Goal: Task Accomplishment & Management: Use online tool/utility

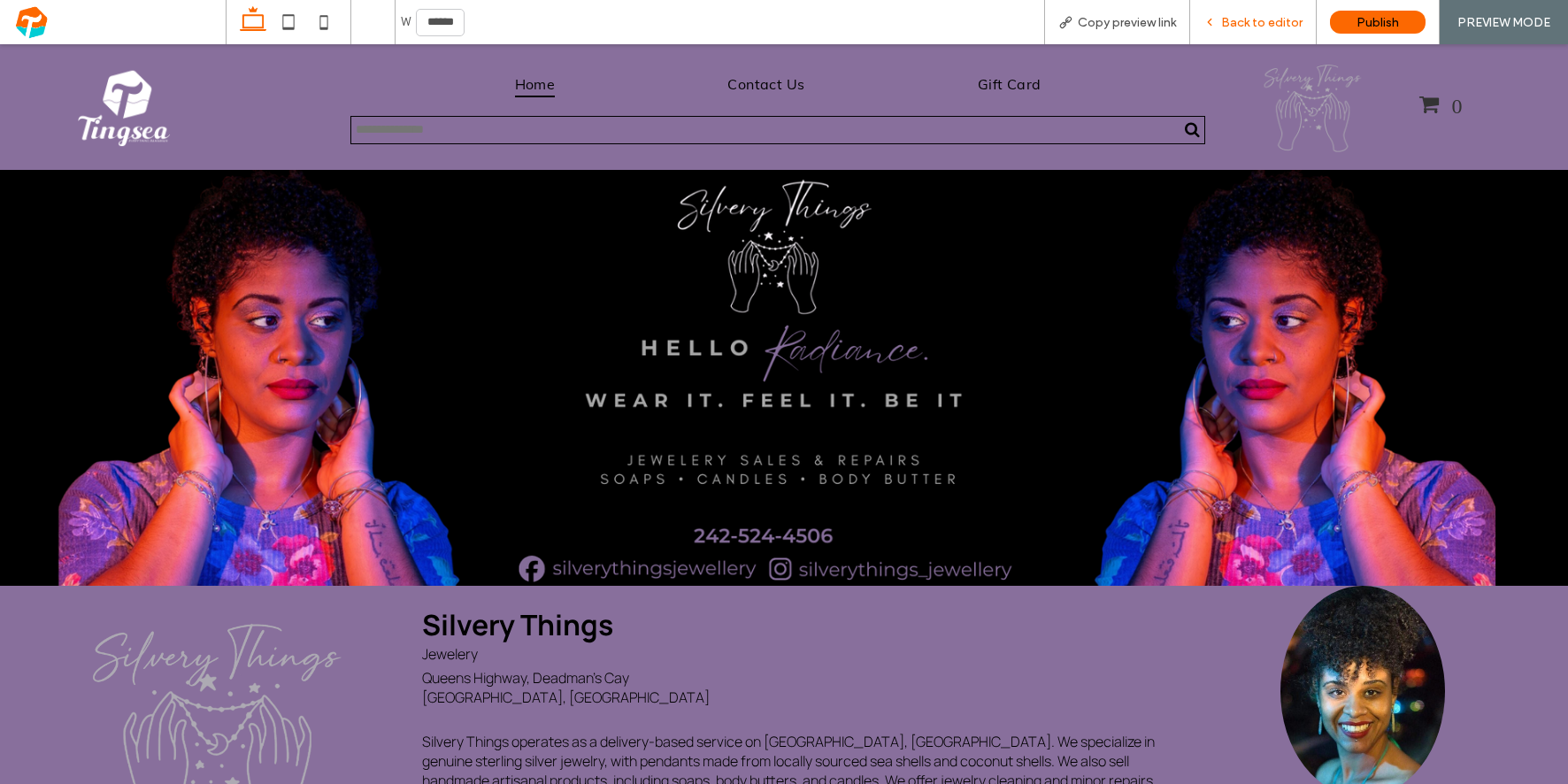
click at [1276, 19] on span "Back to editor" at bounding box center [1262, 23] width 81 height 15
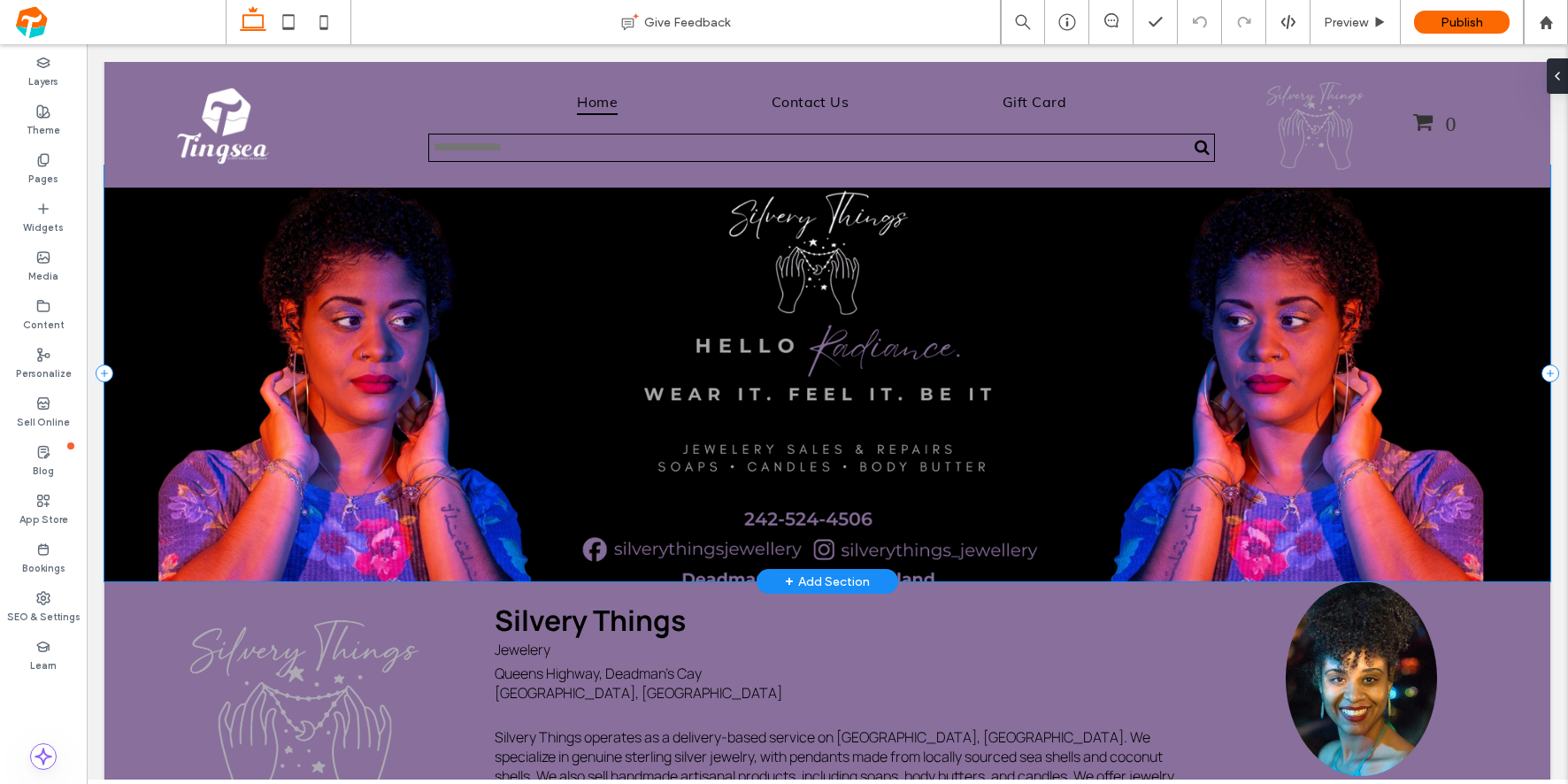
scroll to position [178, 0]
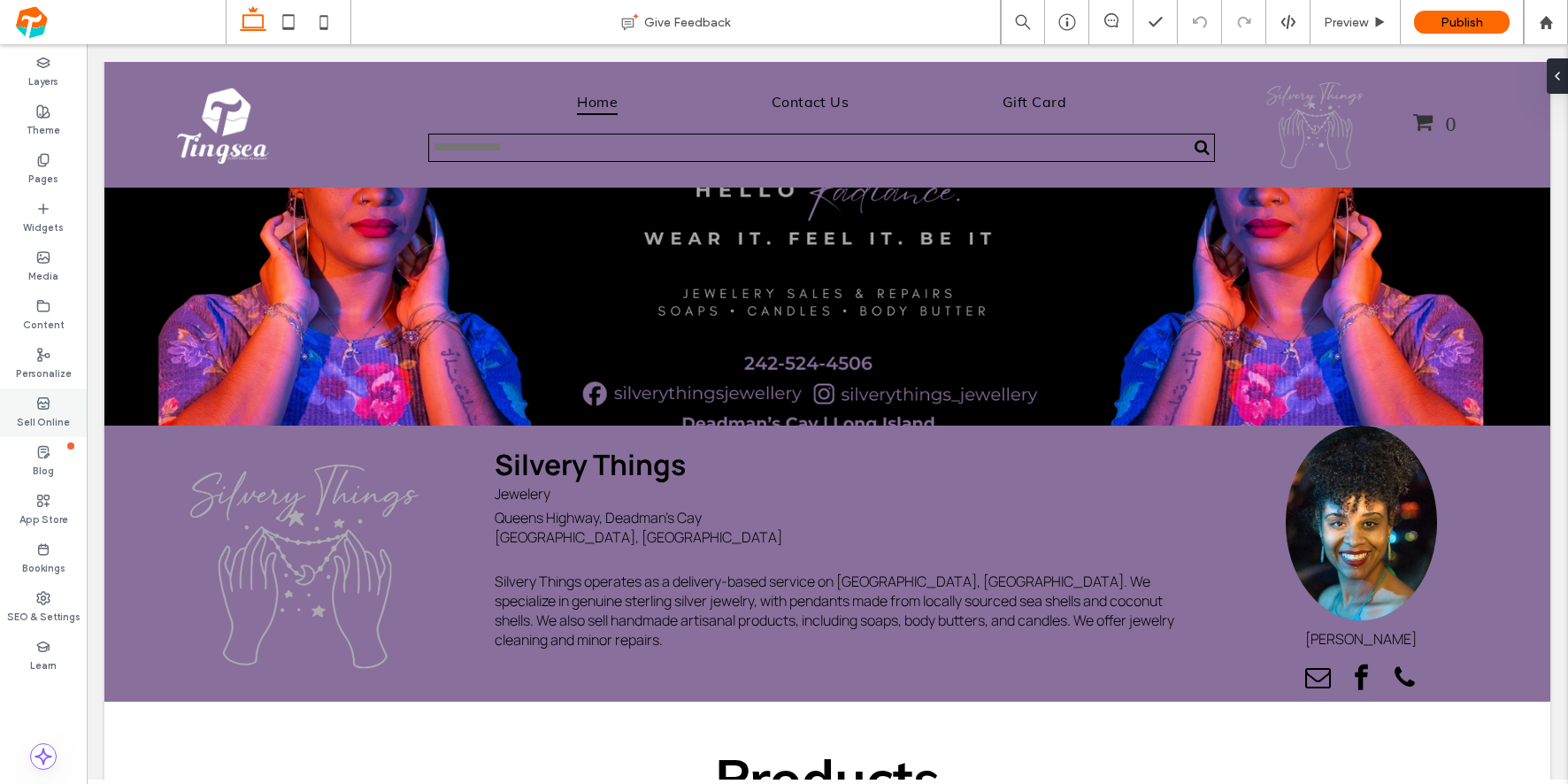
click at [66, 410] on div "Sell Online" at bounding box center [44, 413] width 87 height 48
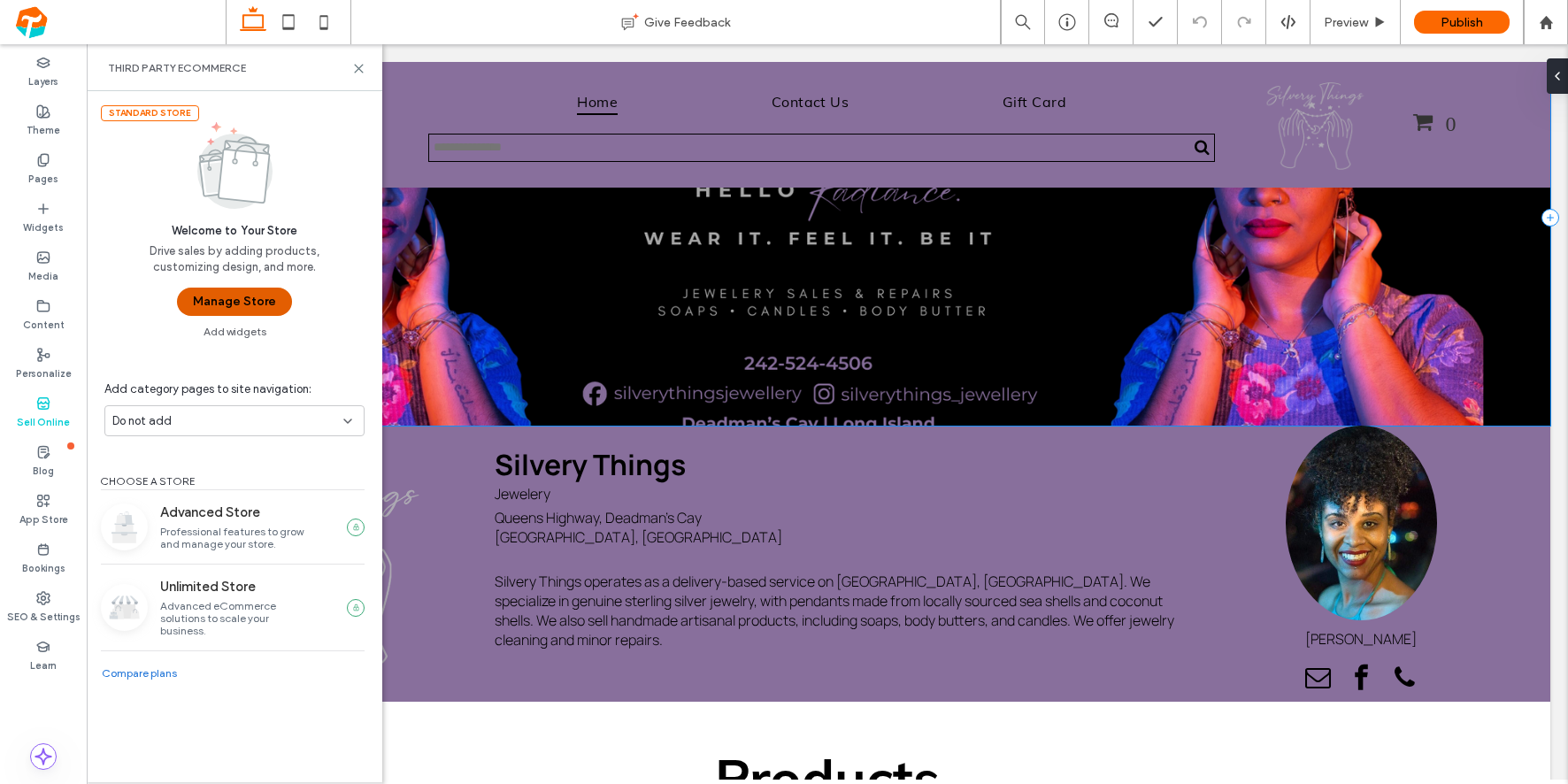
click at [265, 302] on button "Manage Store" at bounding box center [234, 302] width 115 height 28
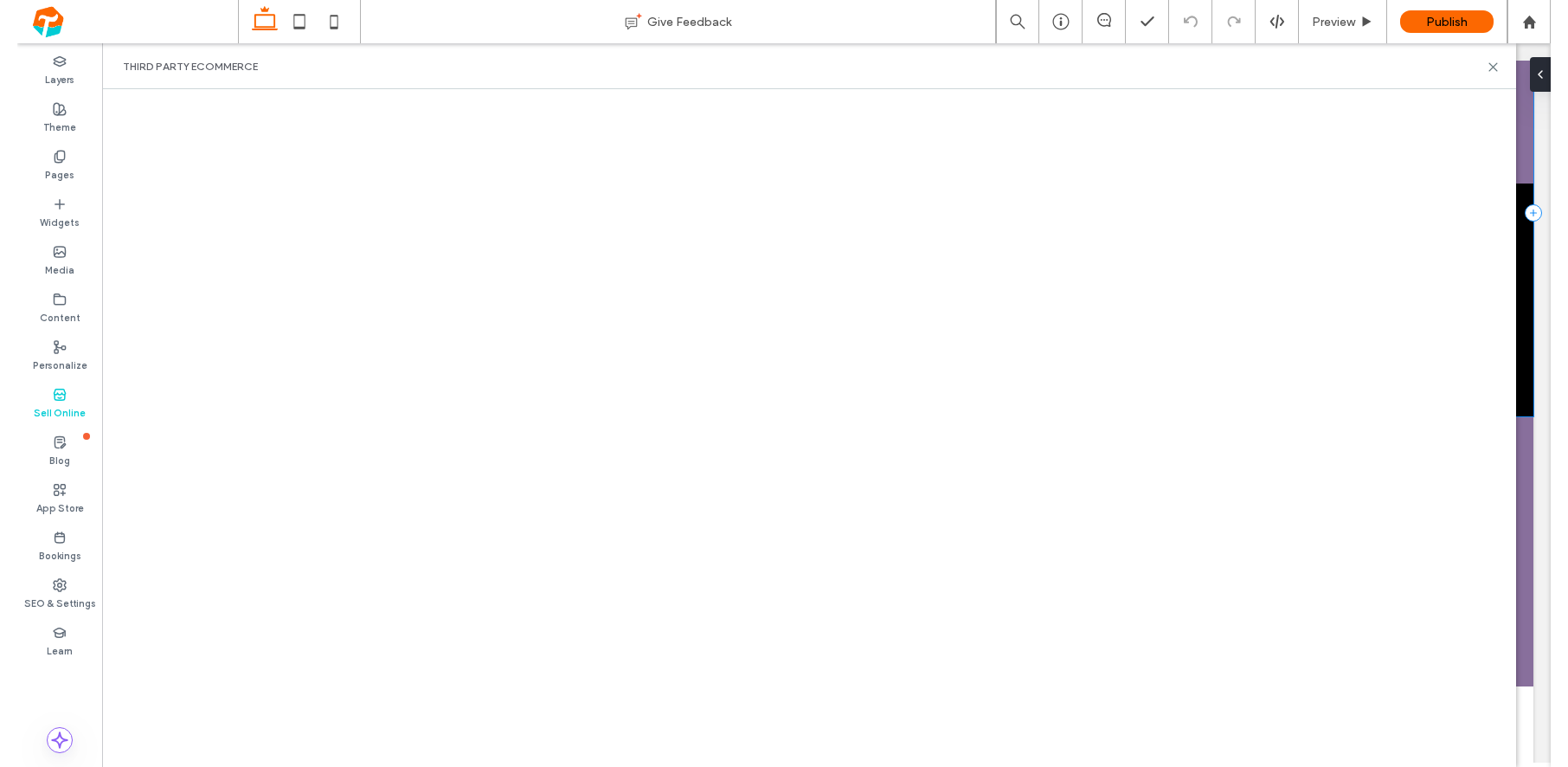
scroll to position [0, 0]
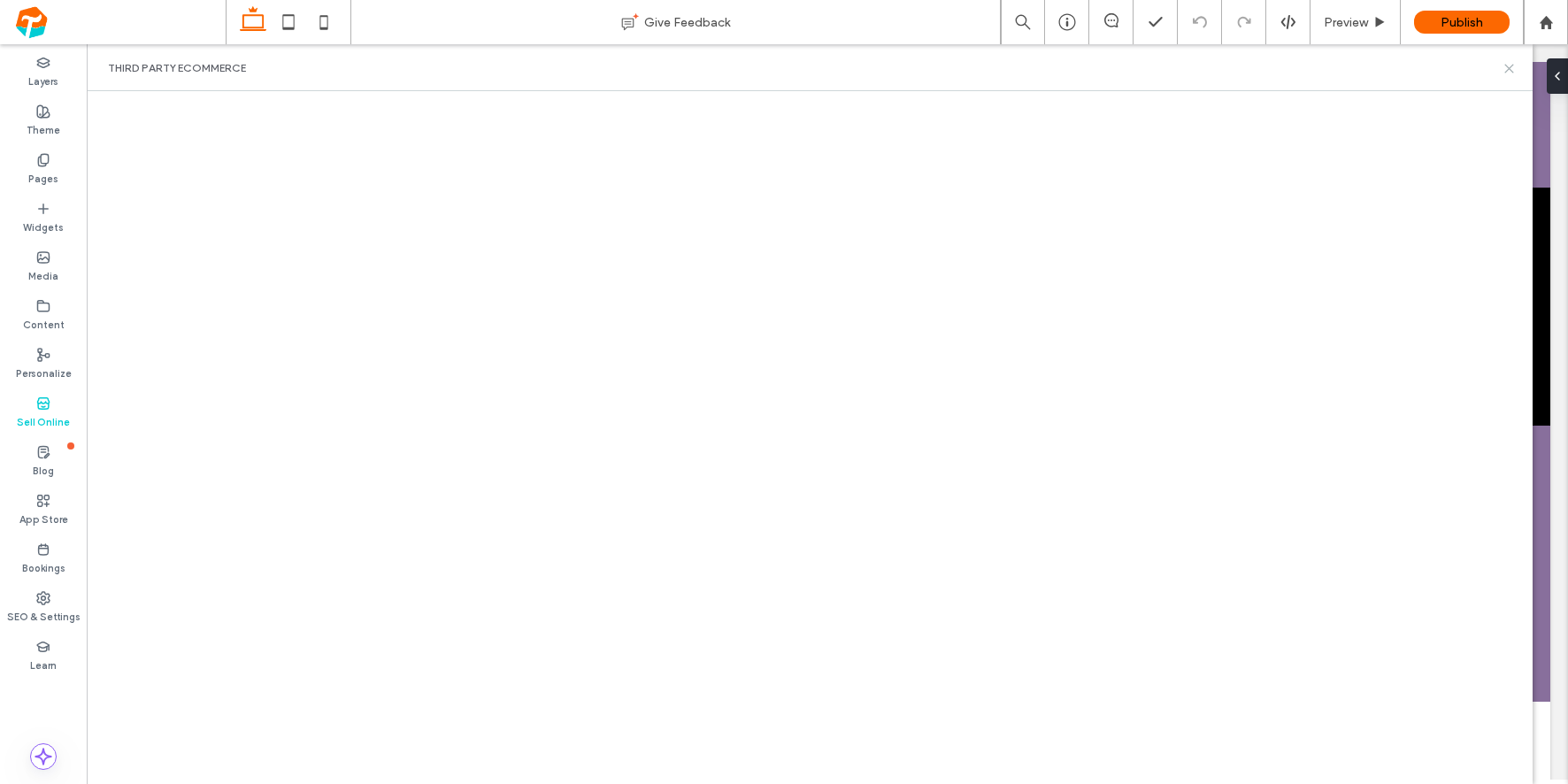
drag, startPoint x: 1507, startPoint y: 68, endPoint x: 1345, endPoint y: 144, distance: 178.9
click at [1507, 68] on icon at bounding box center [1509, 69] width 14 height 14
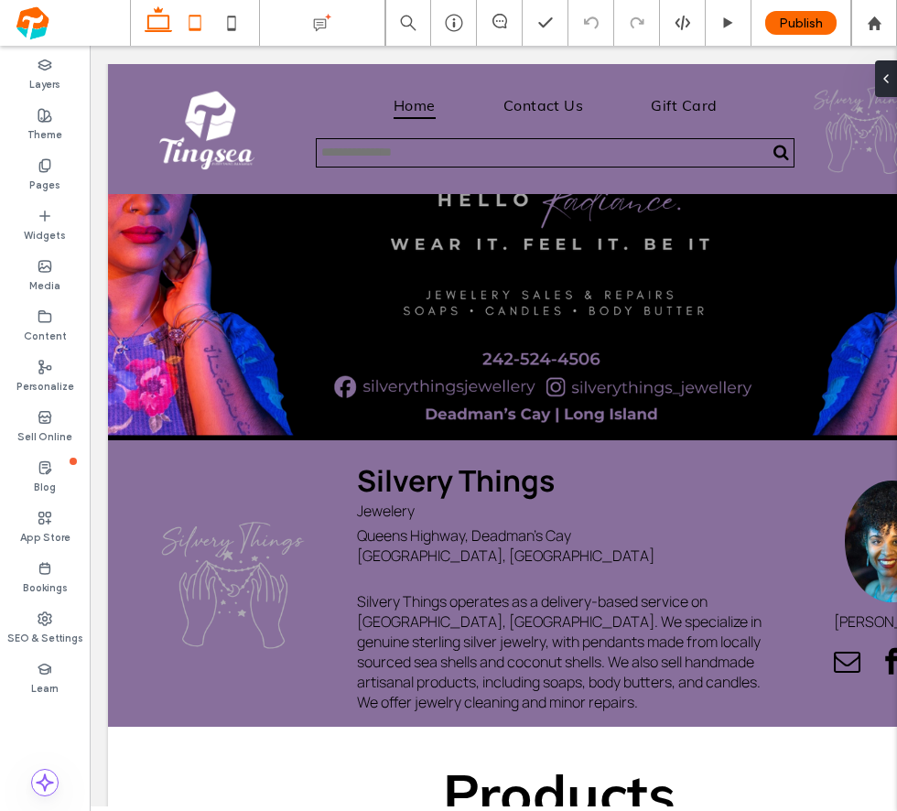
click at [189, 24] on use at bounding box center [195, 23] width 12 height 16
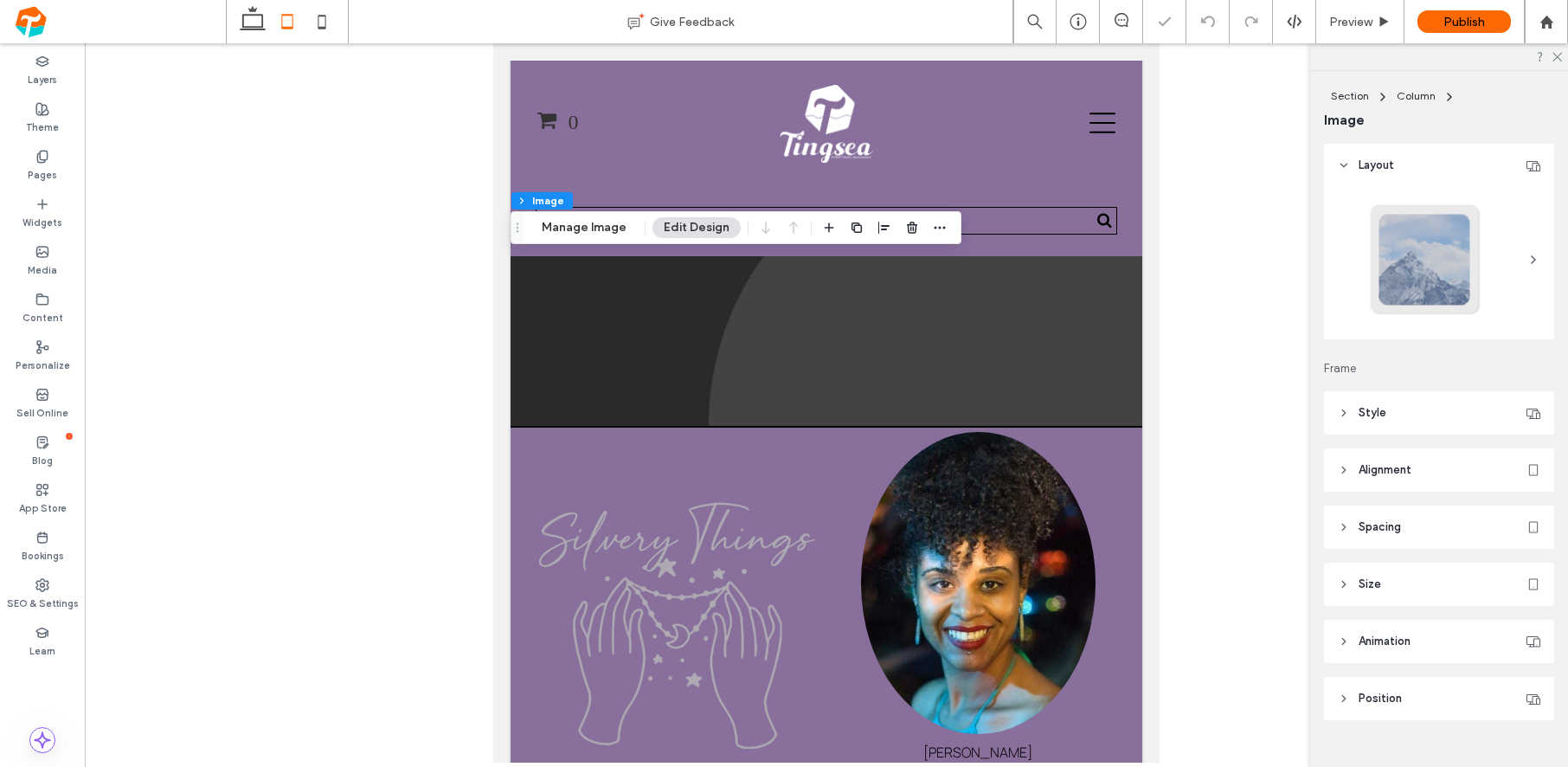
scroll to position [29, 0]
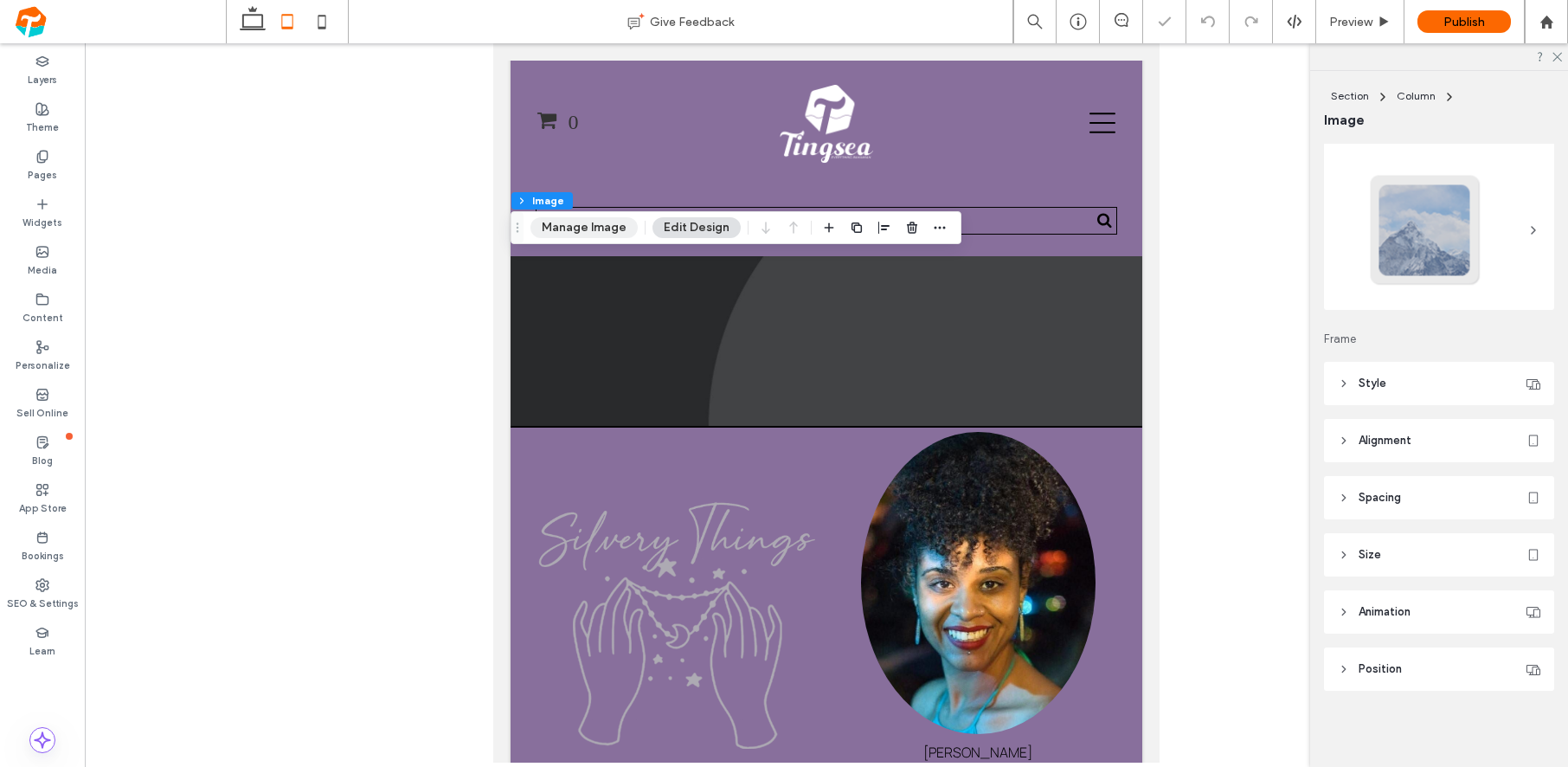
click at [558, 231] on button "Manage Image" at bounding box center [584, 228] width 108 height 21
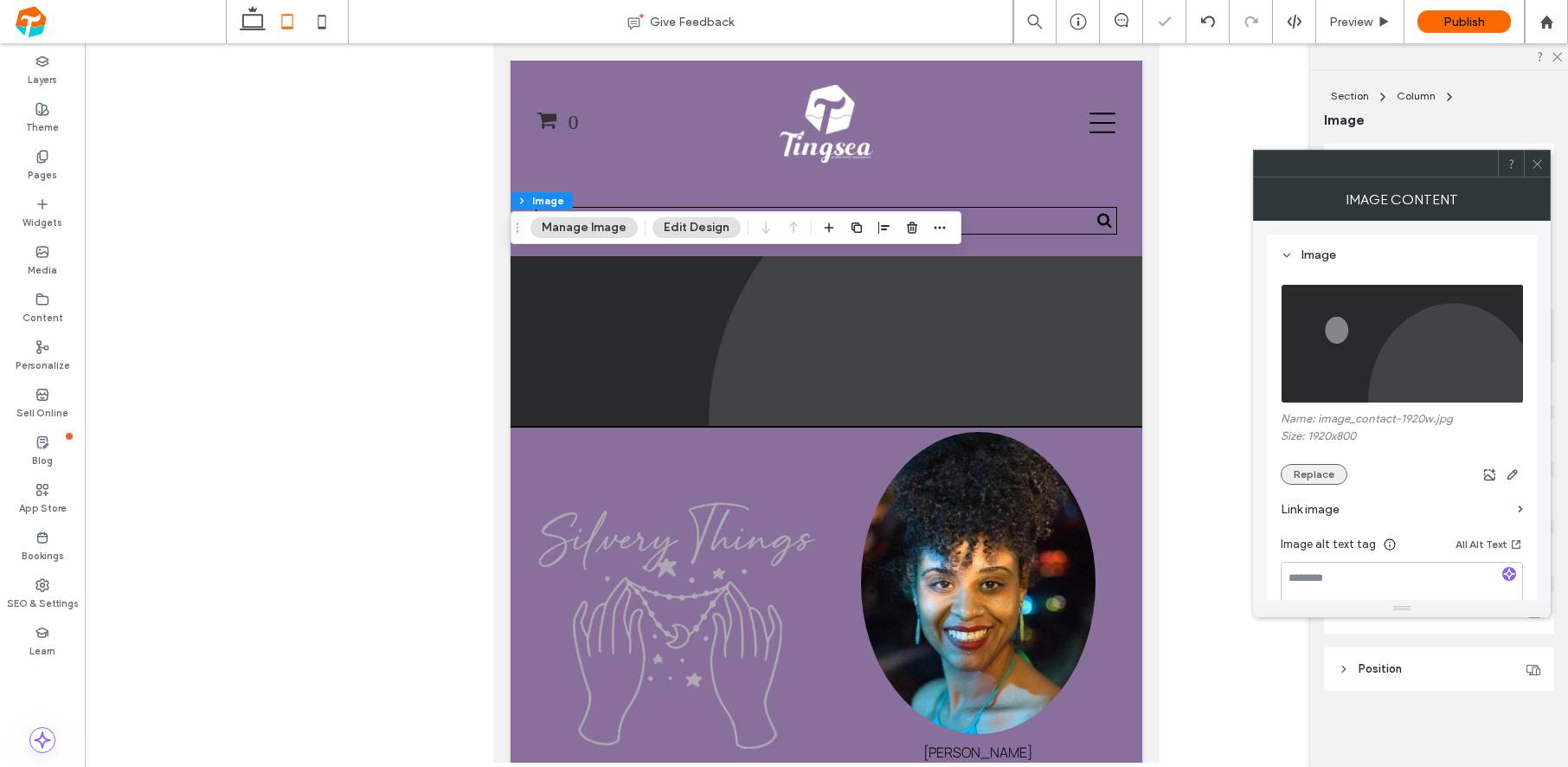
click at [1335, 478] on button "Replace" at bounding box center [1314, 475] width 66 height 21
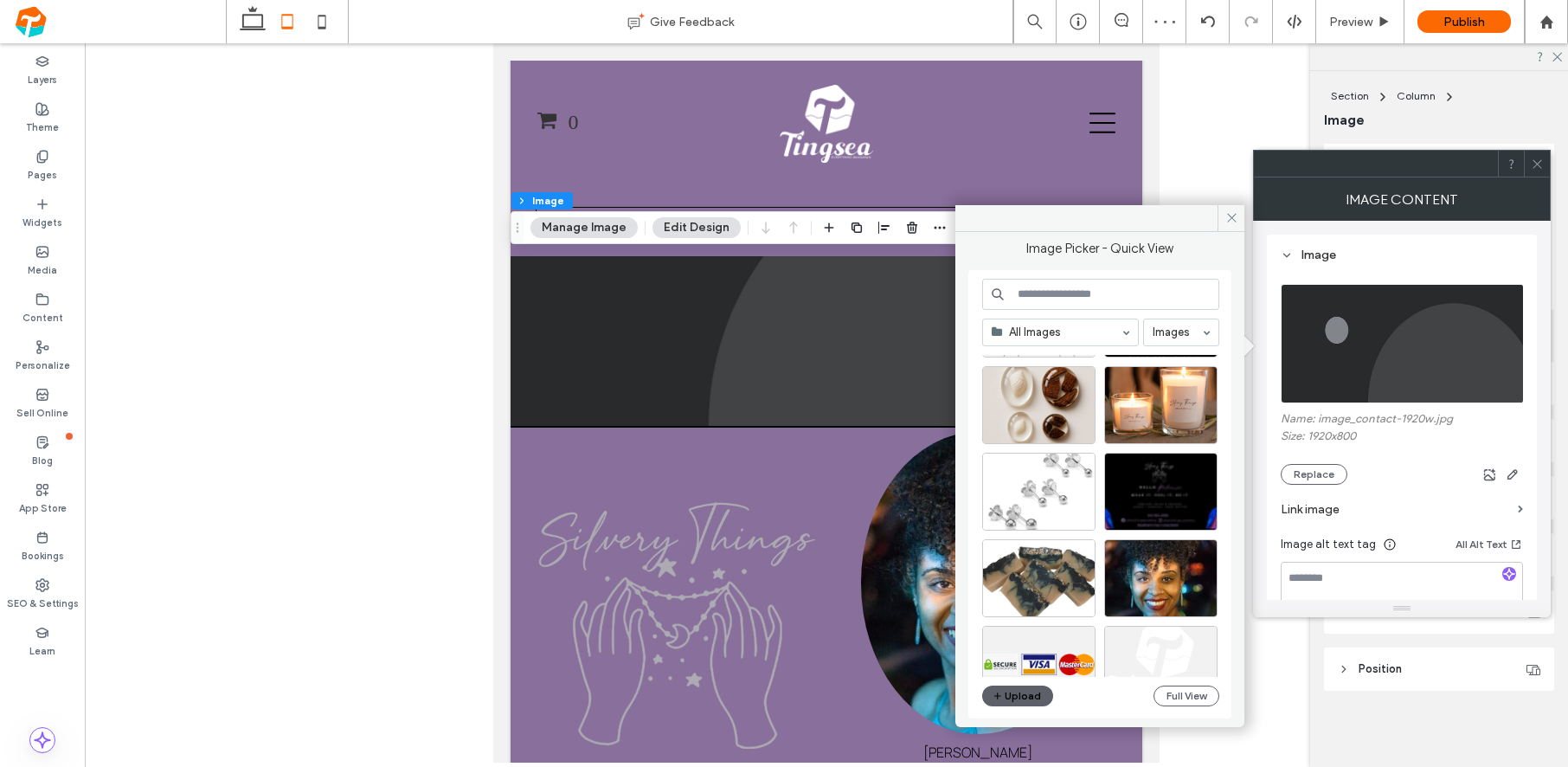
scroll to position [218, 0]
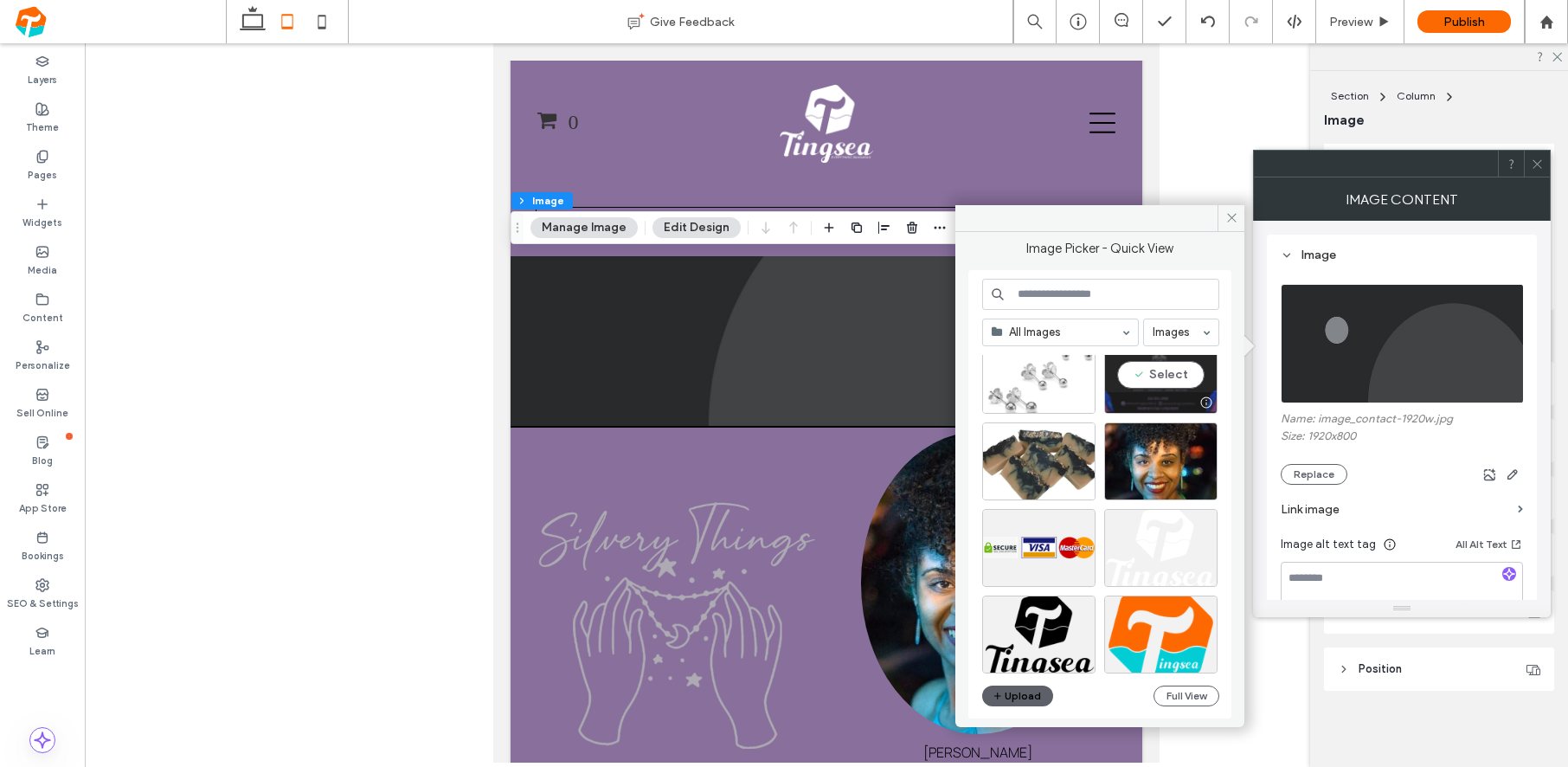
click at [1156, 389] on div "Select" at bounding box center [1161, 375] width 113 height 78
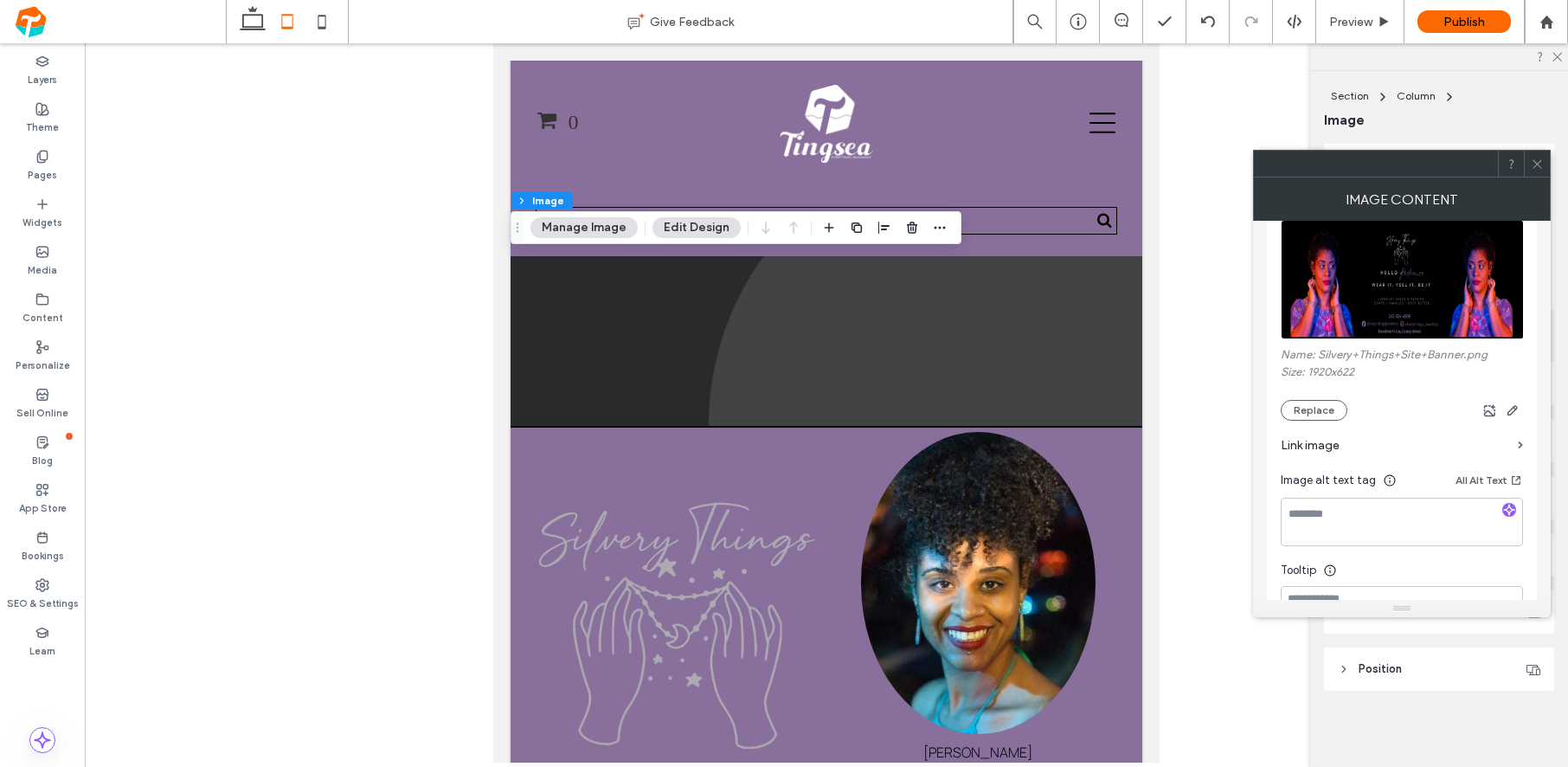
scroll to position [0, 0]
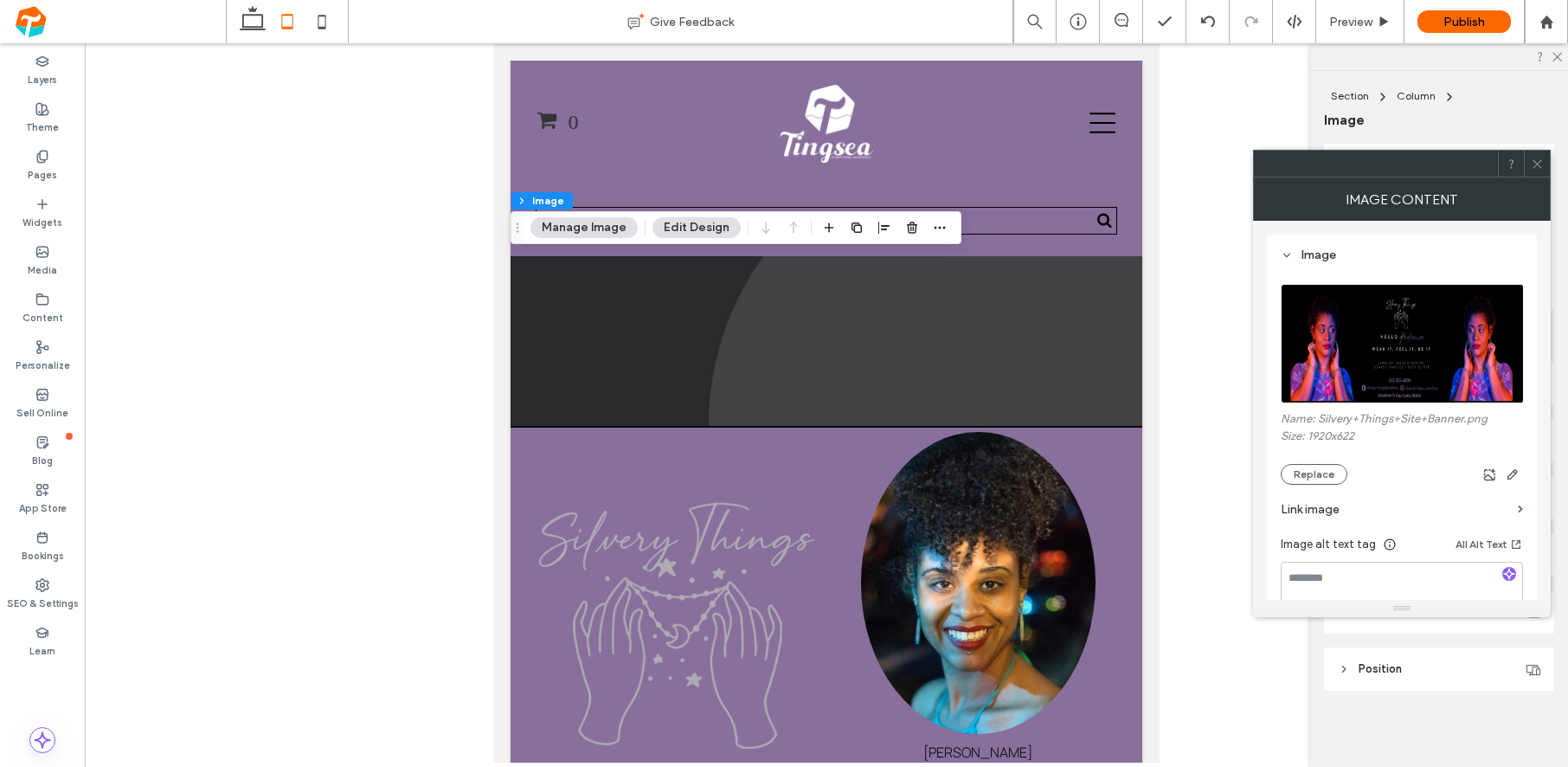
click at [1532, 169] on span at bounding box center [1537, 163] width 13 height 26
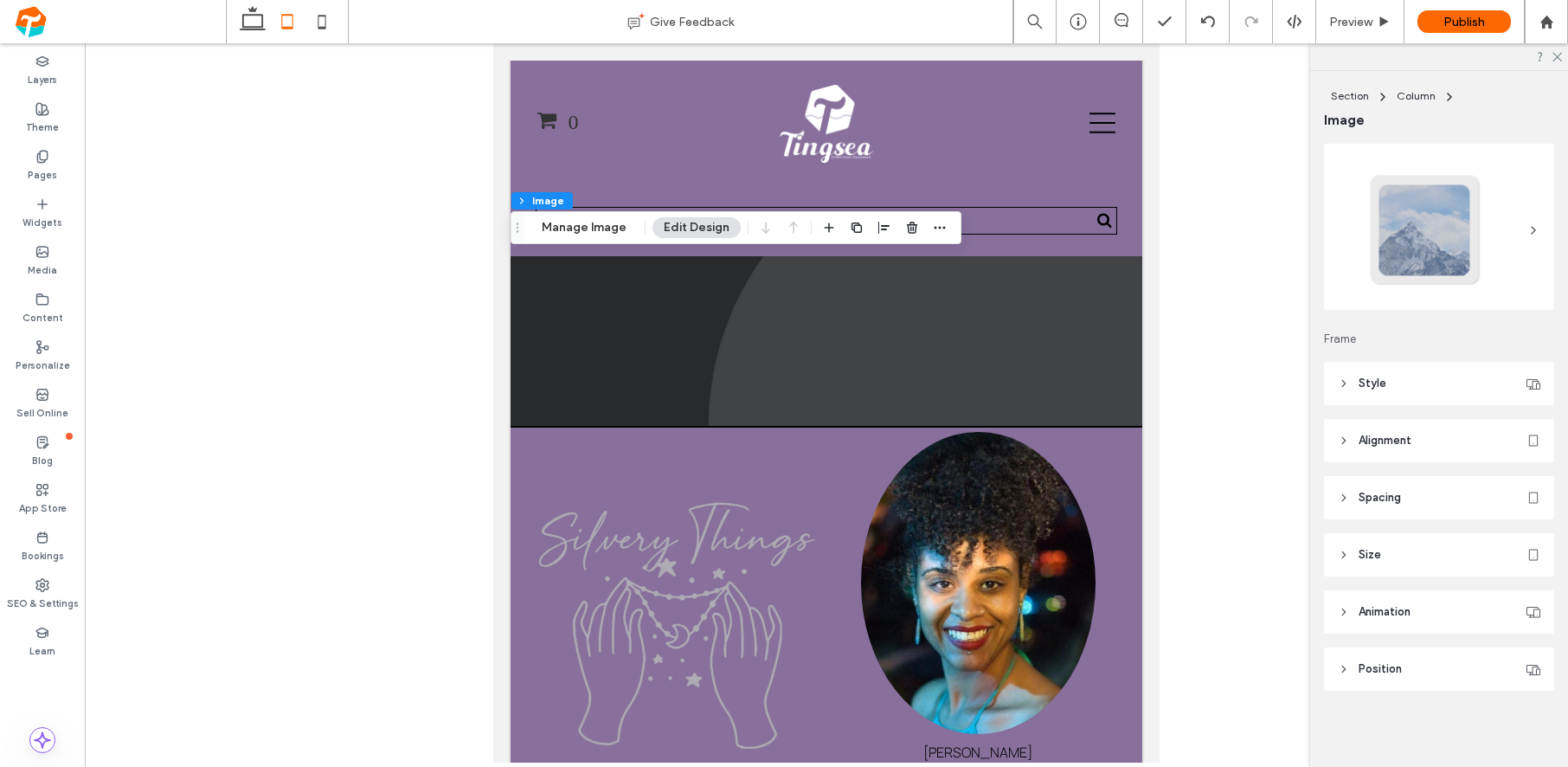
click at [1197, 286] on div at bounding box center [826, 403] width 1483 height 720
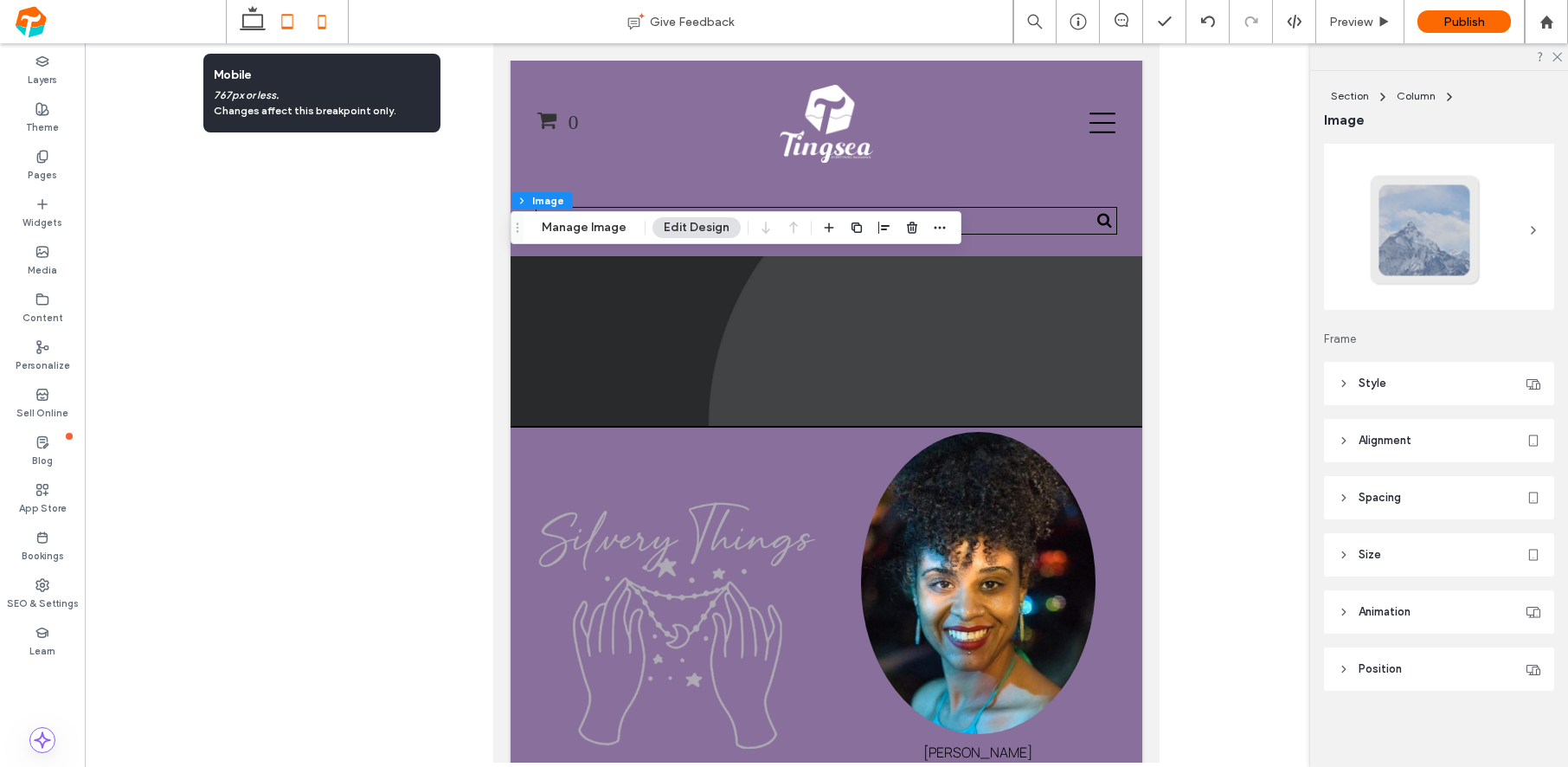
click at [311, 25] on icon at bounding box center [321, 22] width 35 height 35
type input "***"
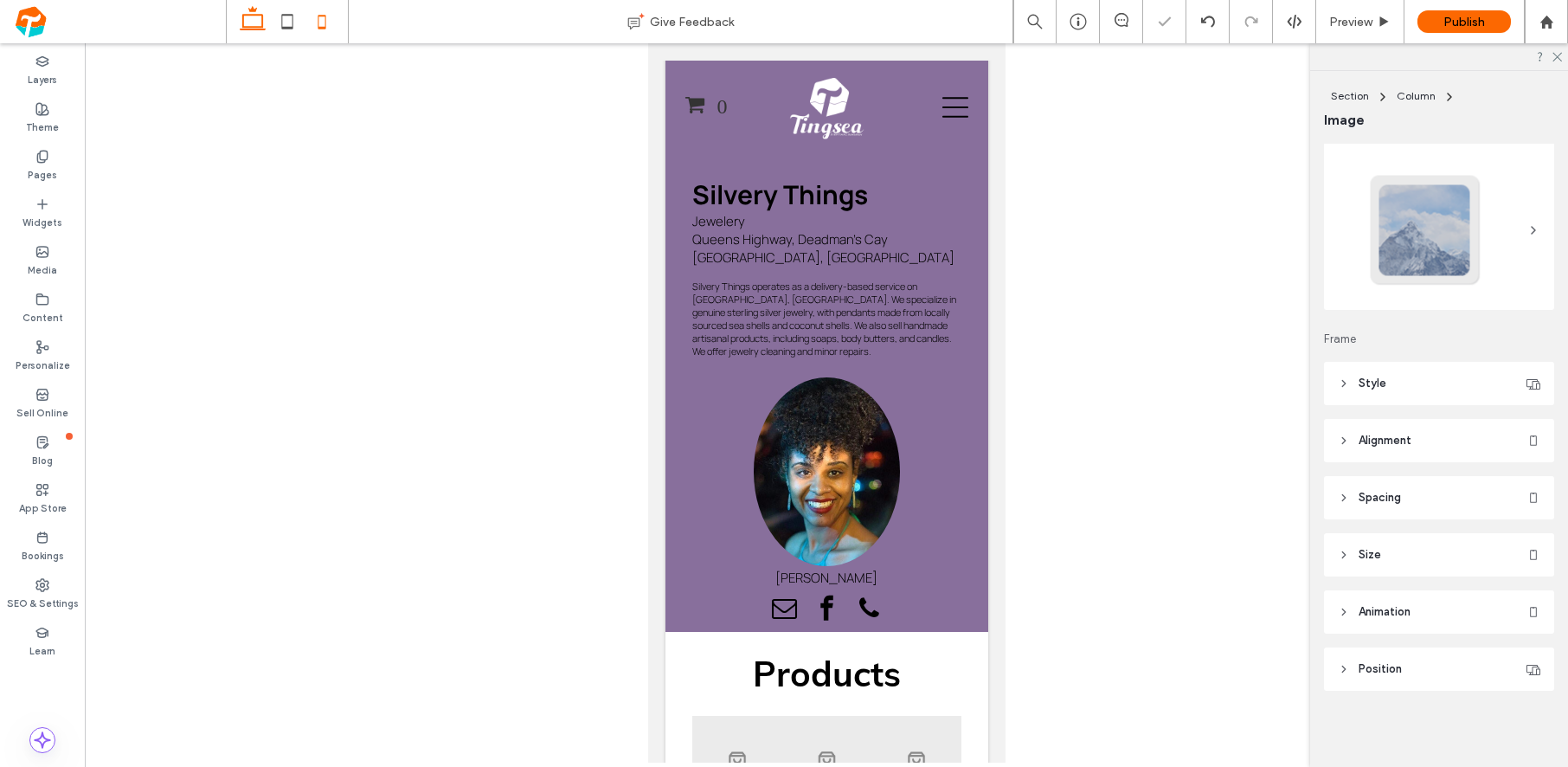
click at [246, 21] on icon at bounding box center [252, 22] width 35 height 35
type input "***"
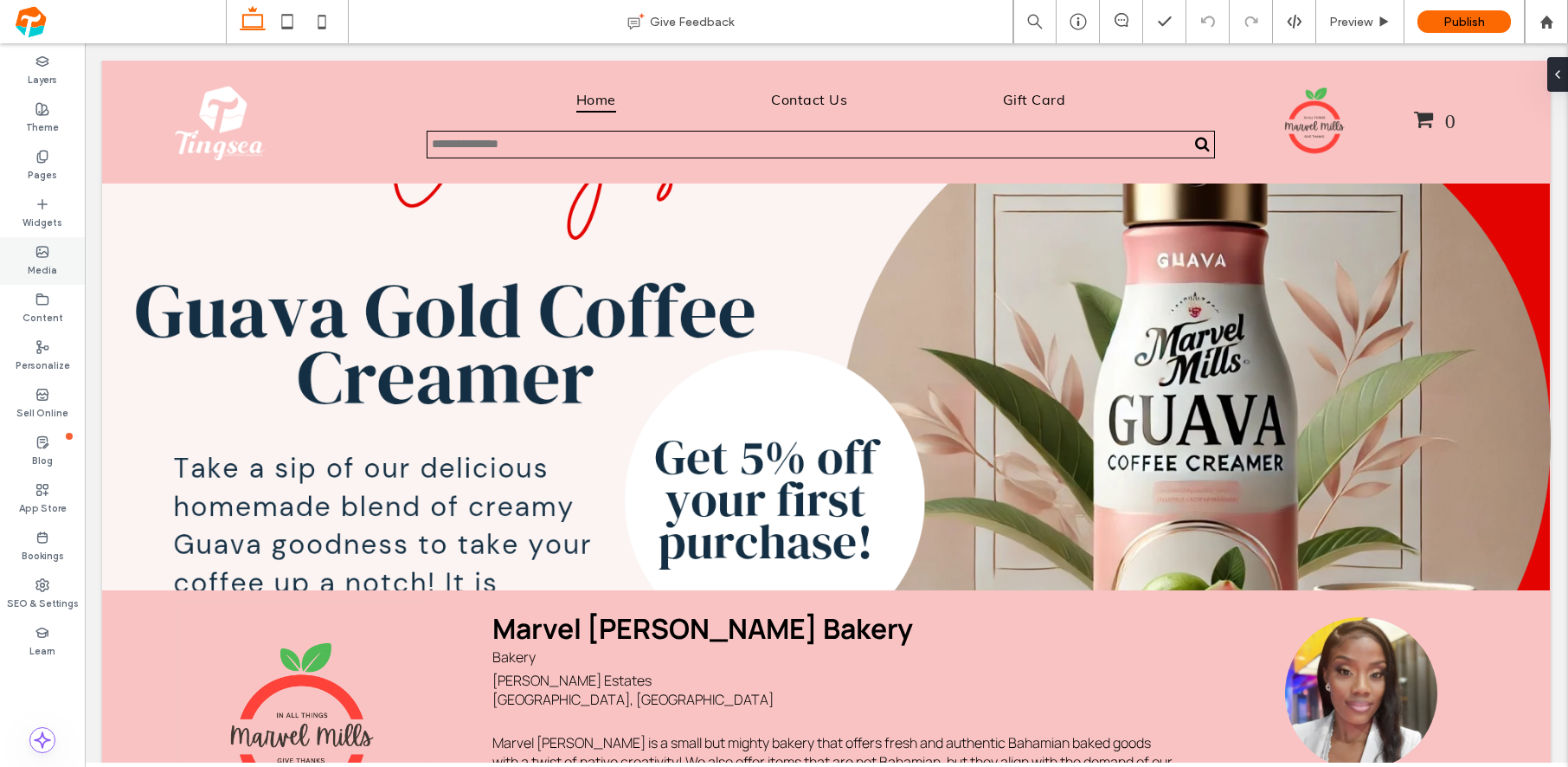
click at [40, 243] on div "Media" at bounding box center [43, 261] width 85 height 47
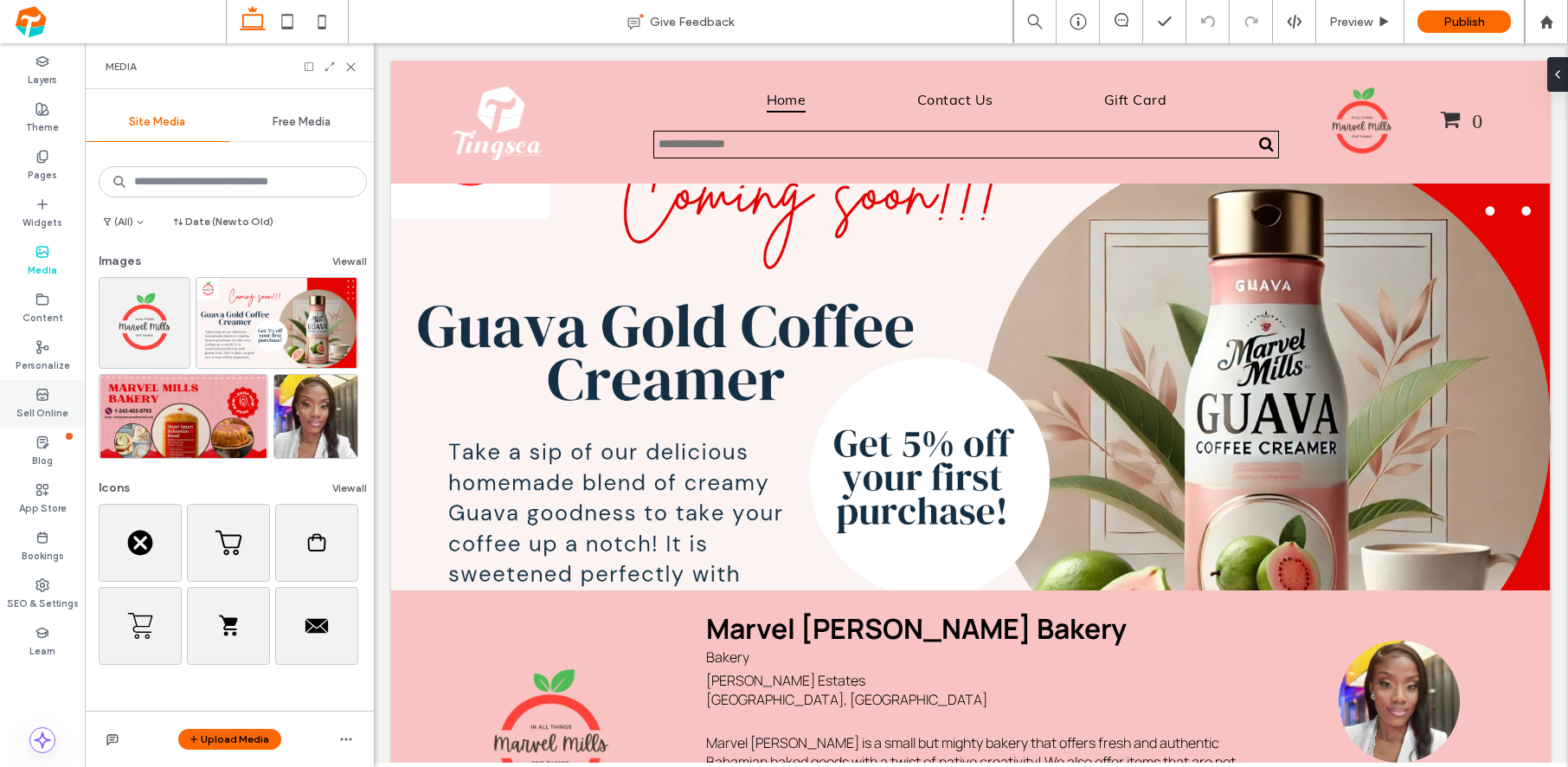
click at [41, 393] on use at bounding box center [42, 393] width 11 height 10
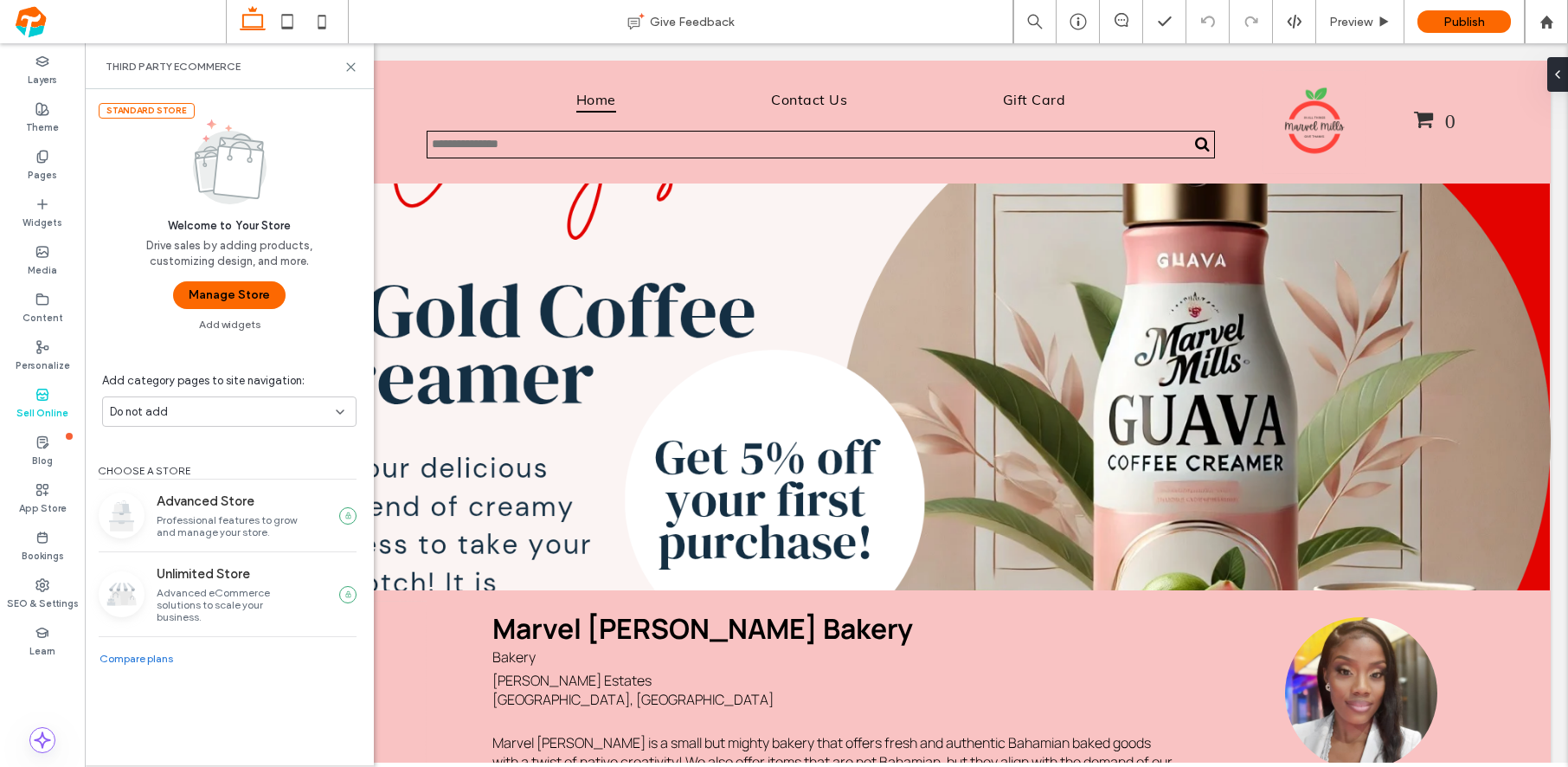
click at [214, 314] on div "Standard Store Welcome to Your Store Drive sales by adding products, customizin…" at bounding box center [230, 209] width 289 height 241
click at [217, 297] on button "Manage Store" at bounding box center [229, 295] width 112 height 27
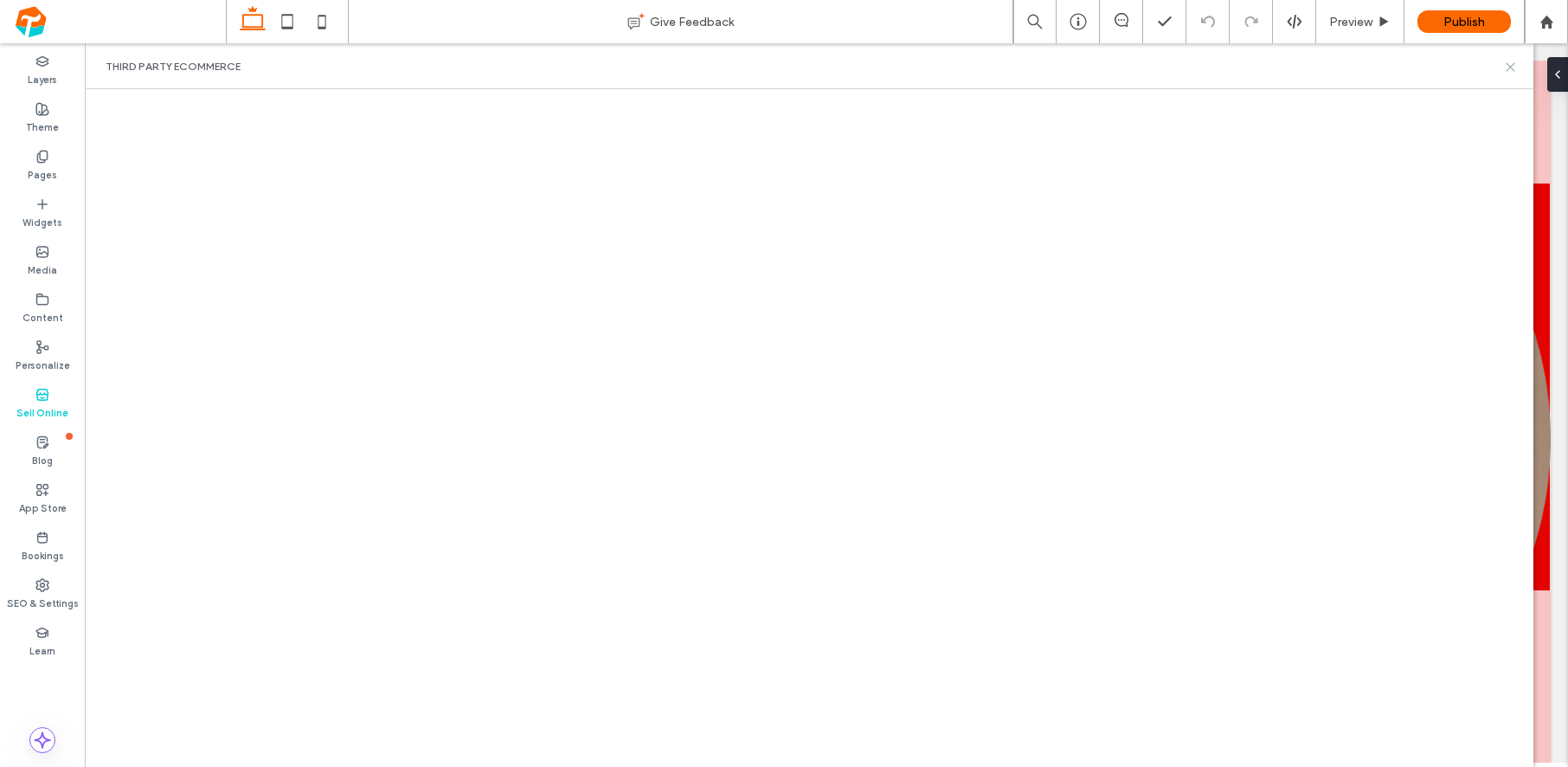
drag, startPoint x: 1513, startPoint y: 66, endPoint x: 1230, endPoint y: 55, distance: 283.2
click at [1513, 66] on icon at bounding box center [1510, 67] width 13 height 13
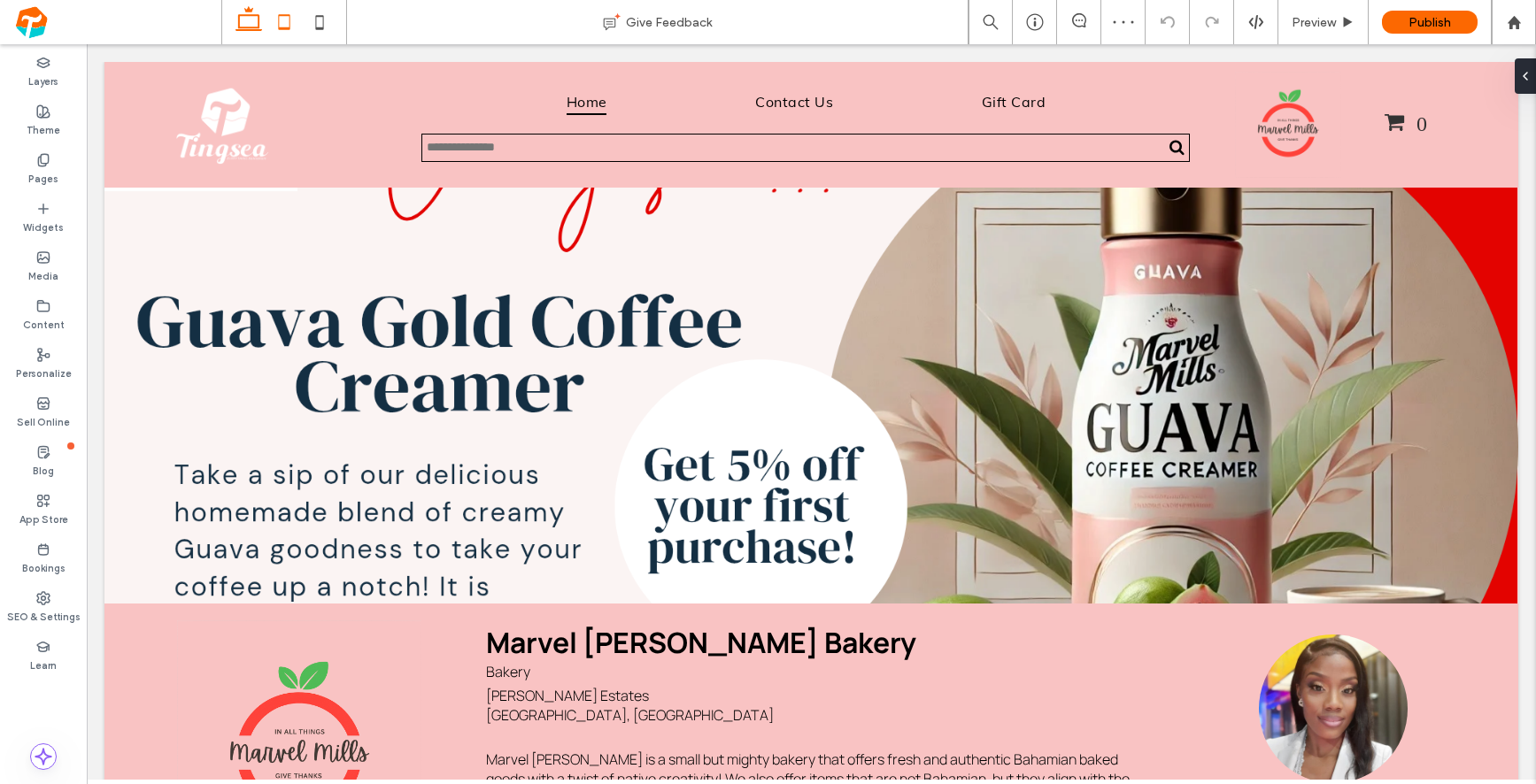
click at [291, 33] on icon at bounding box center [284, 22] width 36 height 36
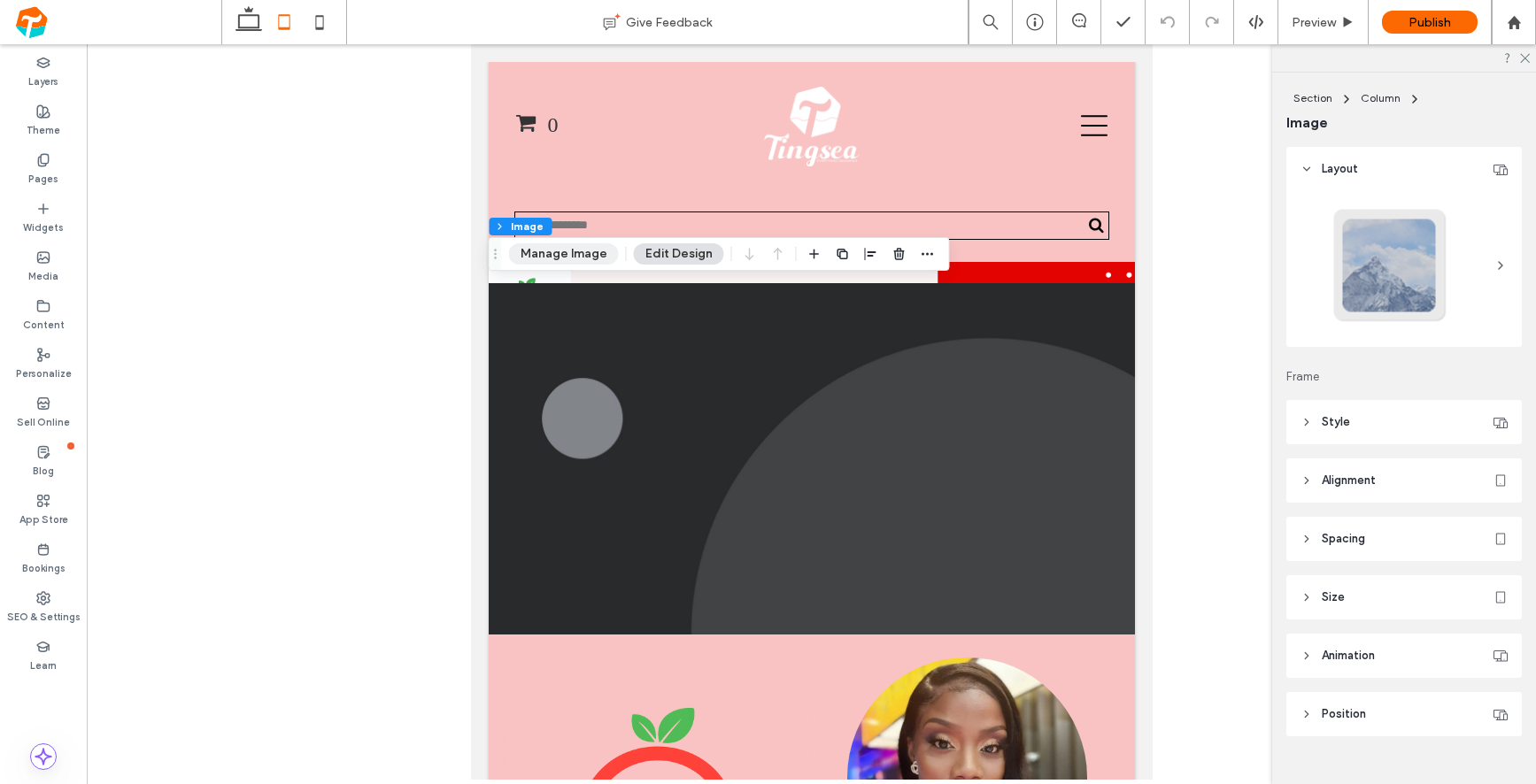
click at [533, 248] on button "Manage Image" at bounding box center [564, 254] width 110 height 21
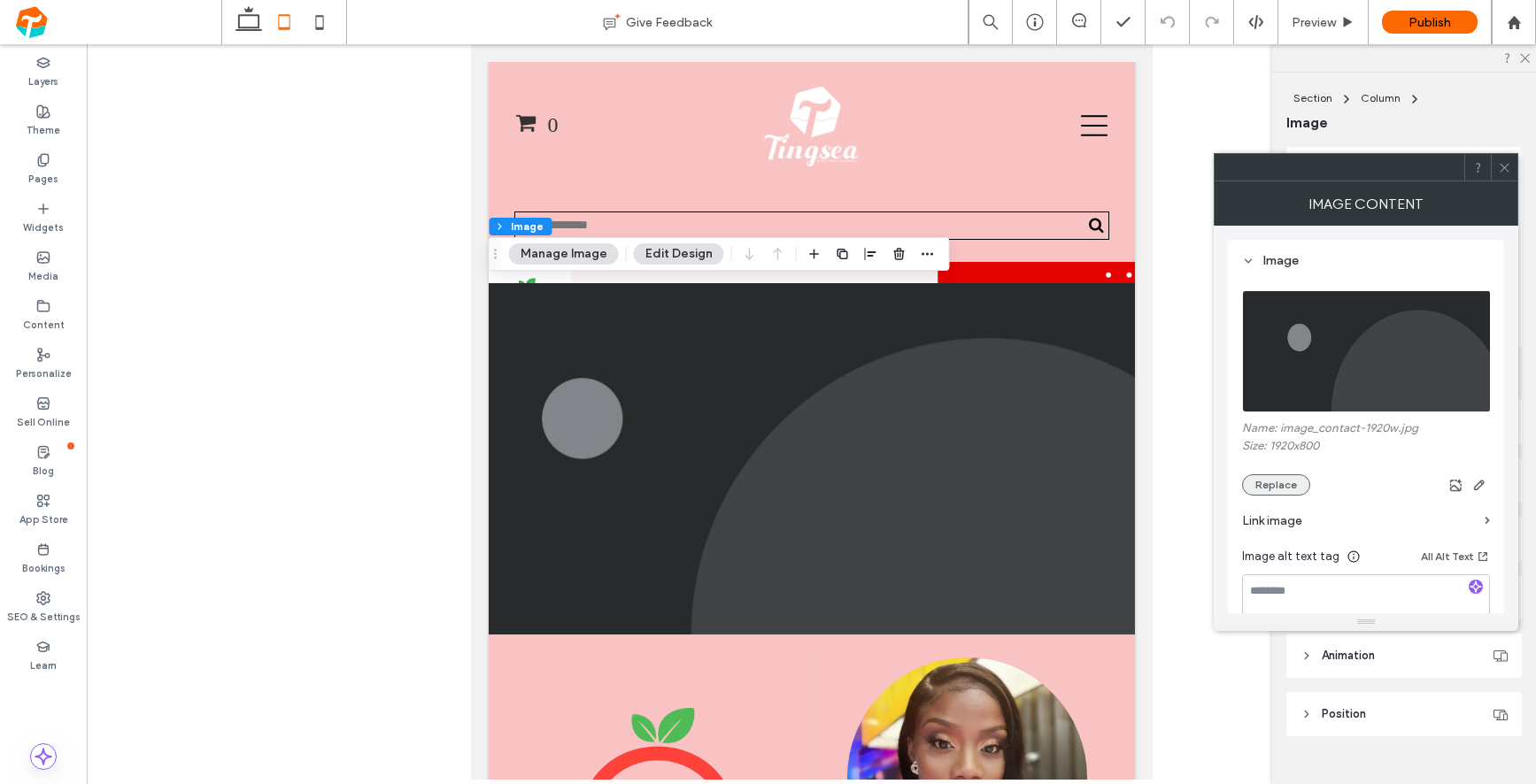
click at [1285, 484] on button "Replace" at bounding box center [1276, 485] width 68 height 21
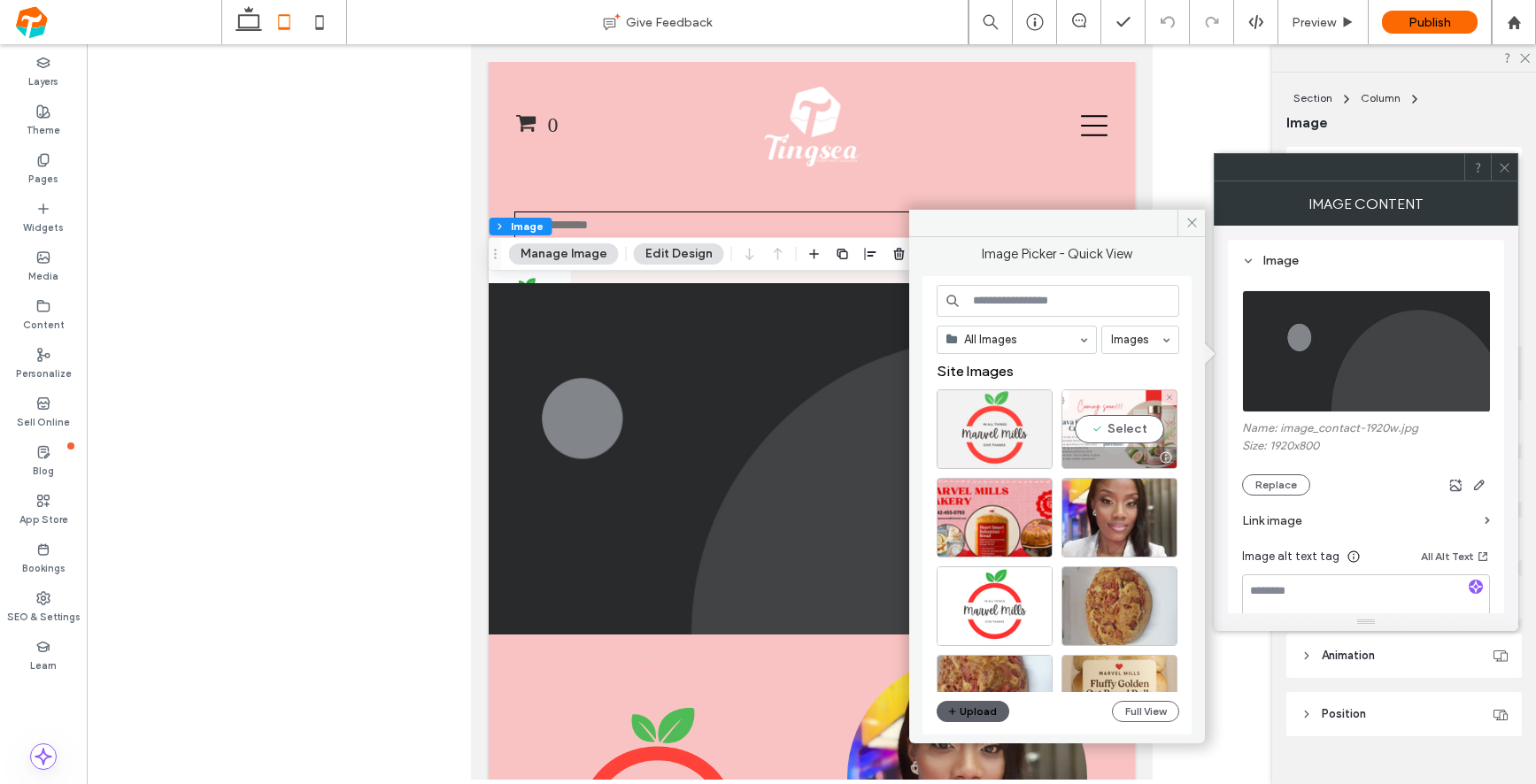
click at [1105, 433] on div "Select" at bounding box center [1120, 429] width 116 height 79
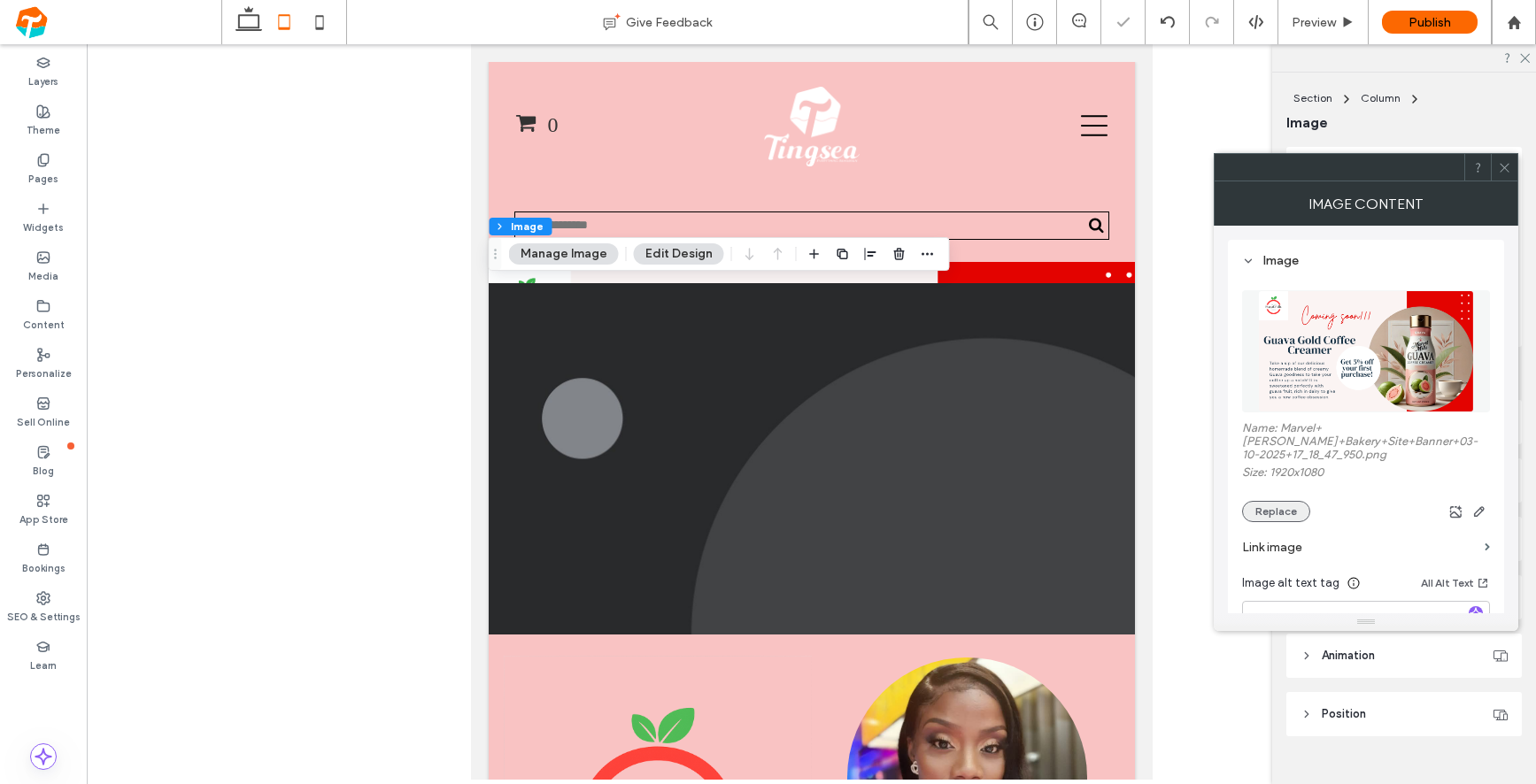
click at [1284, 501] on button "Replace" at bounding box center [1276, 511] width 68 height 21
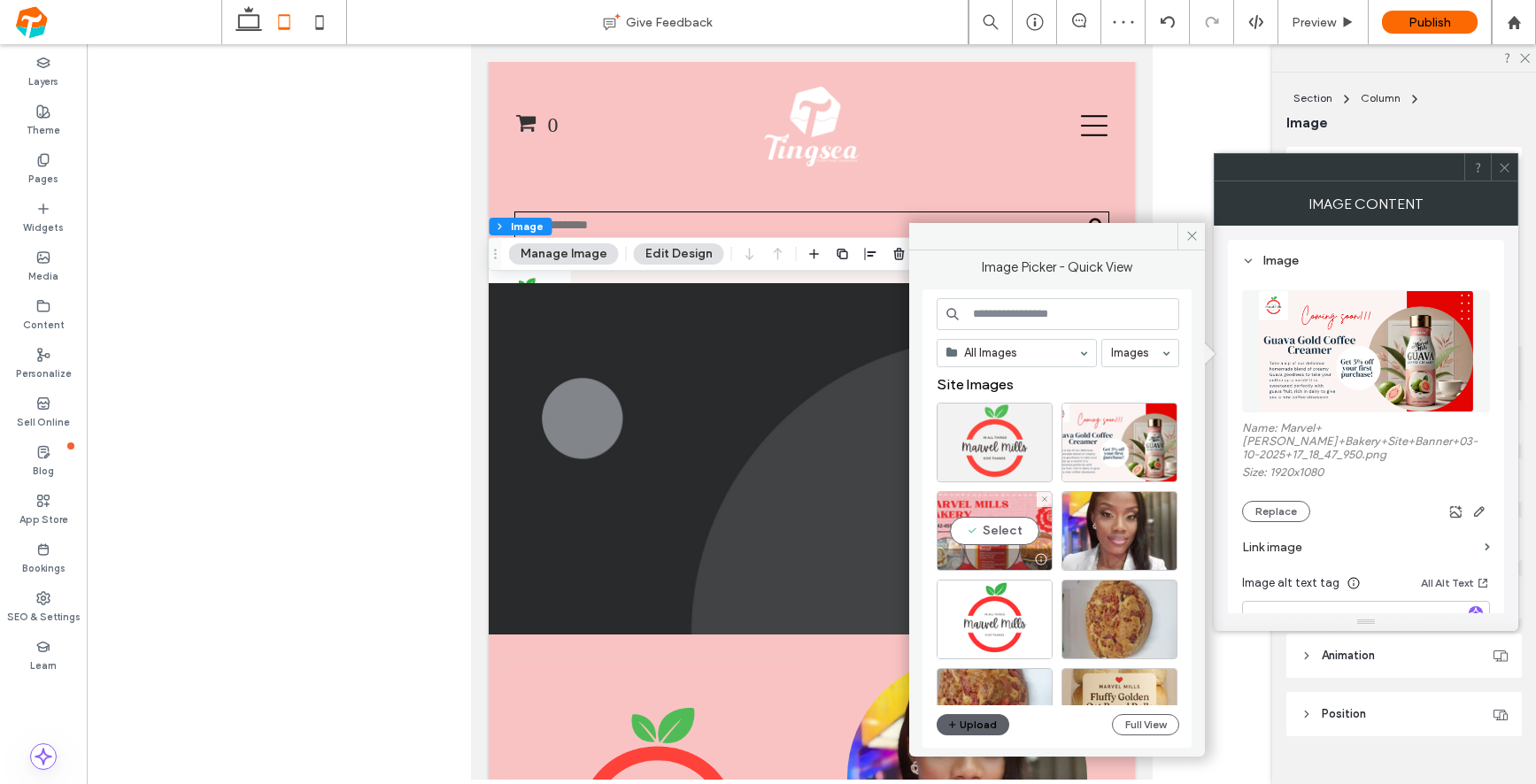
click at [1007, 532] on div "Select" at bounding box center [995, 531] width 116 height 79
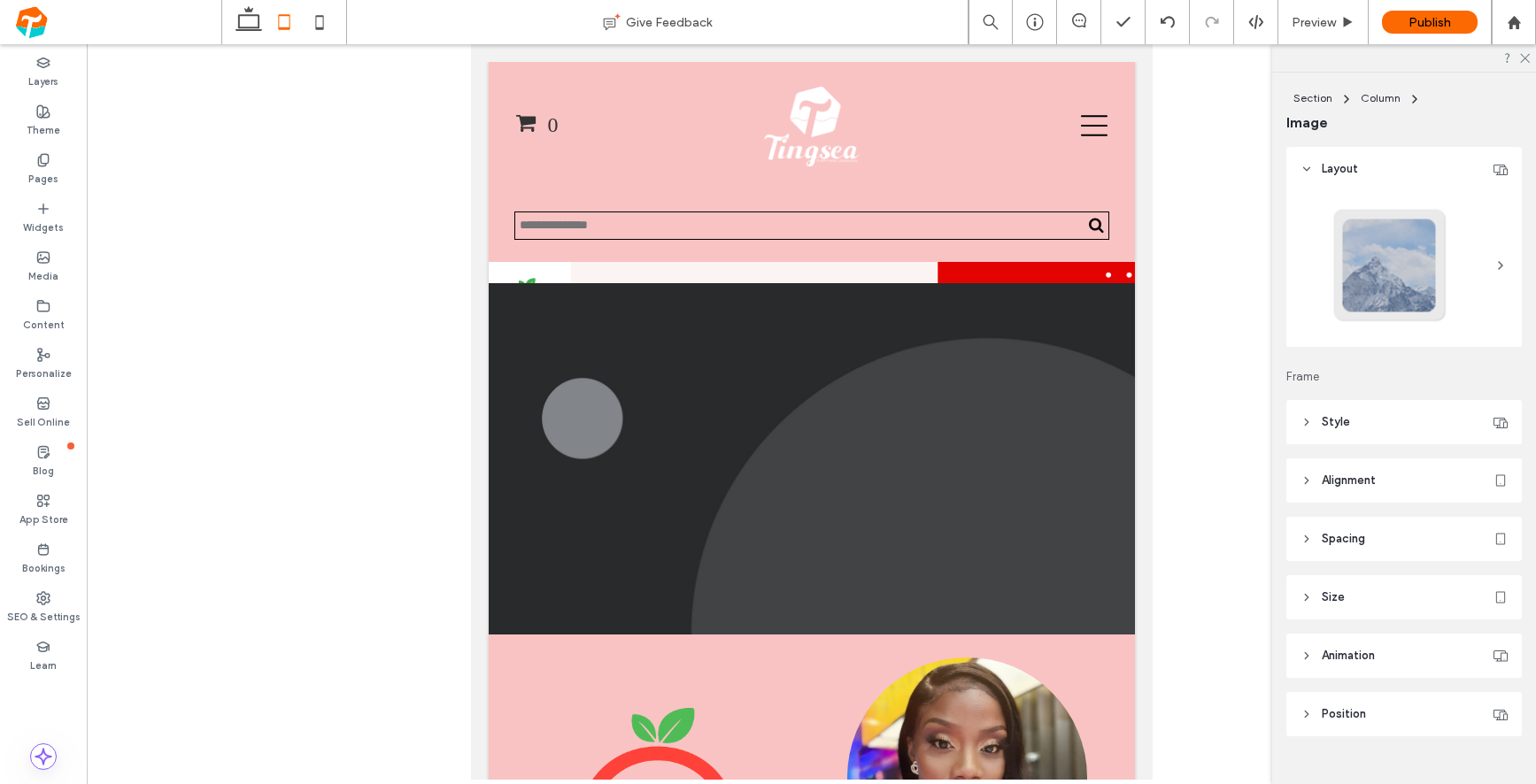
type input "***"
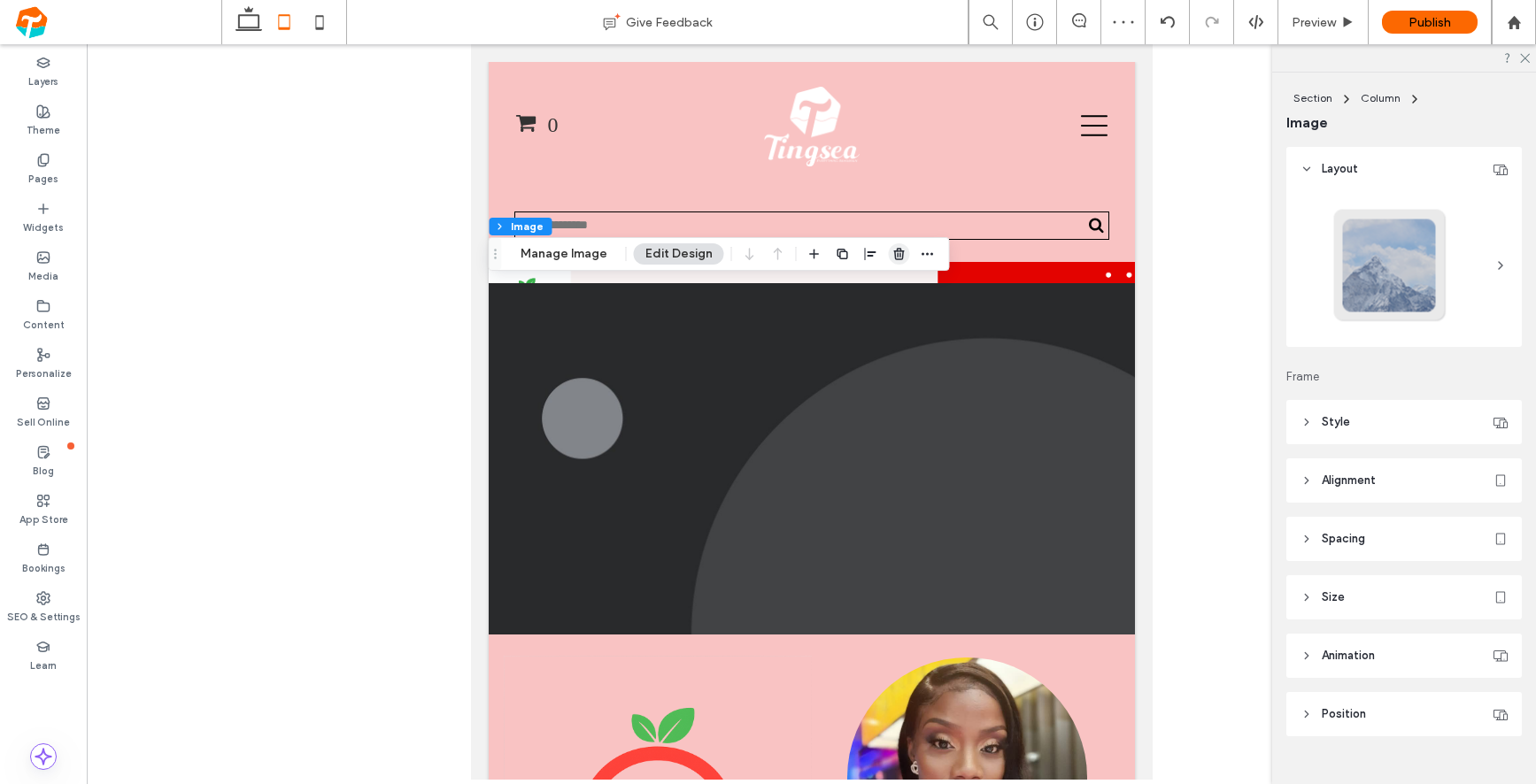
click at [895, 250] on use "button" at bounding box center [899, 253] width 11 height 12
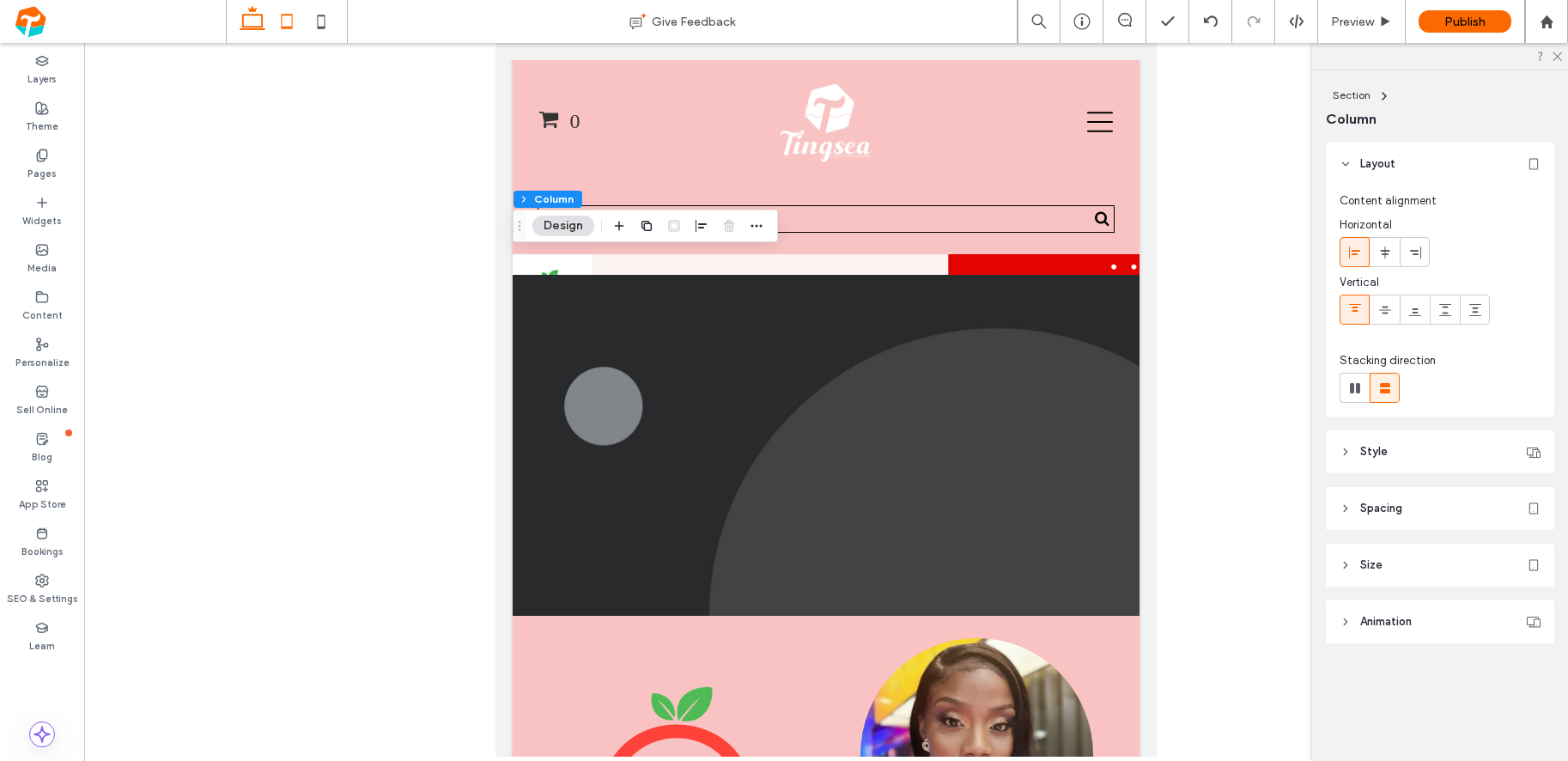
click at [261, 23] on icon at bounding box center [252, 22] width 35 height 35
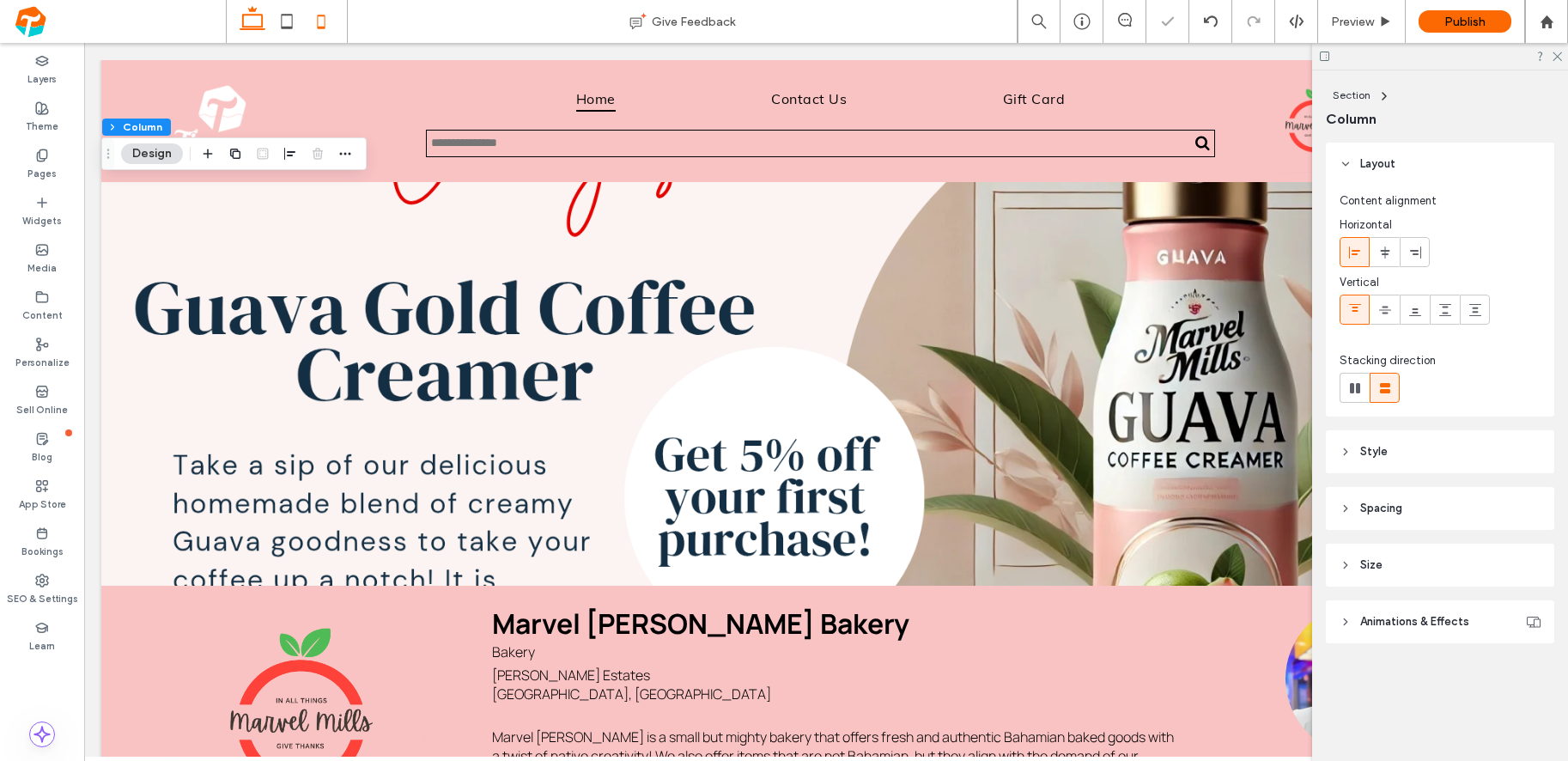
click at [318, 22] on icon at bounding box center [321, 22] width 35 height 35
type input "**"
type input "****"
type input "**"
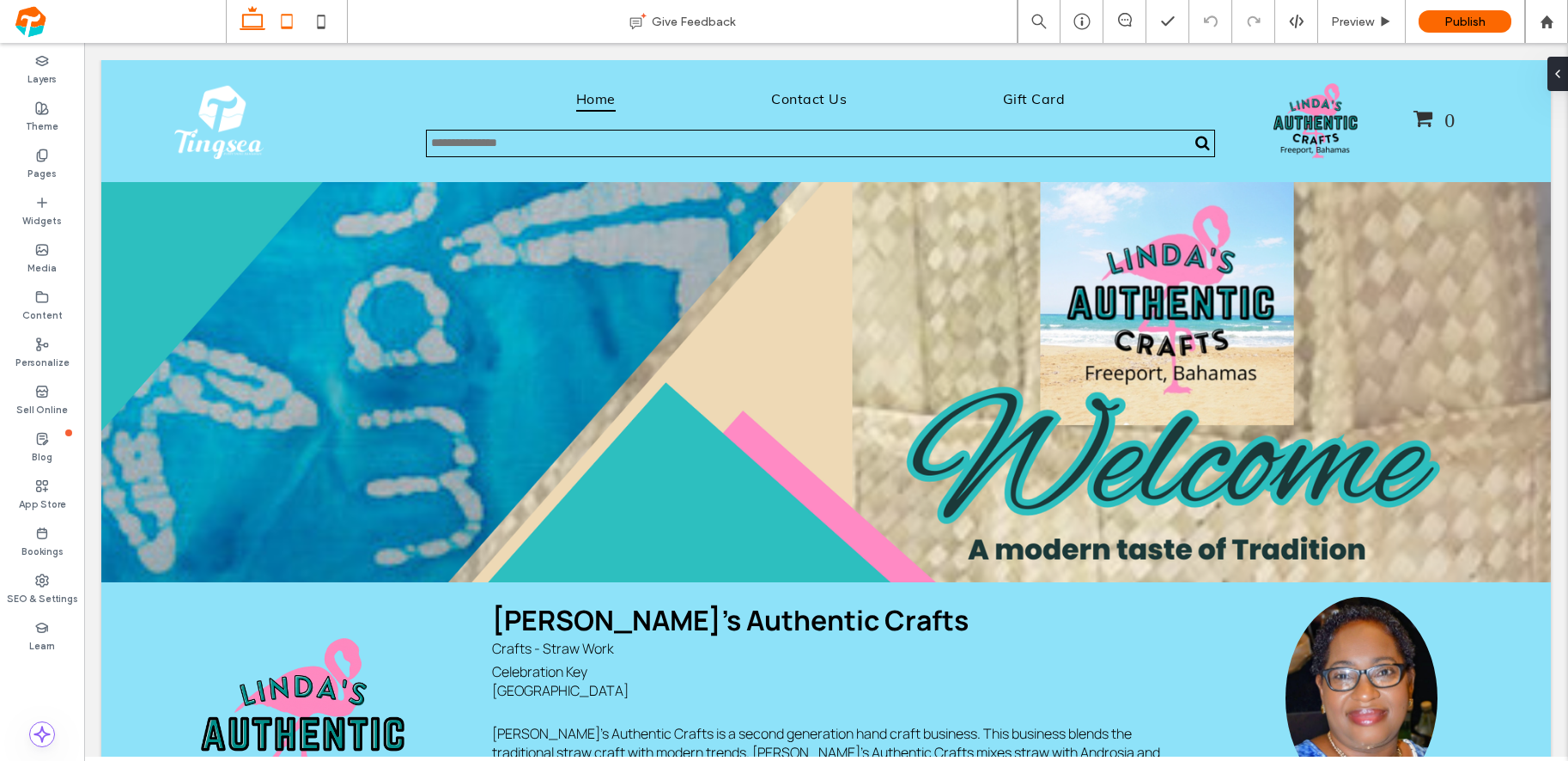
click at [290, 17] on icon at bounding box center [286, 22] width 35 height 35
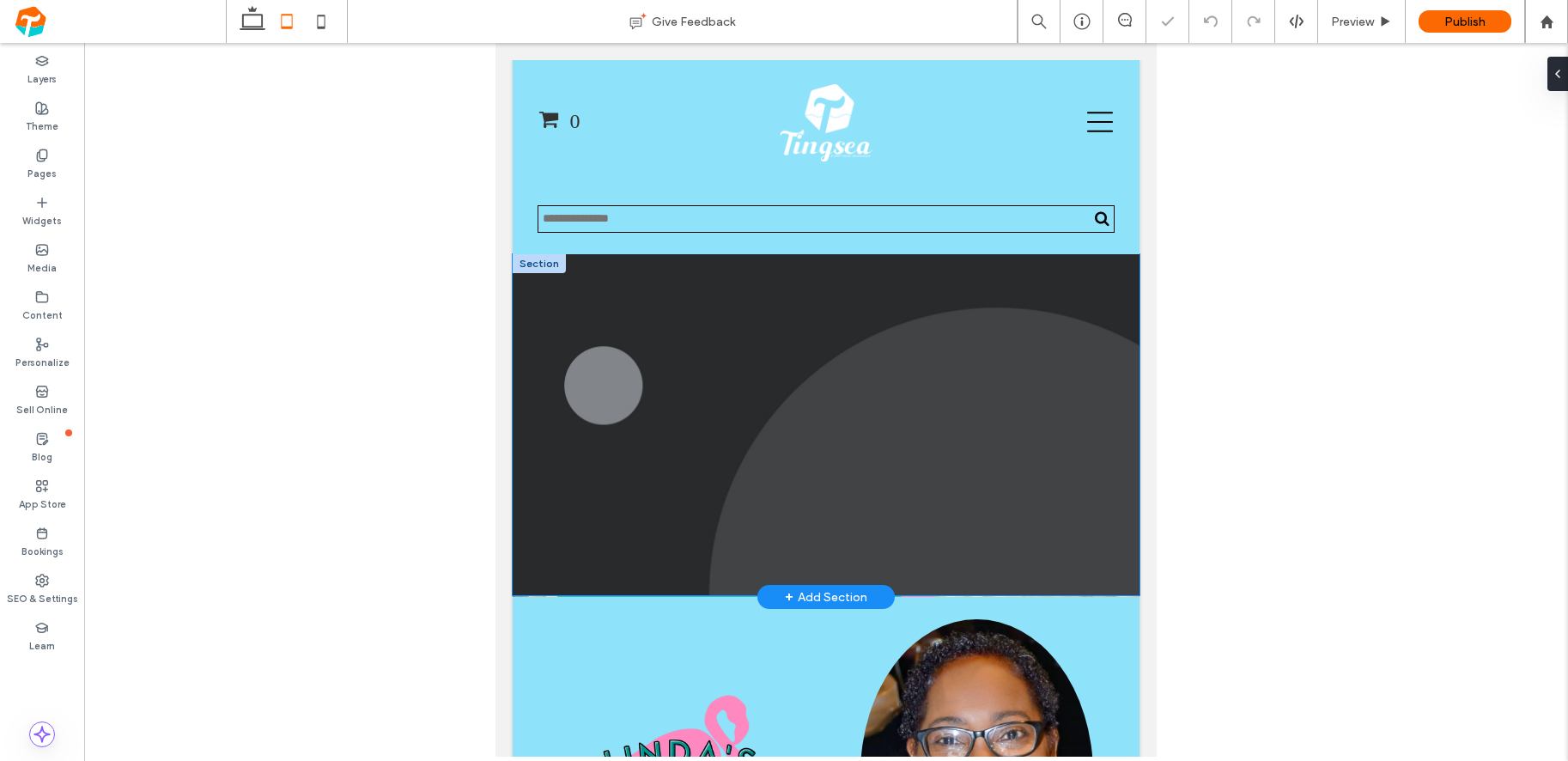
click at [608, 353] on img at bounding box center [826, 424] width 626 height 341
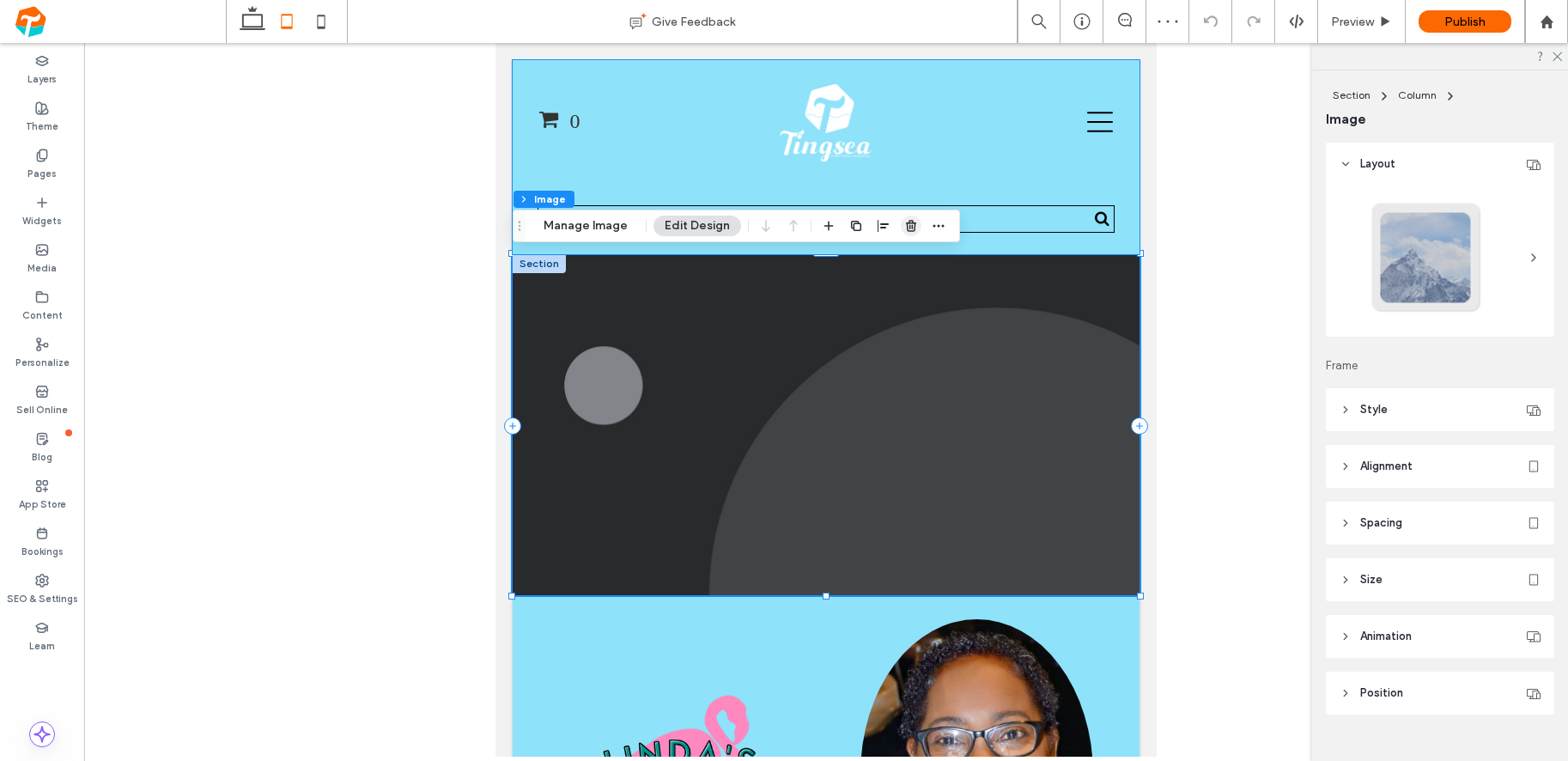
click at [909, 229] on icon "button" at bounding box center [911, 225] width 14 height 14
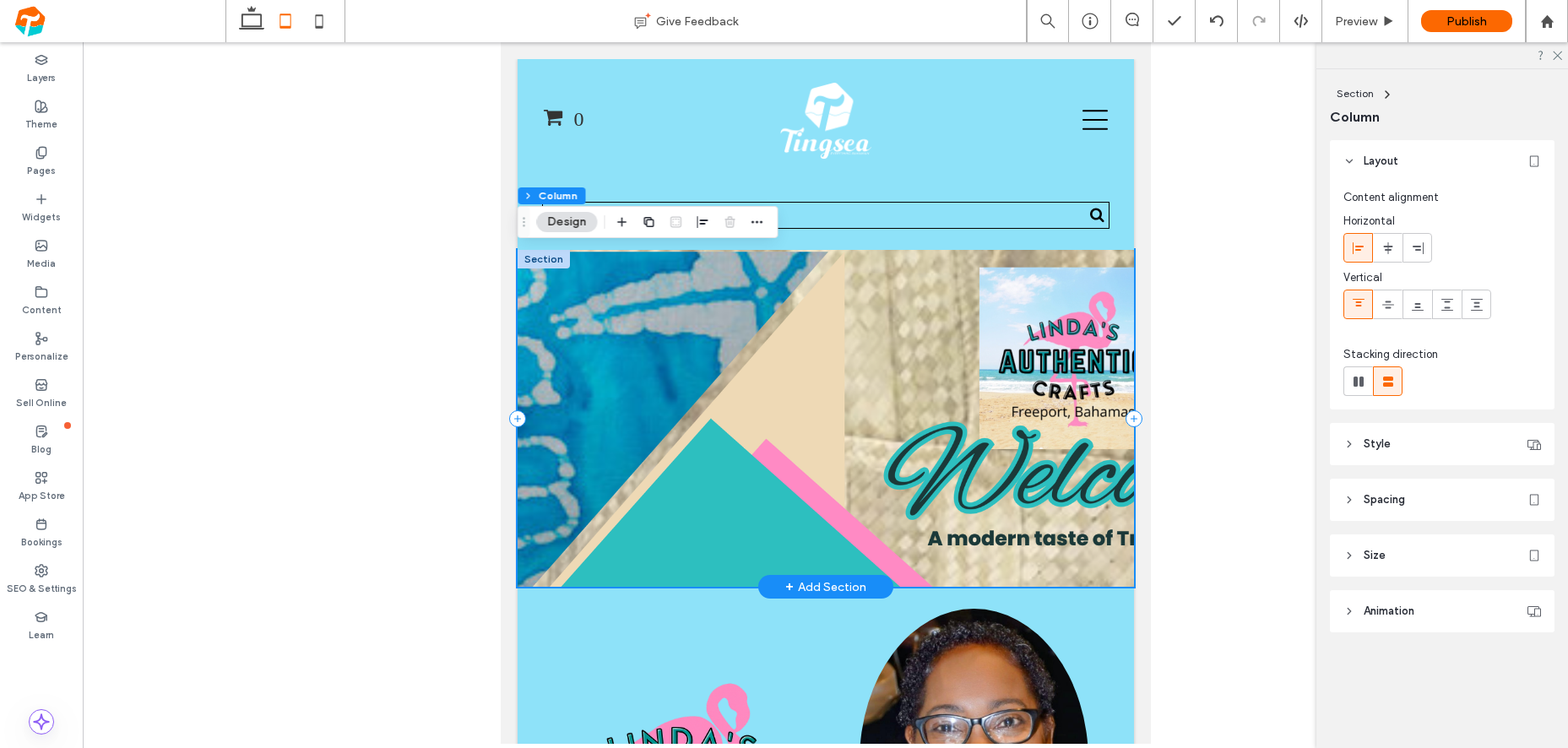
click at [811, 374] on div at bounding box center [825, 418] width 616 height 337
click at [1399, 440] on header "Style" at bounding box center [1443, 445] width 225 height 42
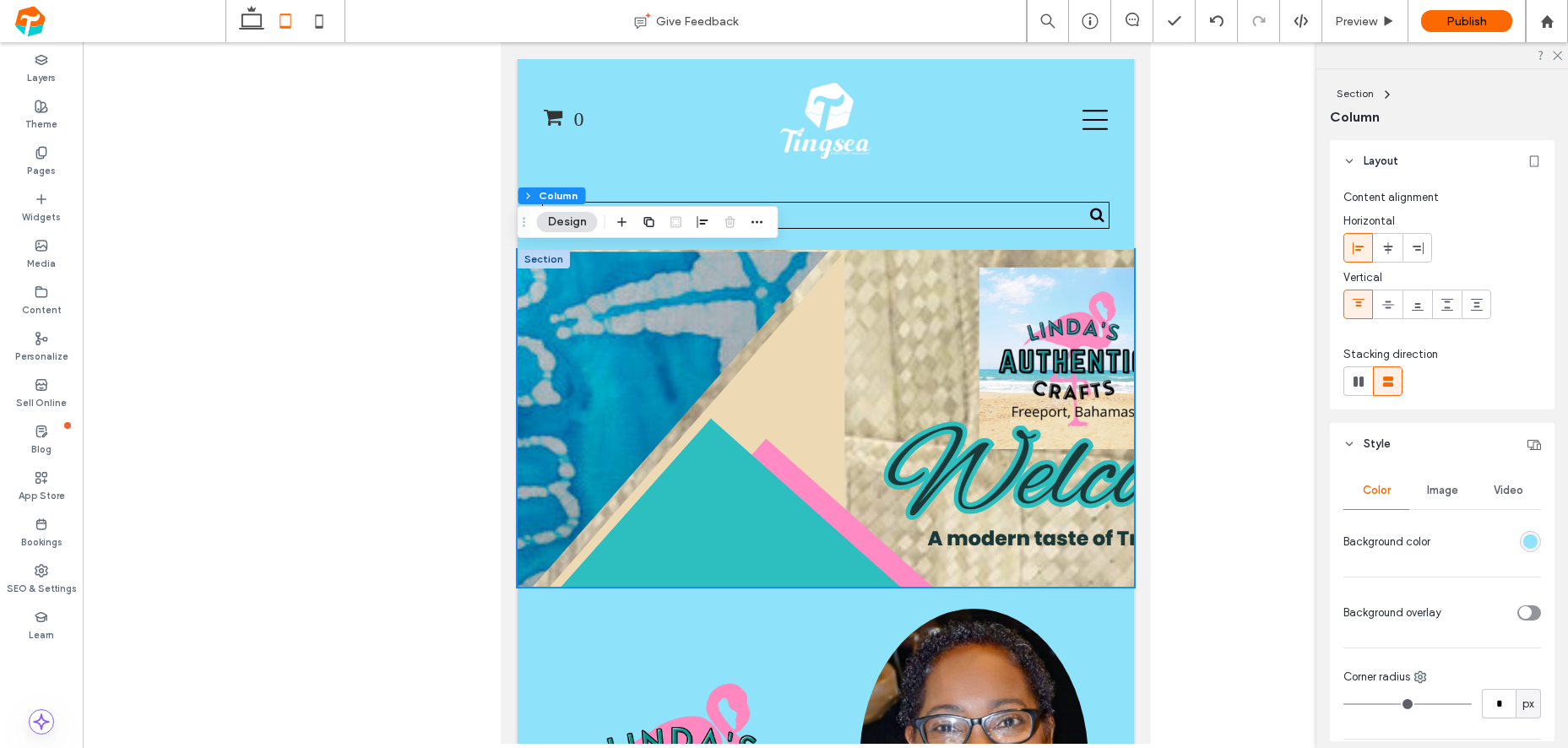
click at [1371, 442] on span "Style" at bounding box center [1376, 444] width 27 height 17
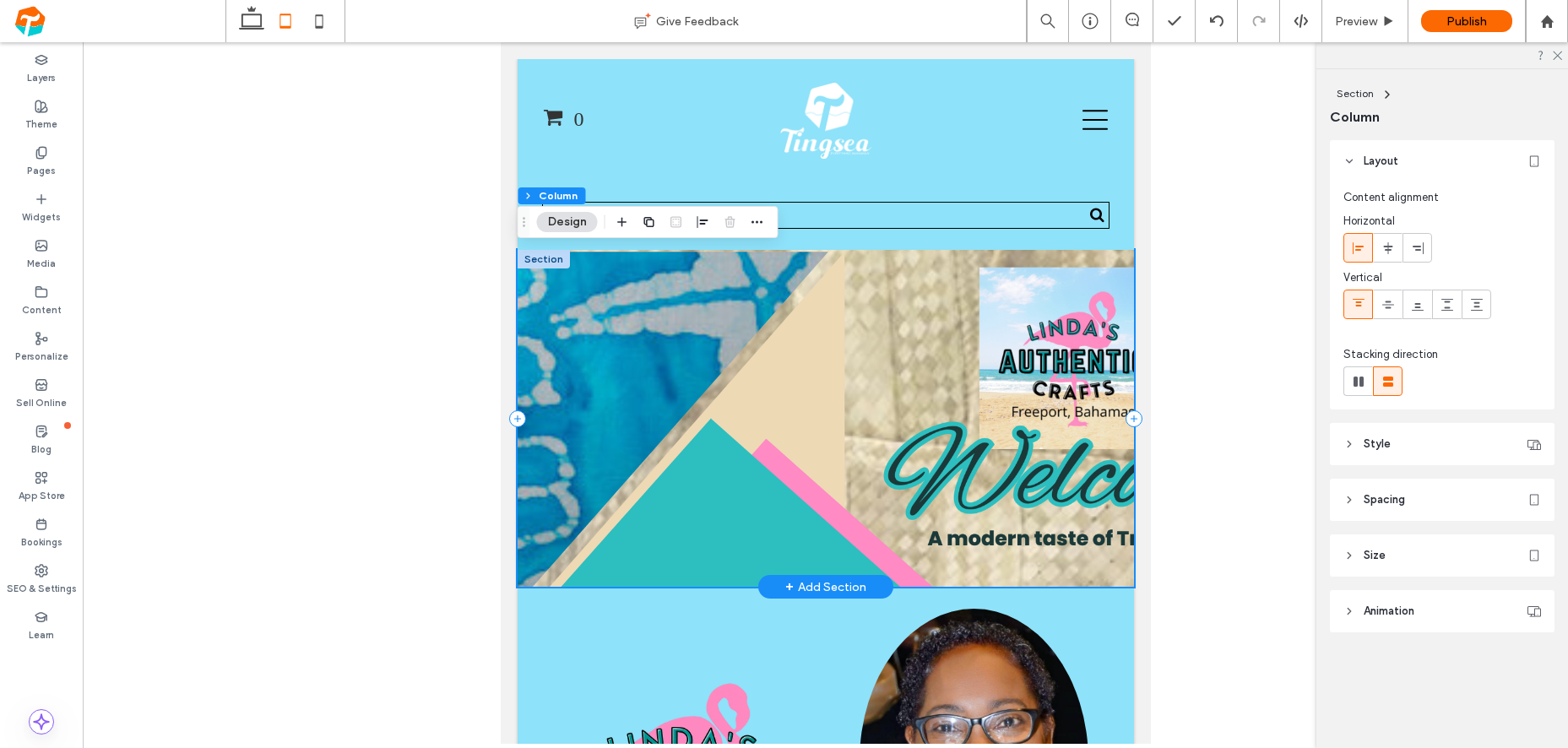
click at [983, 414] on div at bounding box center [825, 418] width 616 height 337
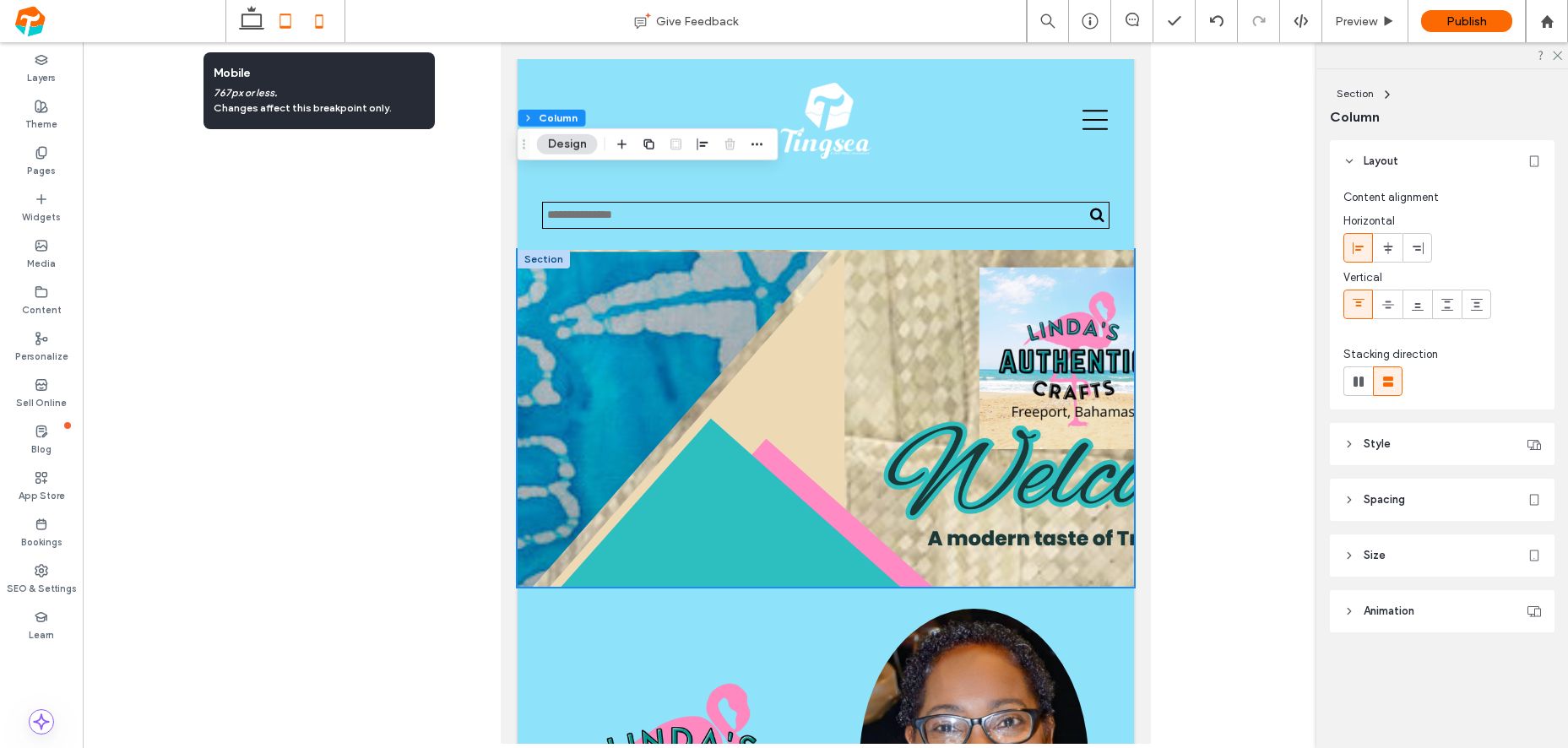
click at [315, 21] on icon at bounding box center [319, 21] width 34 height 34
type input "**"
type input "****"
type input "**"
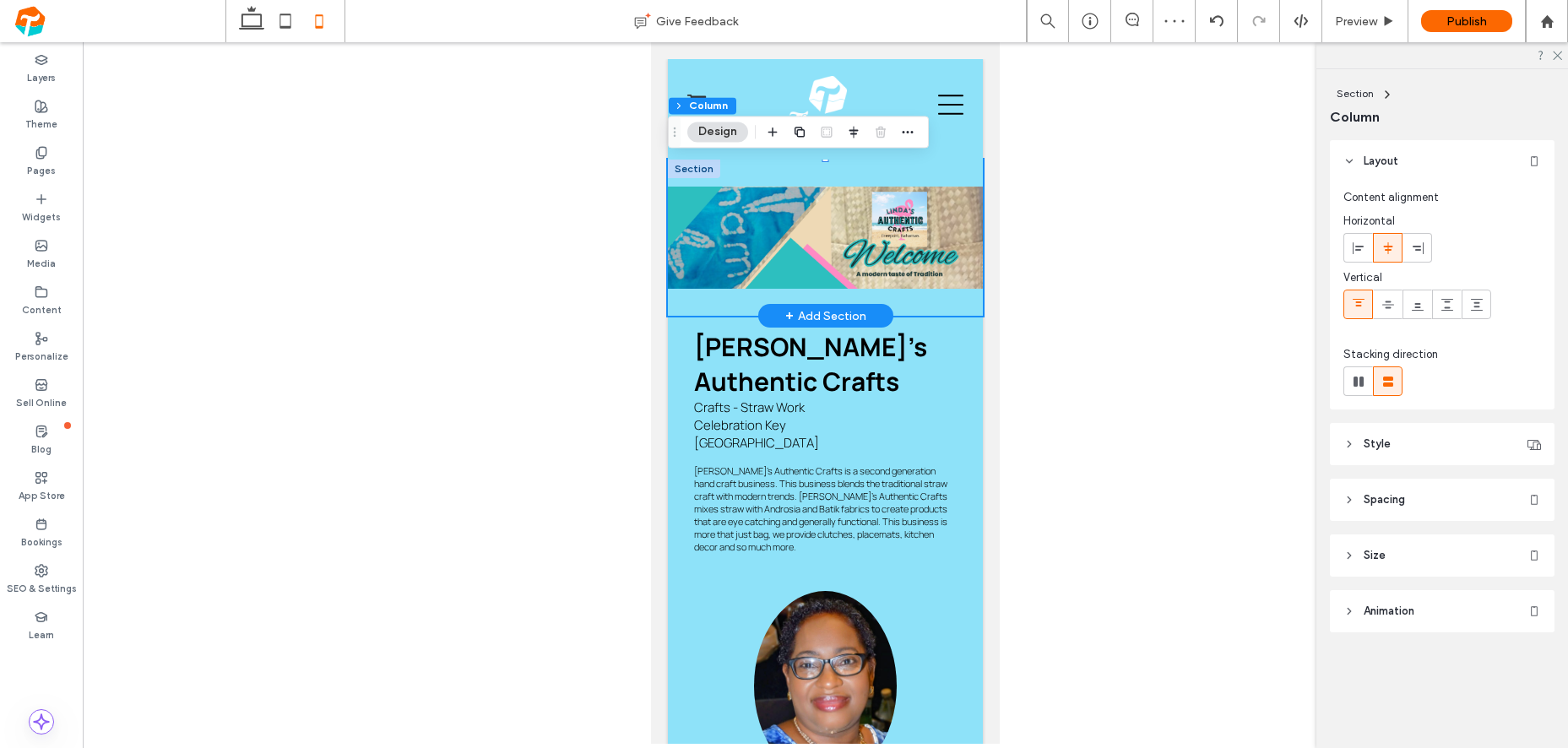
click at [739, 212] on div at bounding box center [825, 237] width 315 height 156
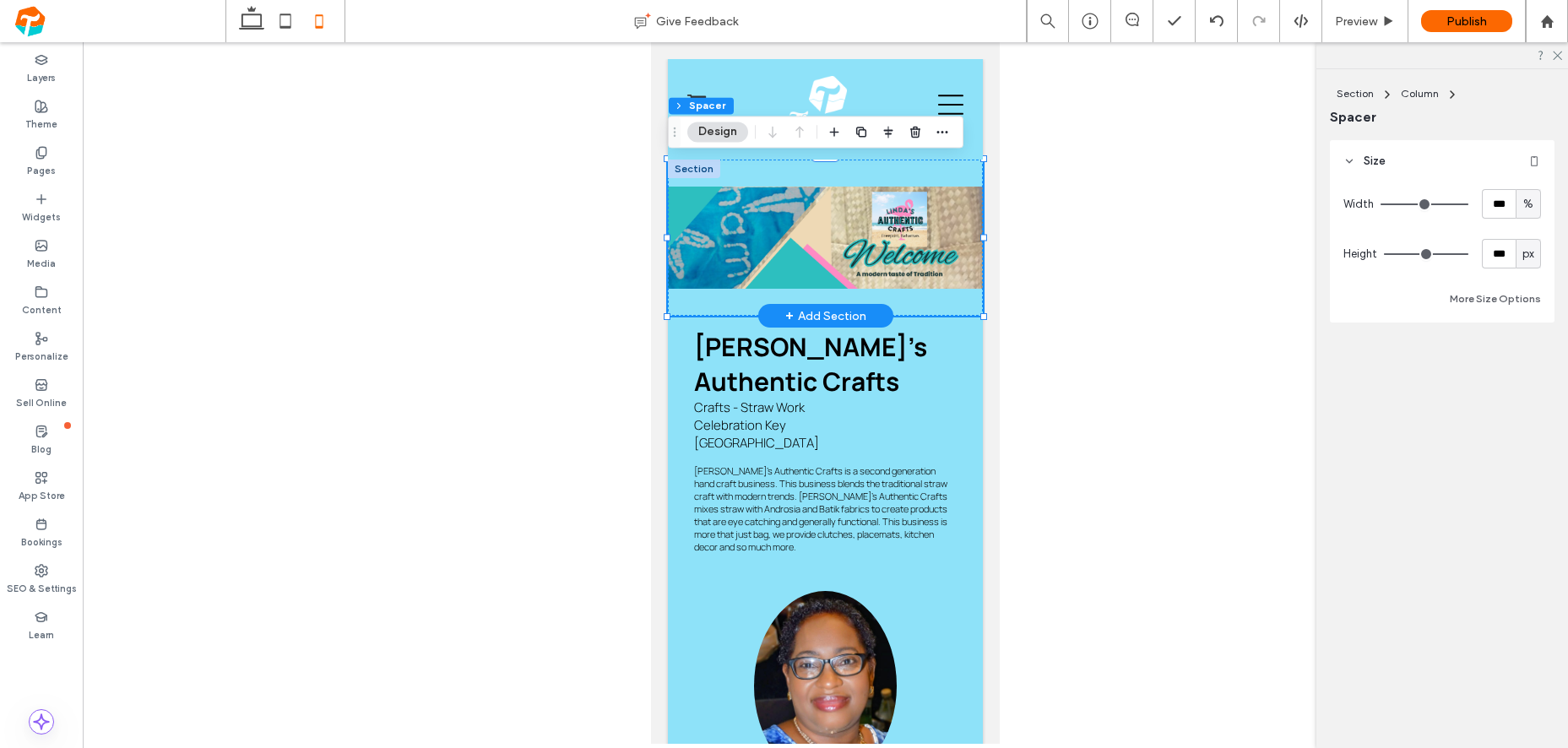
click at [796, 228] on div at bounding box center [825, 237] width 315 height 156
click at [855, 257] on div at bounding box center [825, 237] width 315 height 156
click at [816, 211] on div at bounding box center [825, 237] width 315 height 156
click at [1135, 328] on div at bounding box center [826, 393] width 1485 height 702
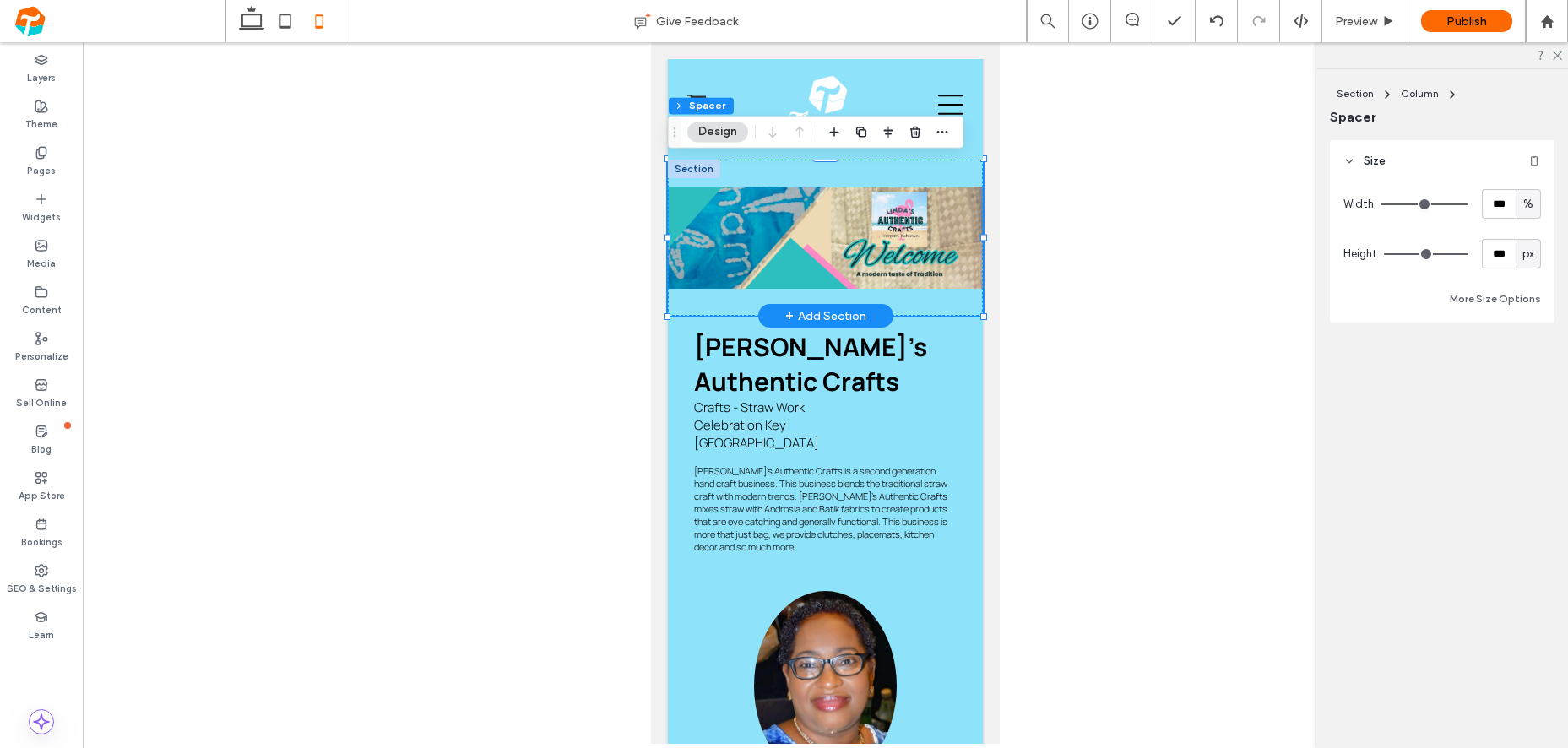
click at [814, 255] on div at bounding box center [825, 237] width 315 height 156
click at [691, 172] on div at bounding box center [694, 169] width 53 height 18
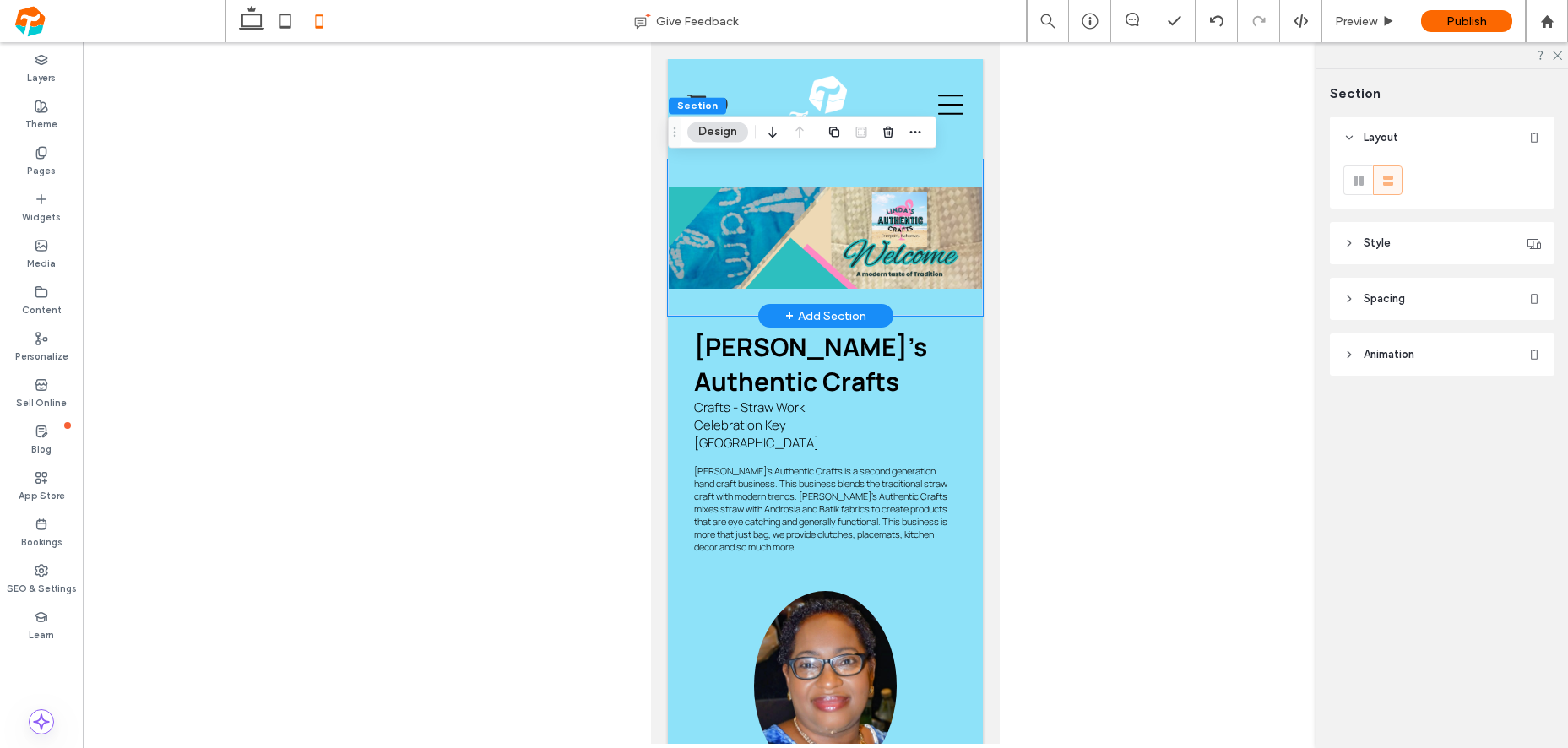
drag, startPoint x: 734, startPoint y: 231, endPoint x: 1669, endPoint y: 275, distance: 936.0
click at [734, 231] on div at bounding box center [825, 237] width 315 height 156
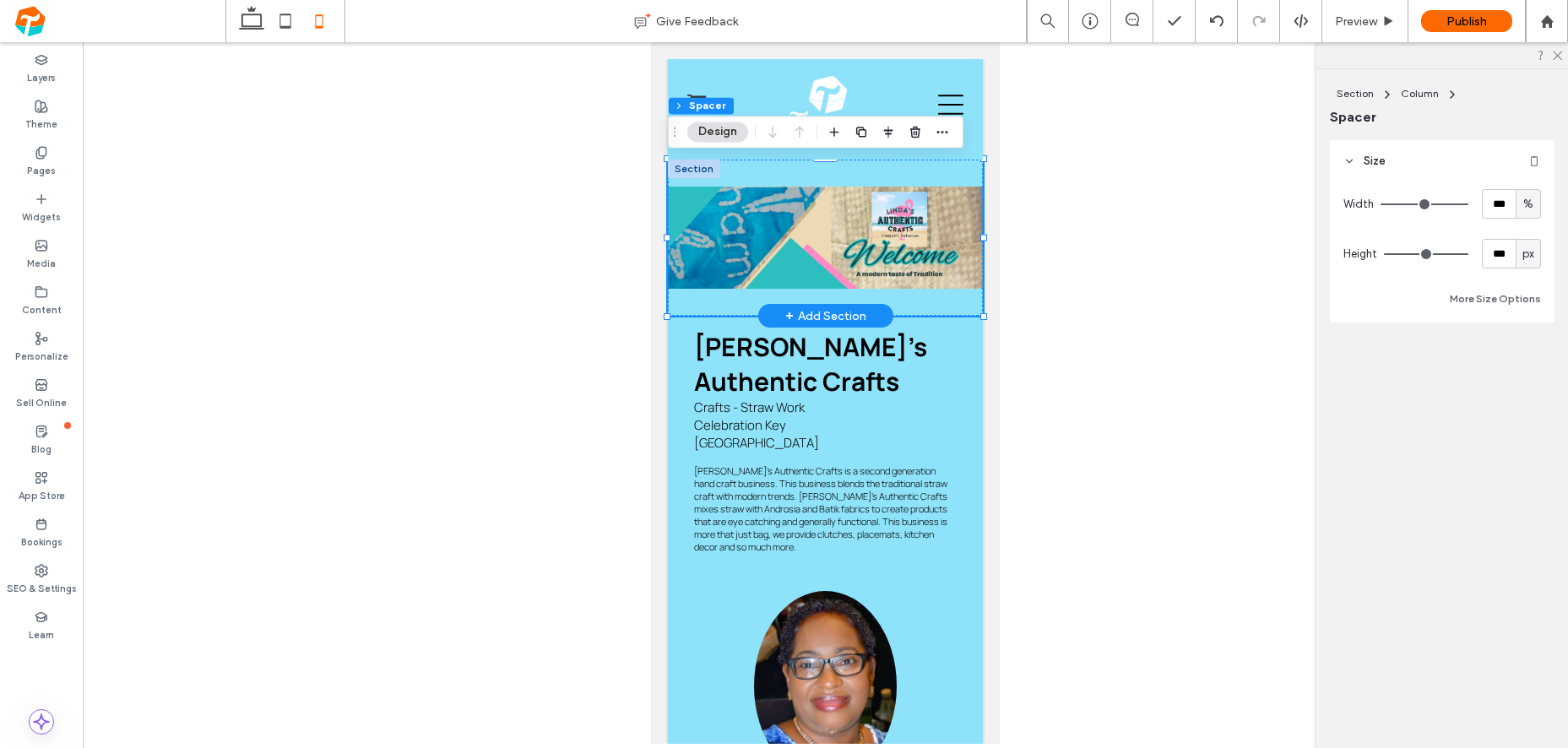
click at [702, 166] on div at bounding box center [694, 169] width 53 height 18
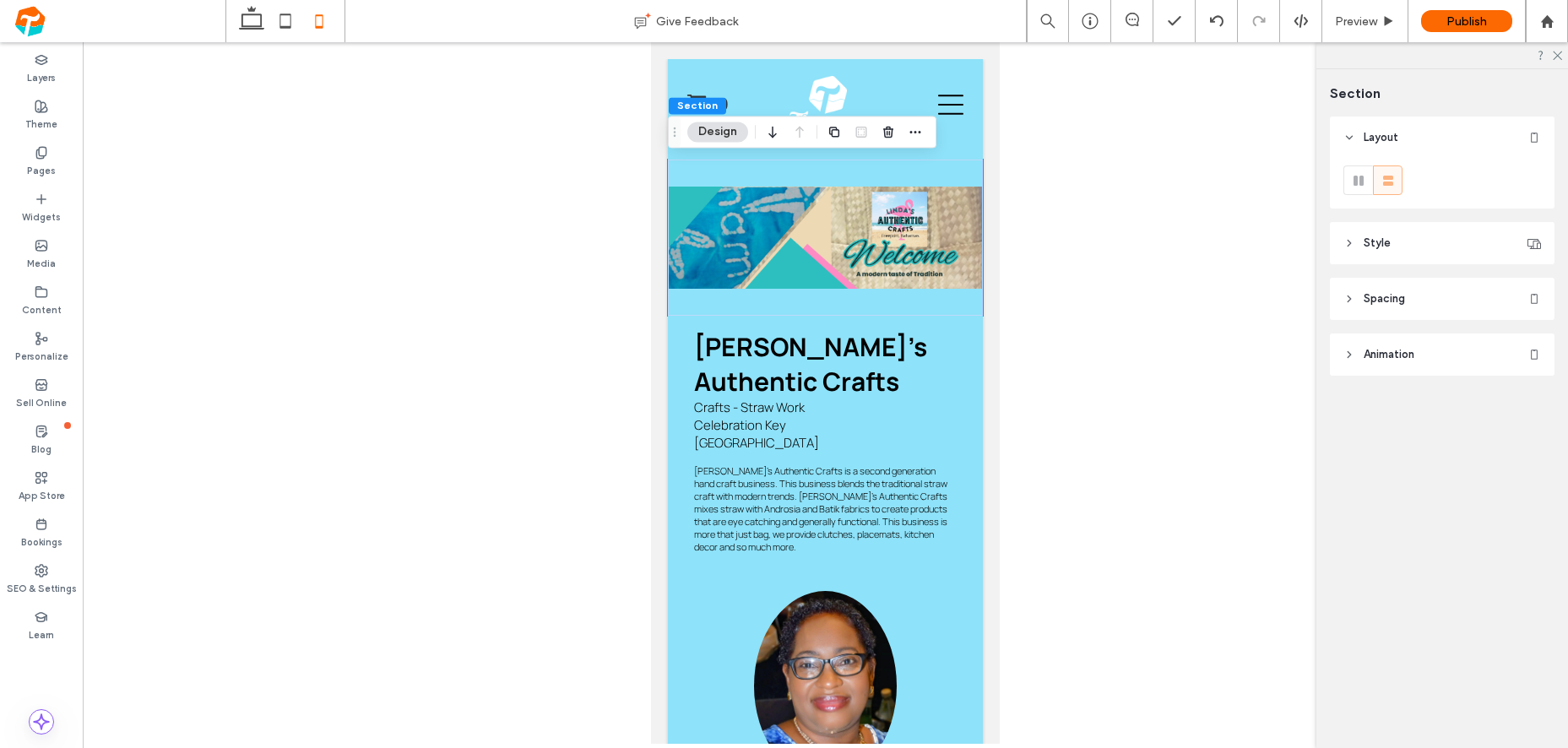
click at [1351, 240] on icon at bounding box center [1348, 243] width 12 height 12
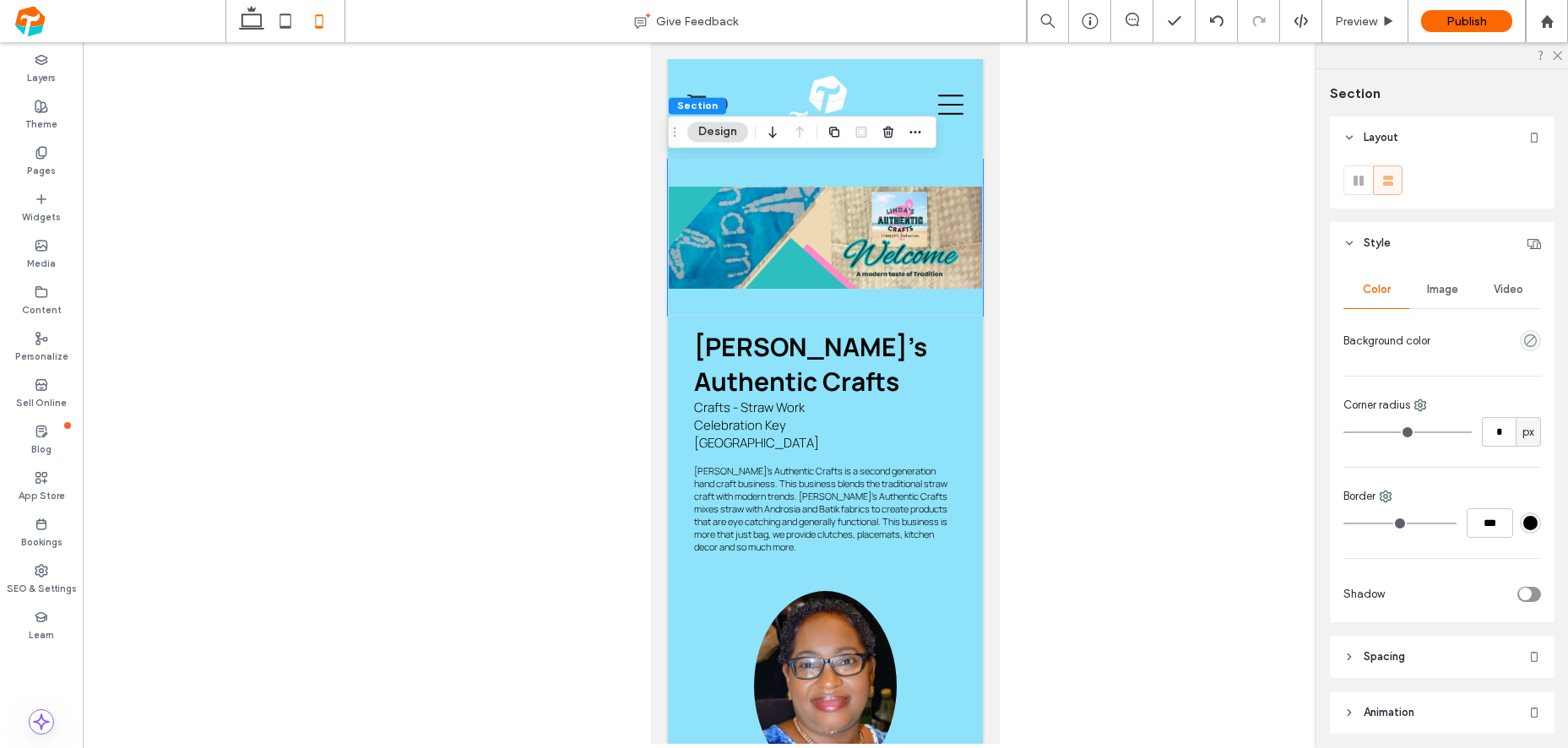
click at [1431, 284] on span "Image" at bounding box center [1443, 290] width 31 height 14
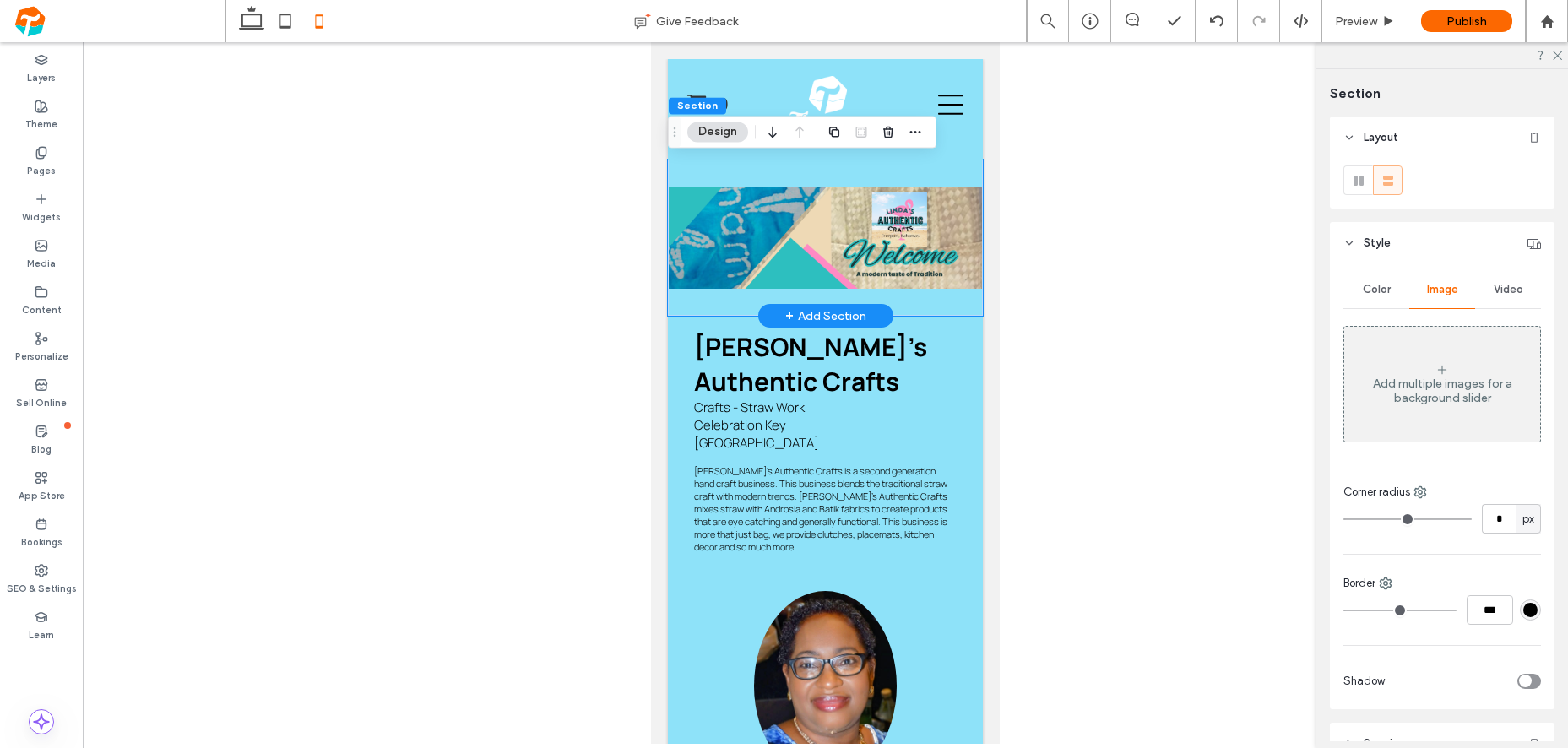
click at [784, 225] on div at bounding box center [825, 237] width 315 height 156
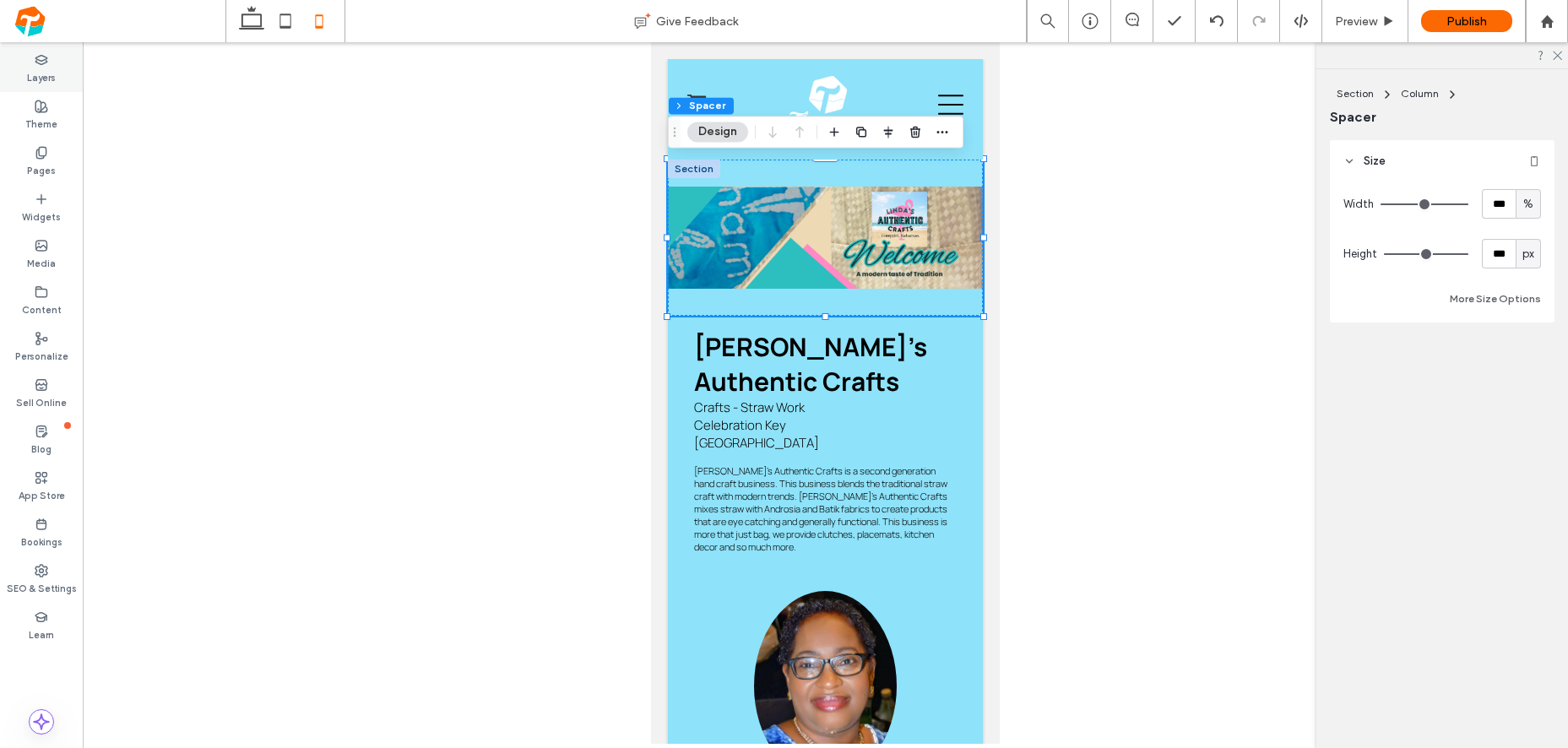
click at [29, 72] on label "Layers" at bounding box center [41, 76] width 29 height 18
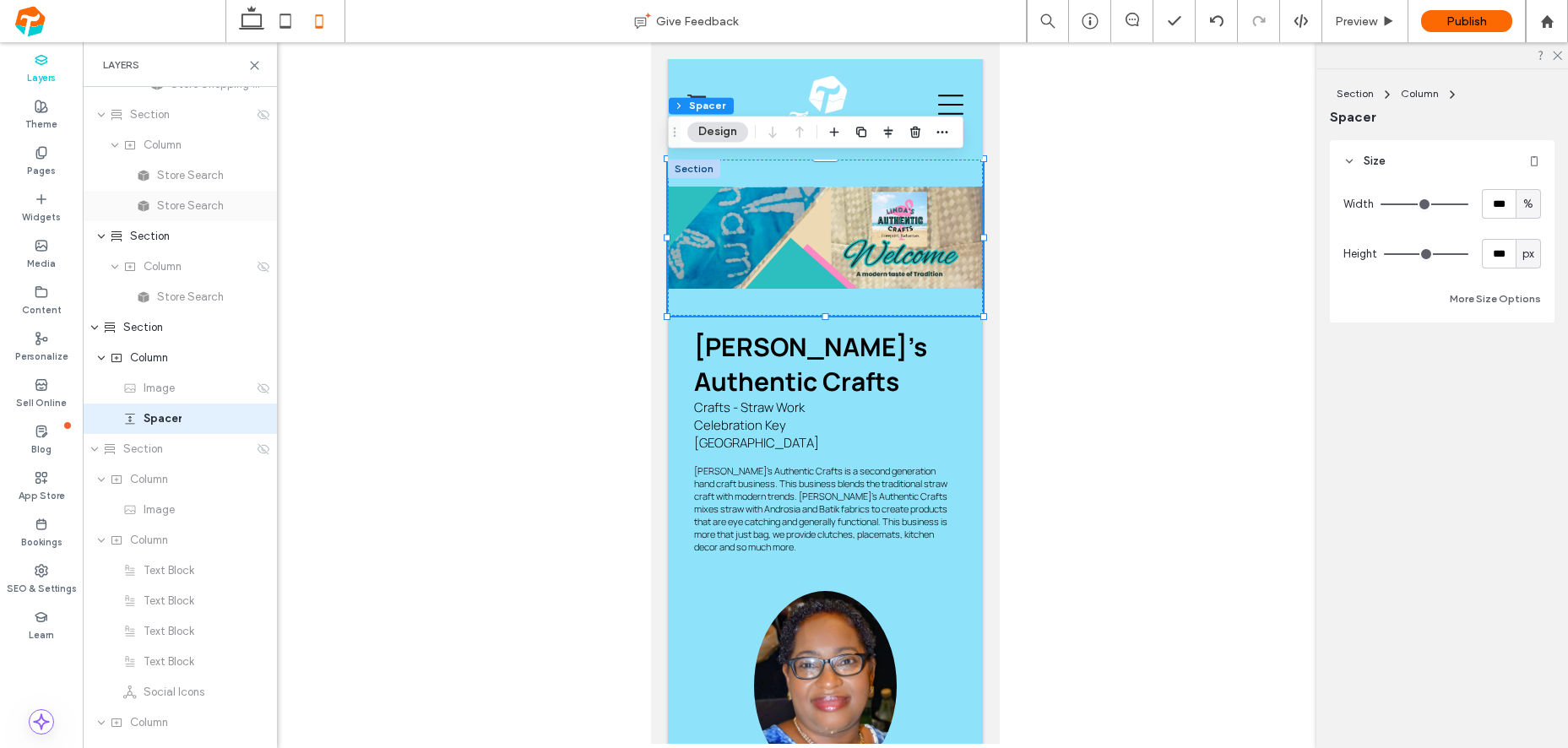
scroll to position [445, 0]
click at [166, 392] on span "Image" at bounding box center [160, 386] width 31 height 17
click at [167, 363] on span "Column" at bounding box center [148, 356] width 38 height 17
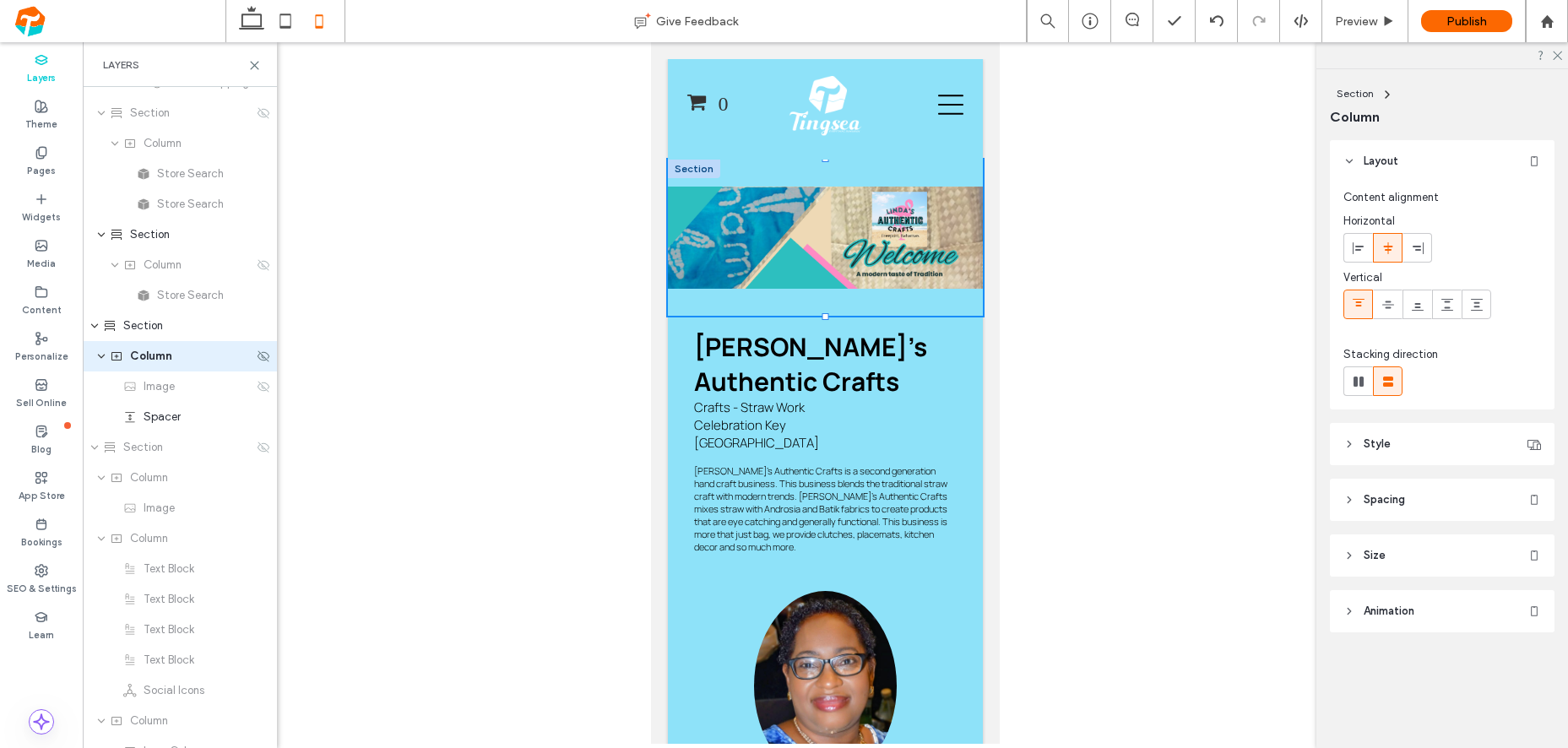
scroll to position [385, 0]
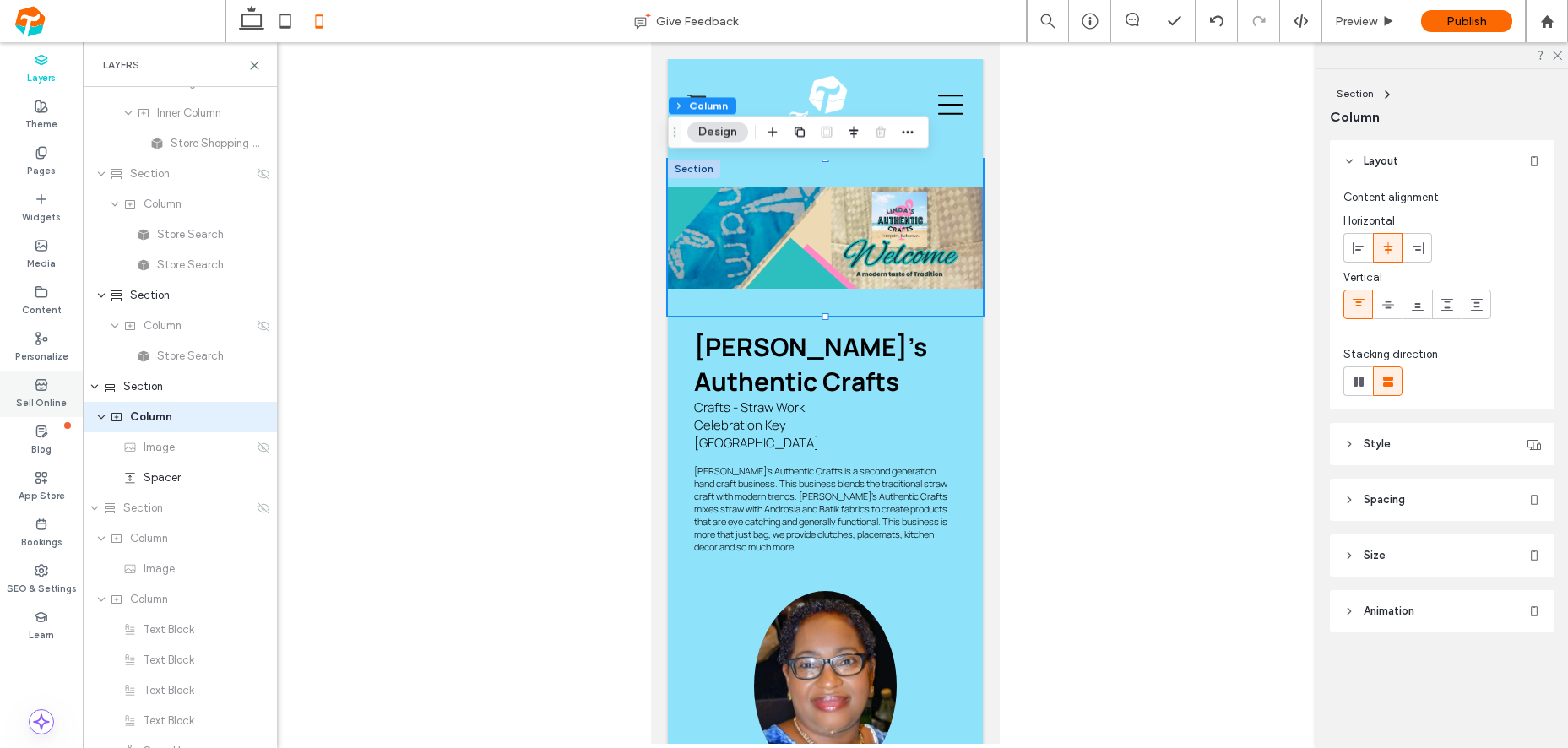
click at [41, 399] on label "Sell Online" at bounding box center [41, 401] width 51 height 18
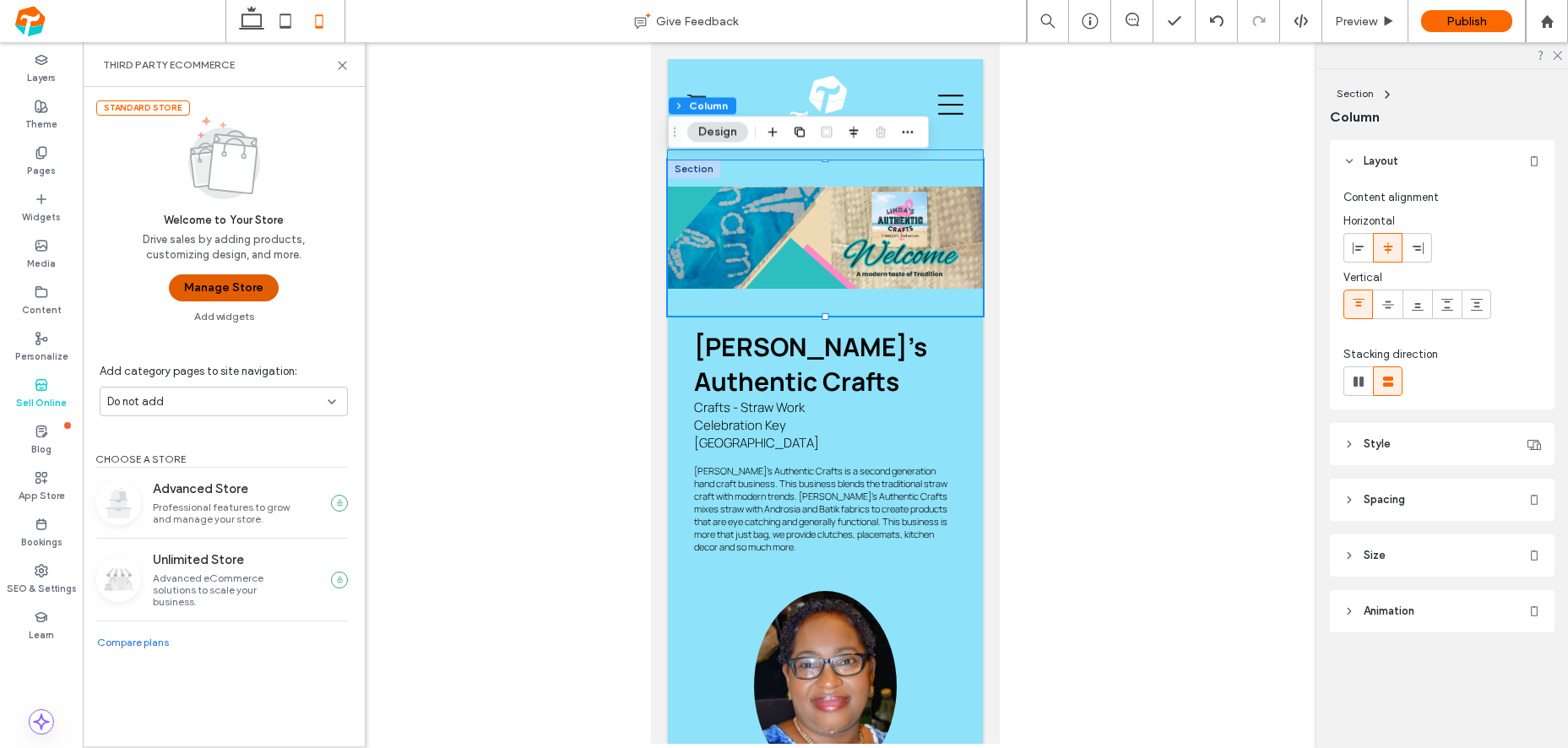
click at [195, 300] on button "Manage Store" at bounding box center [223, 288] width 110 height 27
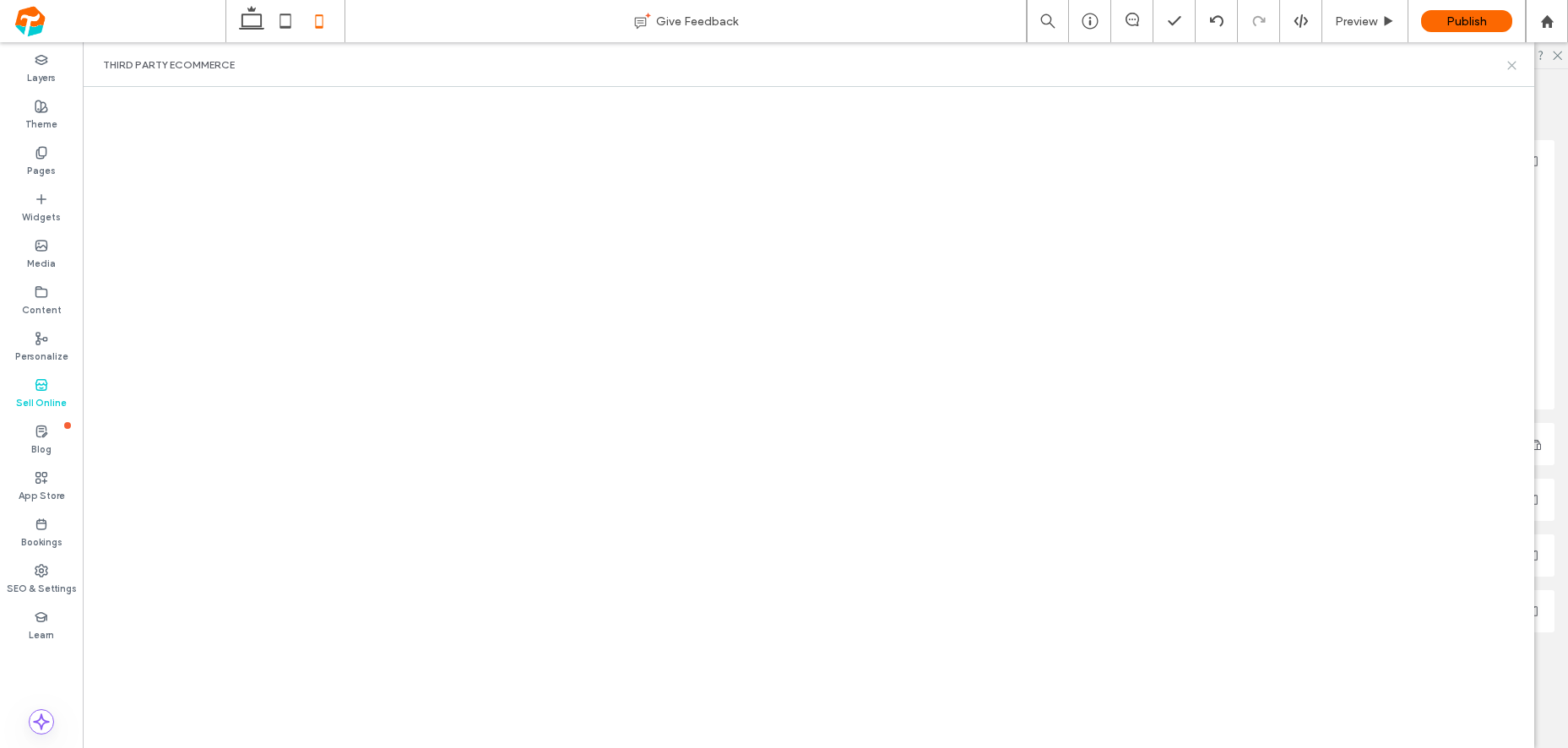
click at [1505, 64] on icon at bounding box center [1512, 65] width 13 height 13
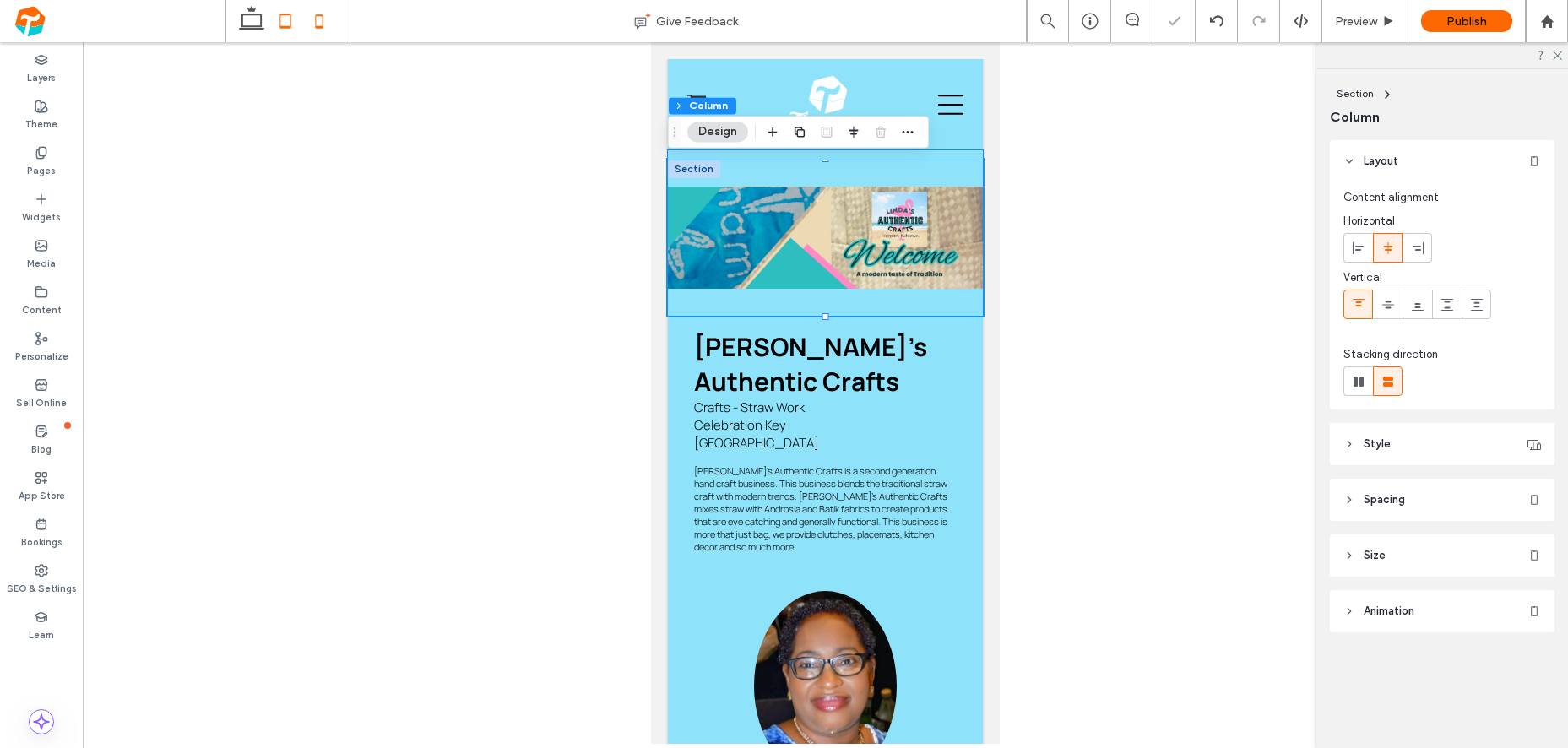
click at [296, 27] on icon at bounding box center [285, 21] width 34 height 34
type input "**"
type input "****"
type input "***"
type input "****"
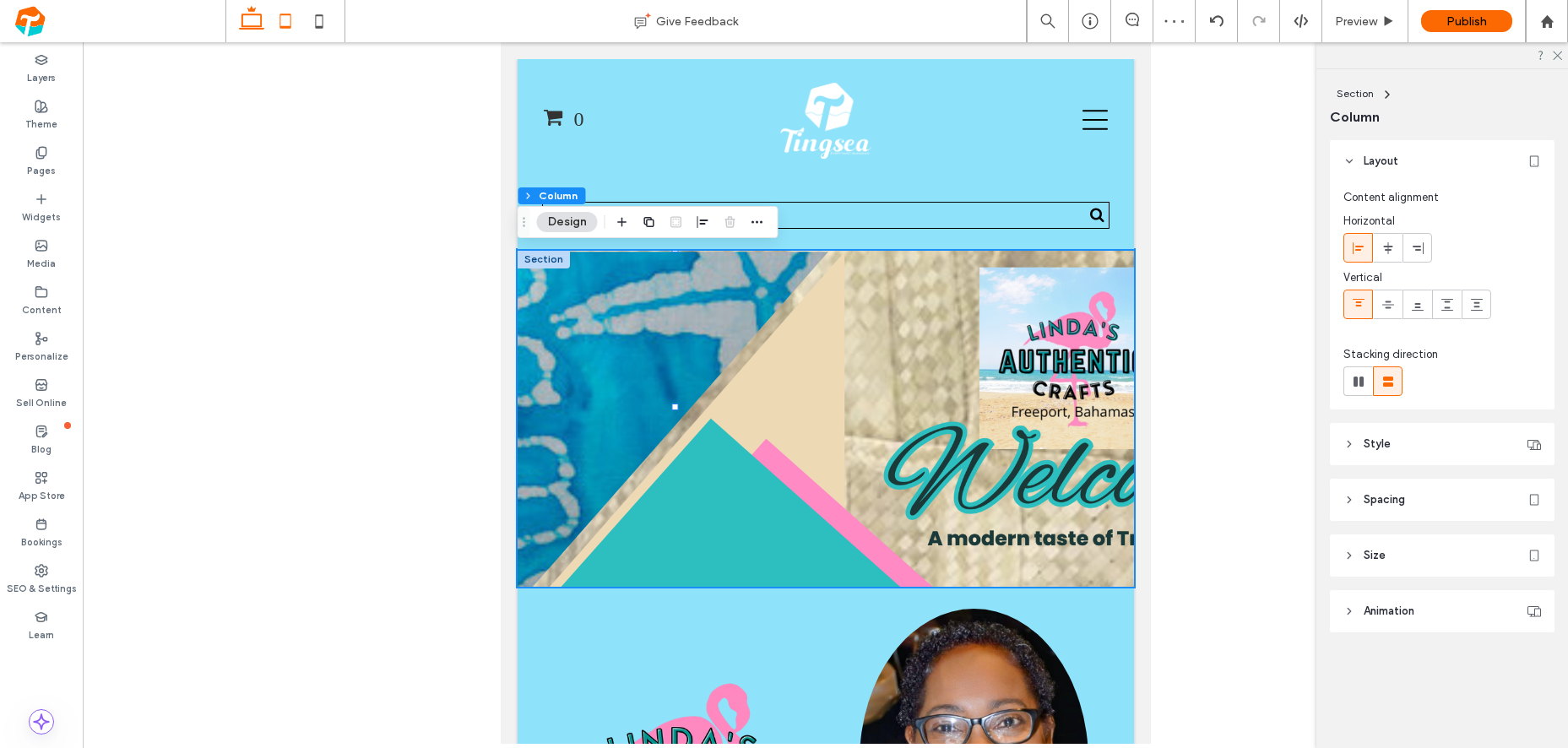
click at [235, 16] on icon at bounding box center [251, 21] width 34 height 34
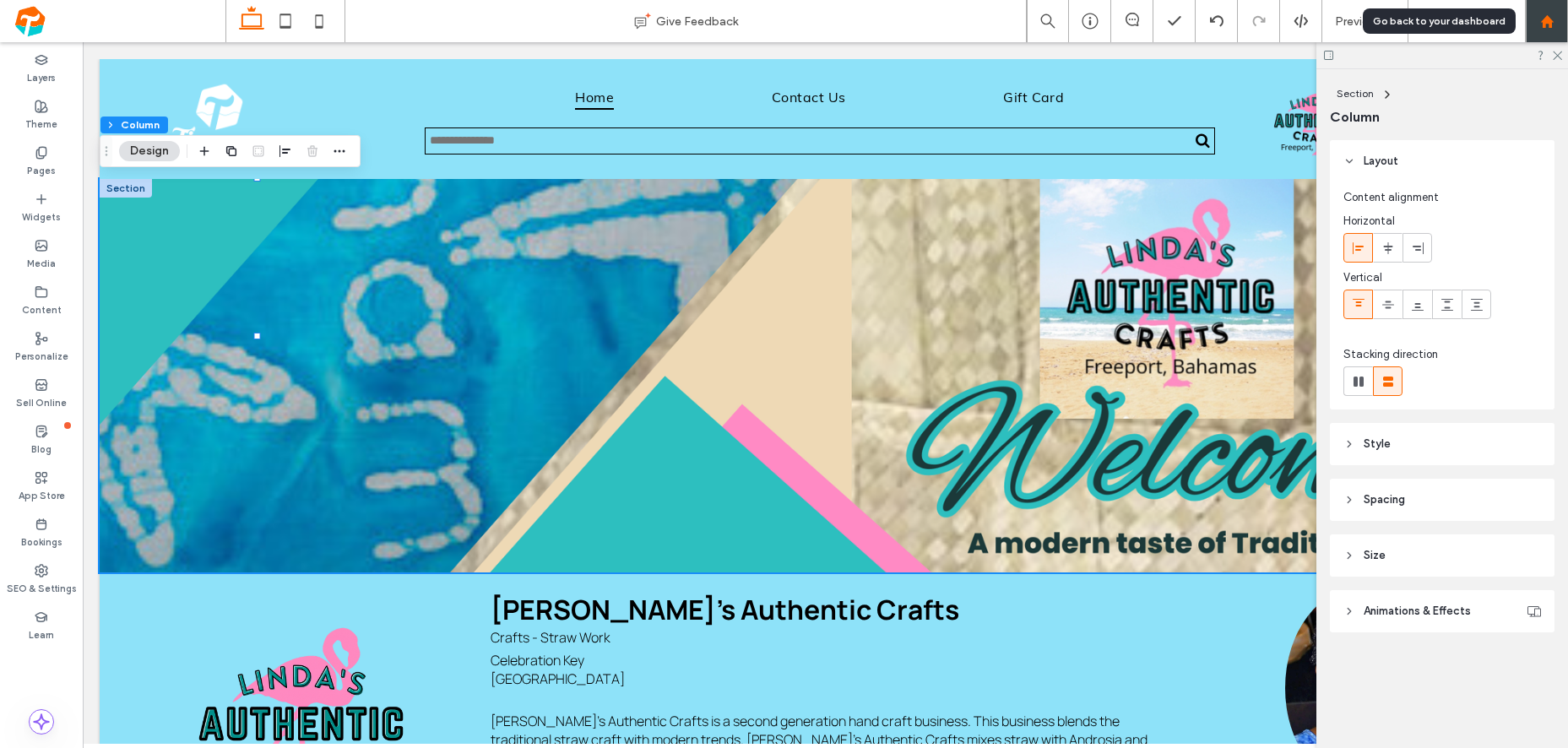
click at [1541, 26] on use at bounding box center [1547, 21] width 13 height 13
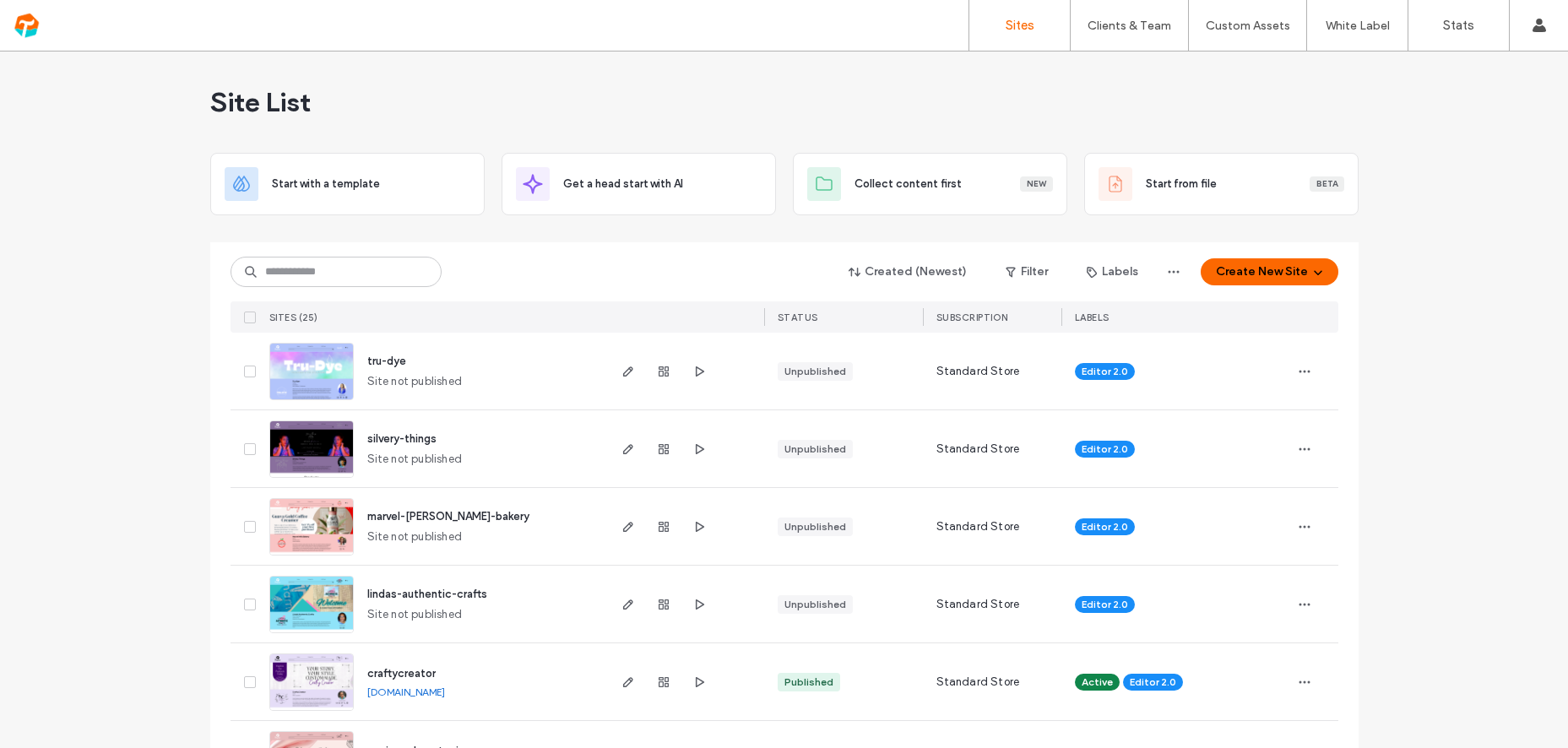
click at [386, 355] on span "tru-dye" at bounding box center [386, 361] width 39 height 13
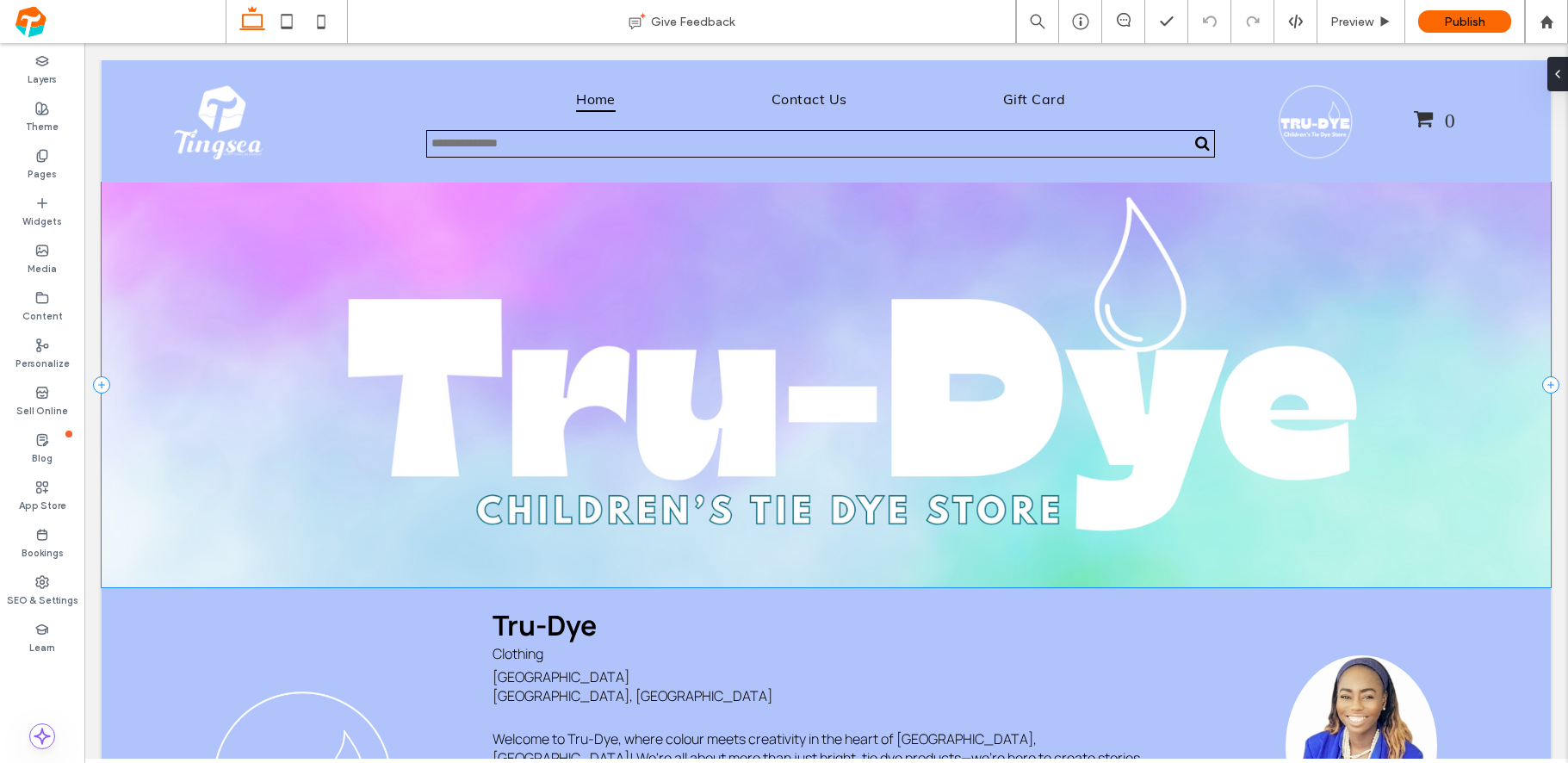
click at [290, 22] on icon at bounding box center [287, 22] width 35 height 35
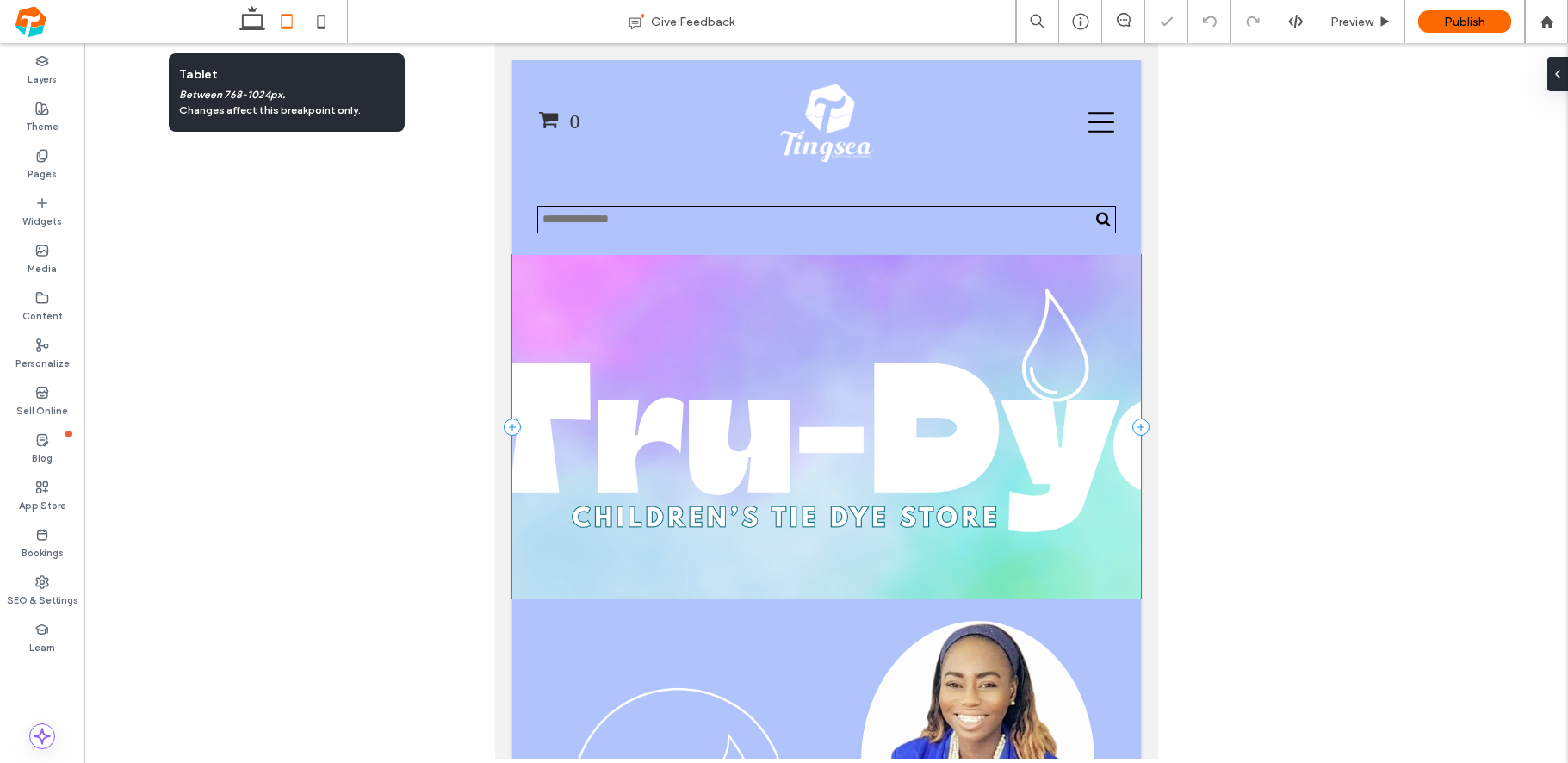
click at [325, 31] on icon at bounding box center [321, 22] width 35 height 35
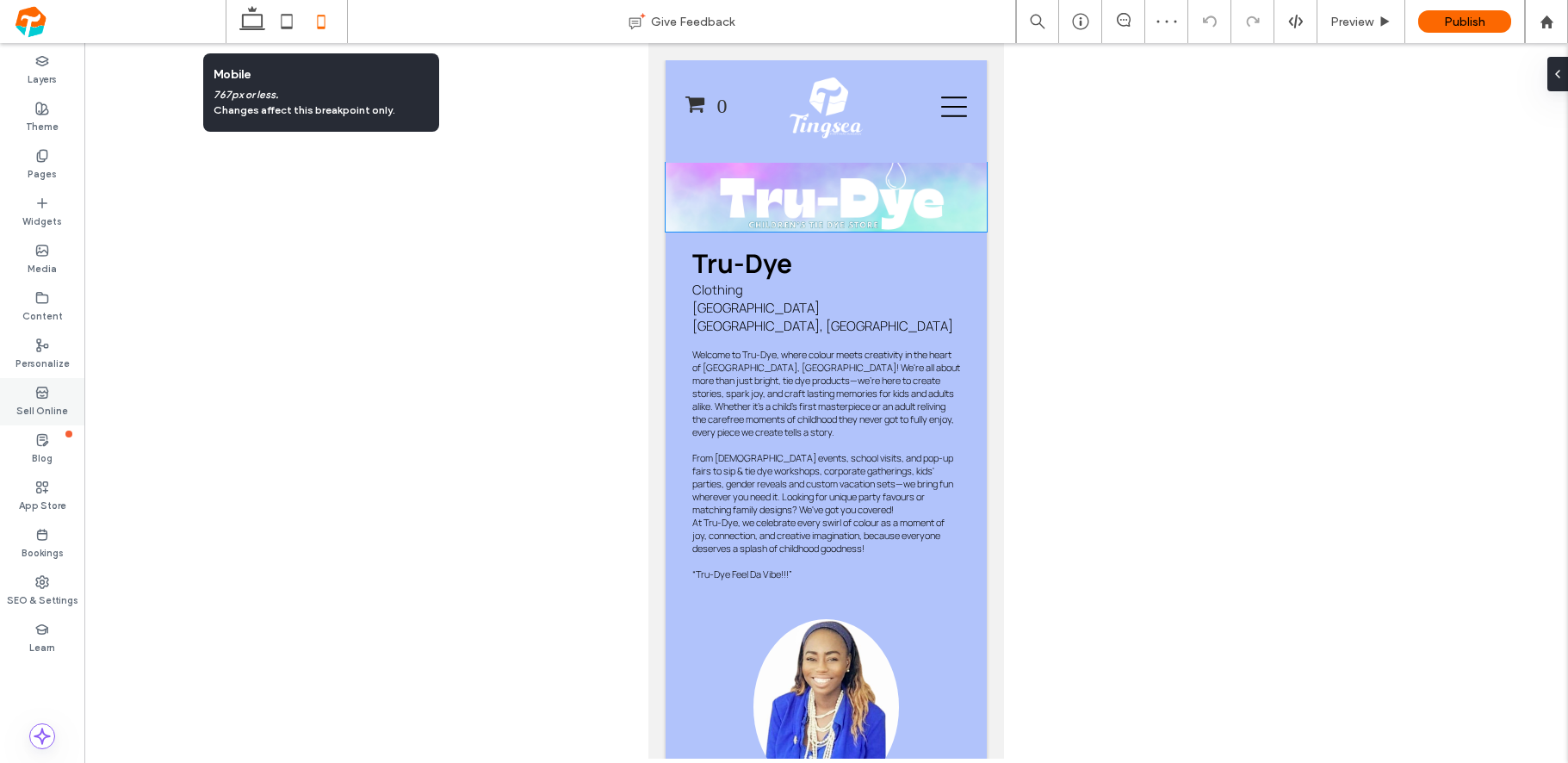
drag, startPoint x: 0, startPoint y: 0, endPoint x: 45, endPoint y: 397, distance: 399.5
click at [45, 397] on icon at bounding box center [42, 392] width 14 height 14
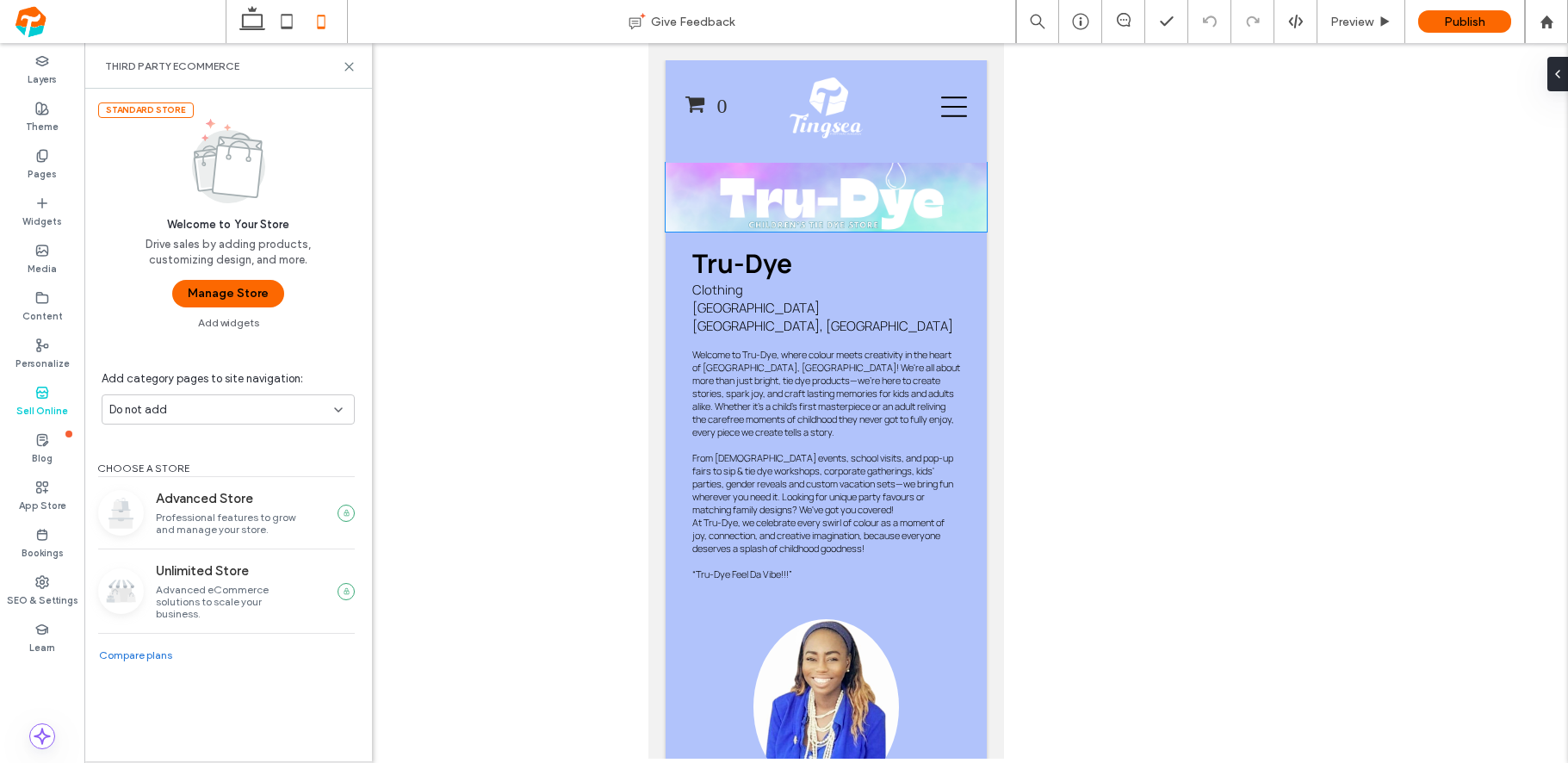
click at [198, 298] on button "Manage Store" at bounding box center [228, 294] width 112 height 27
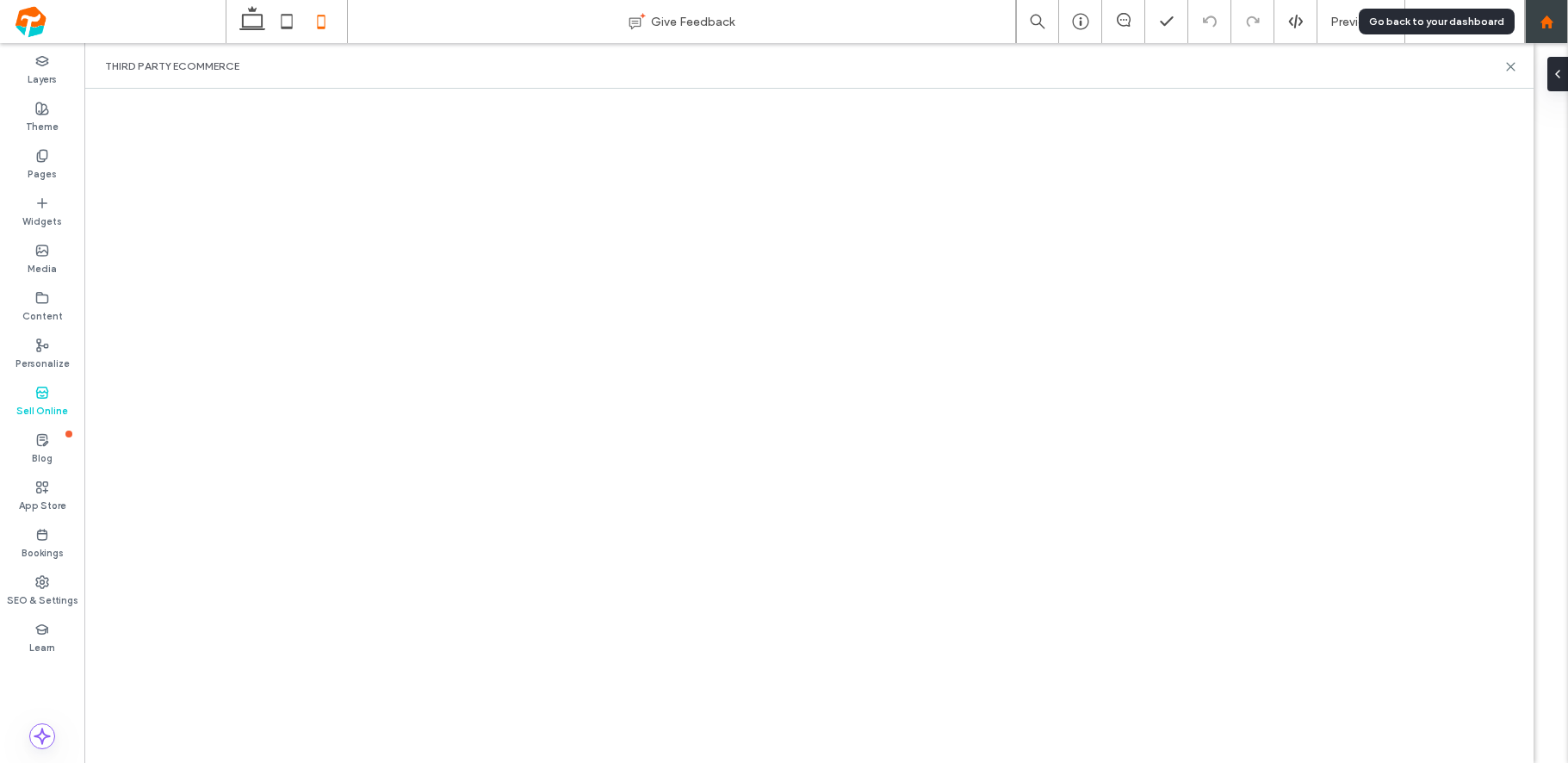
click at [1542, 32] on div at bounding box center [1546, 22] width 43 height 43
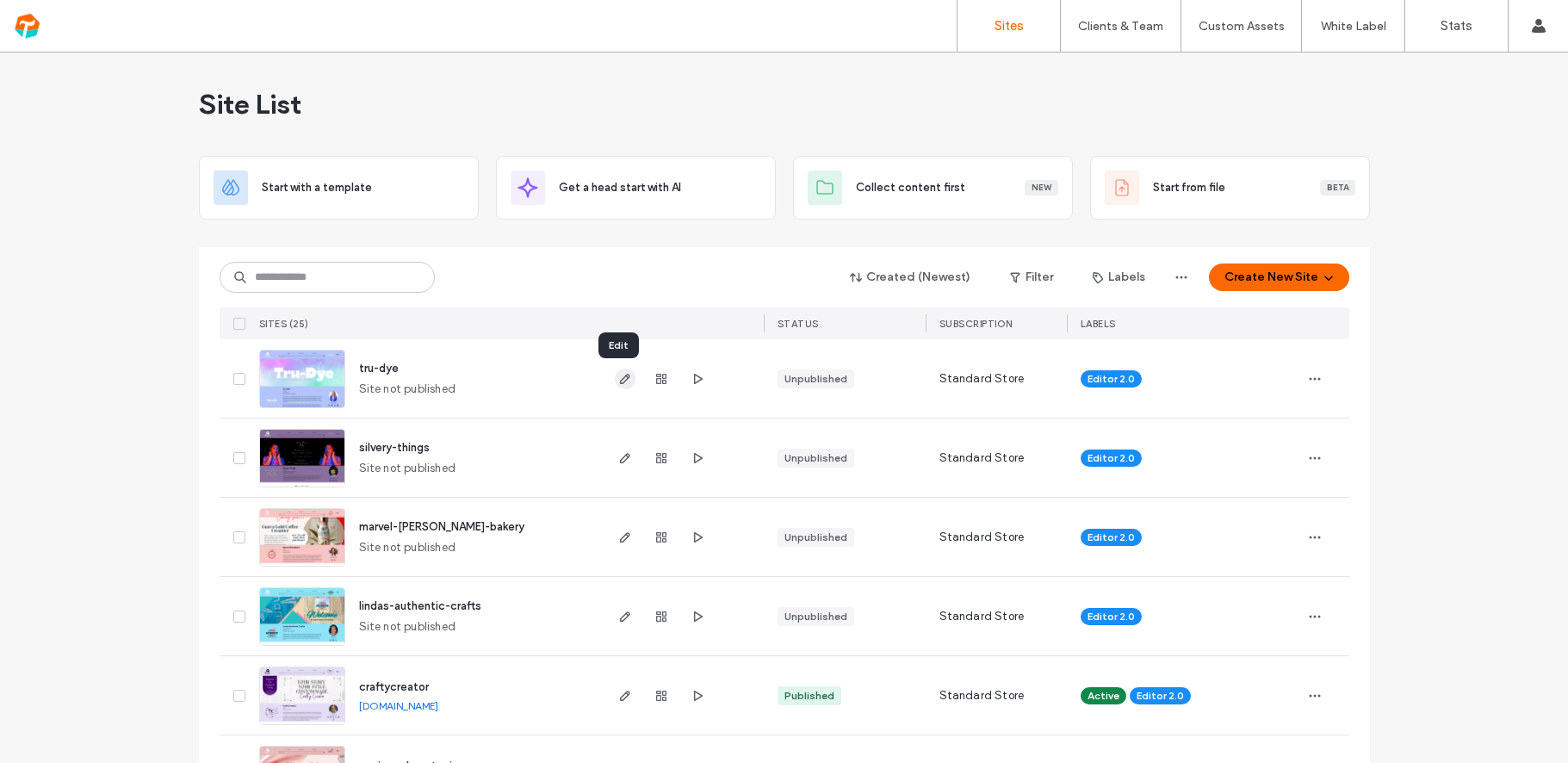
click at [618, 381] on icon "button" at bounding box center [625, 378] width 14 height 14
